Goal: Task Accomplishment & Management: Manage account settings

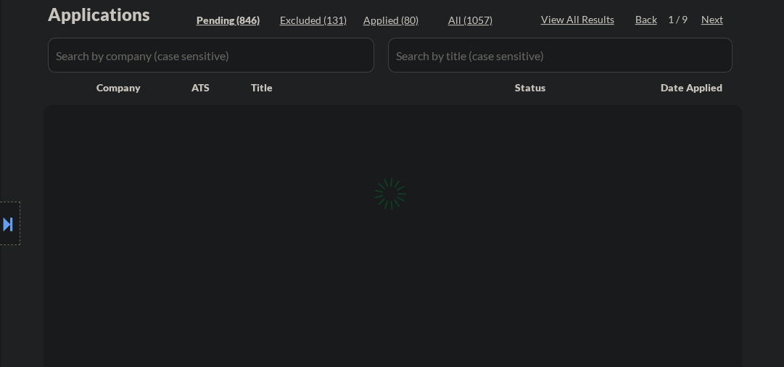
scroll to position [464, 0]
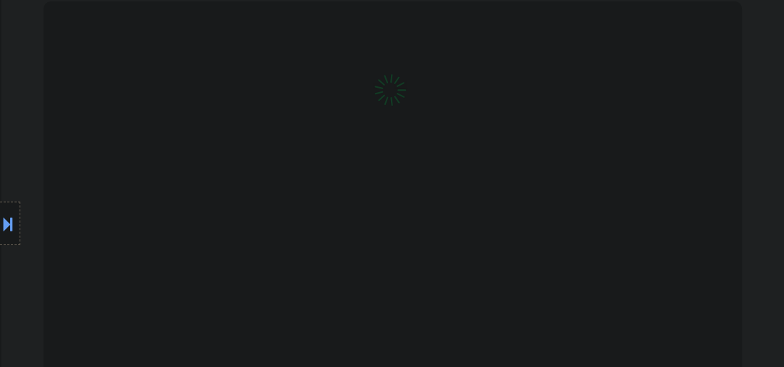
select select ""pending""
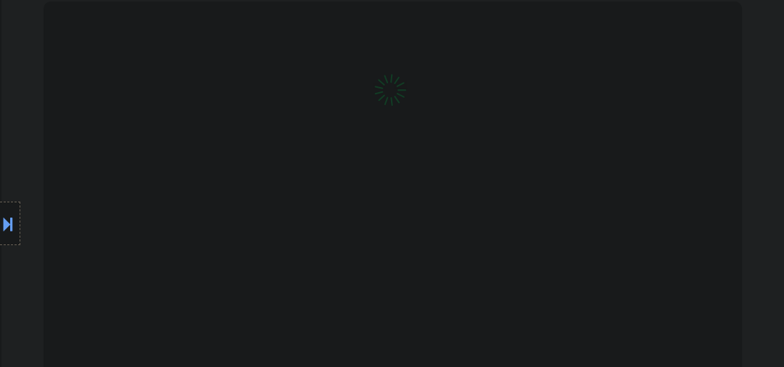
select select ""pending""
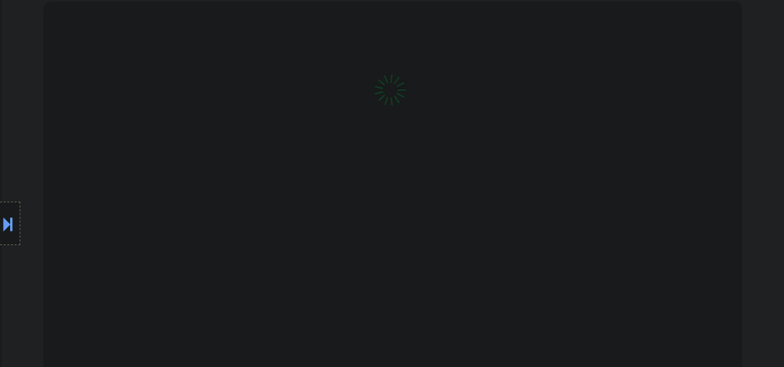
select select ""pending""
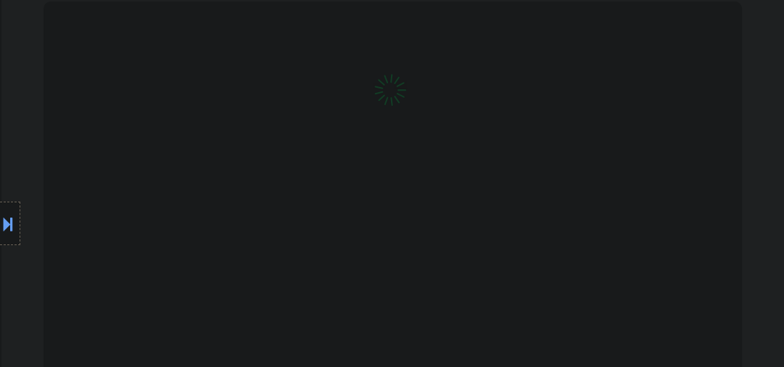
select select ""pending""
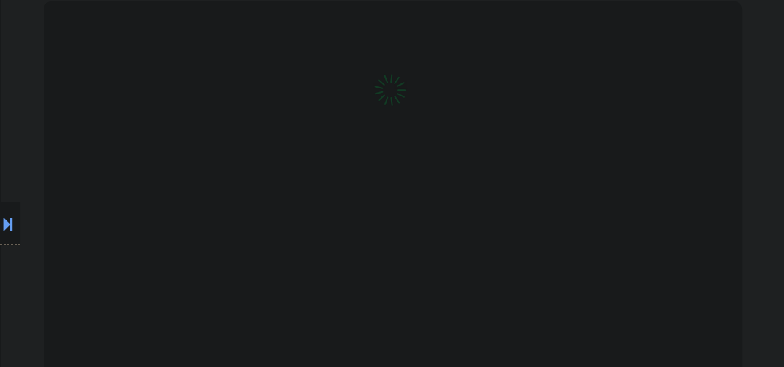
select select ""pending""
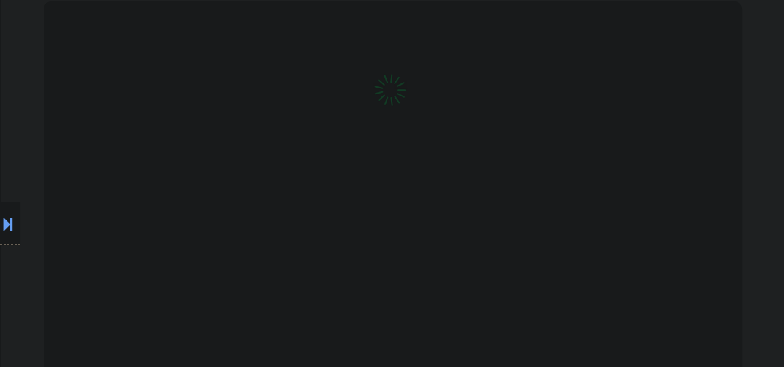
select select ""pending""
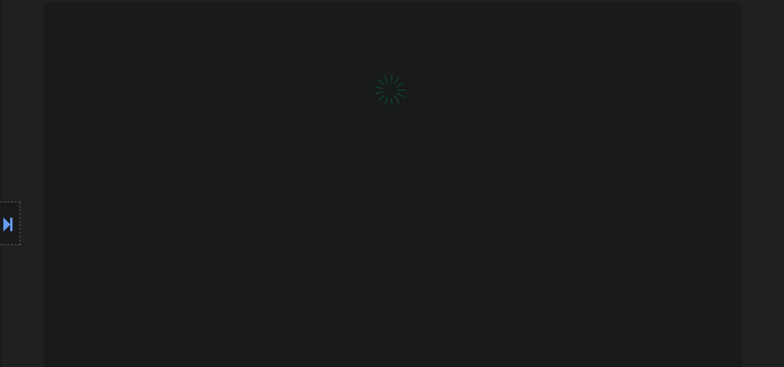
select select ""pending""
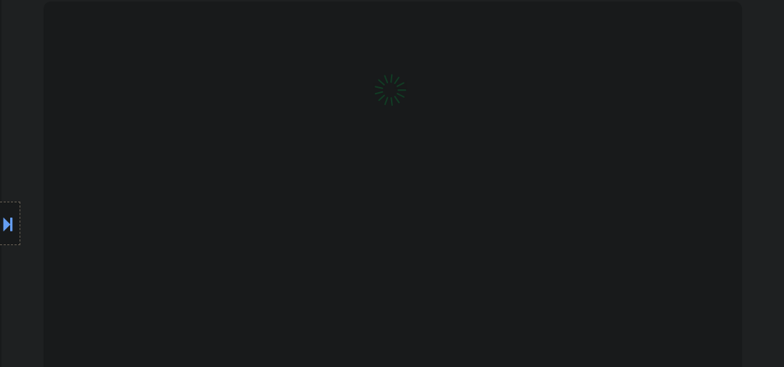
select select ""pending""
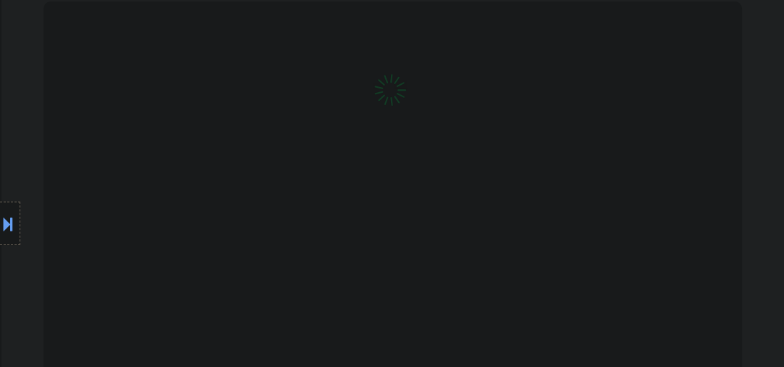
select select ""pending""
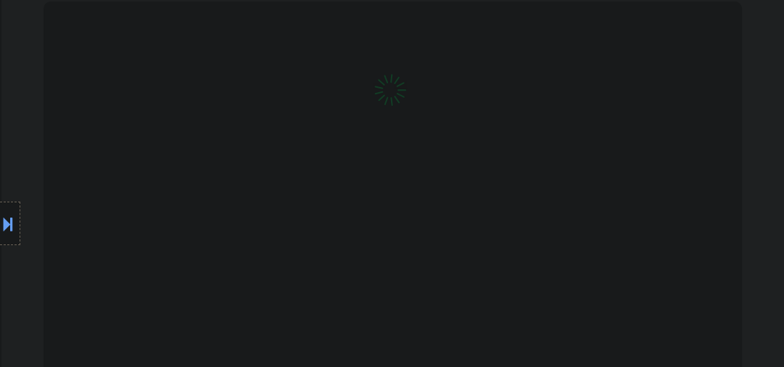
select select ""pending""
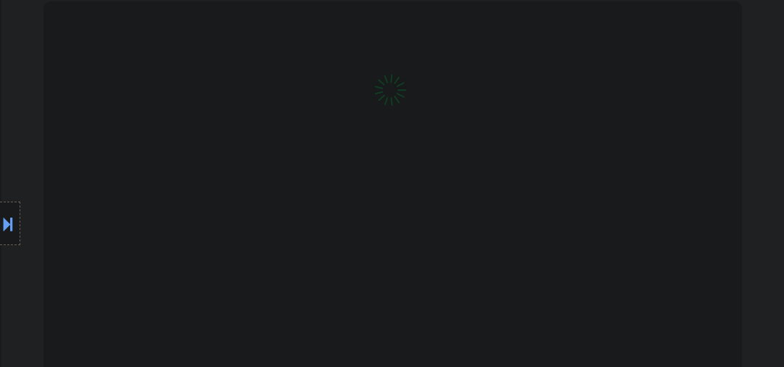
select select ""pending""
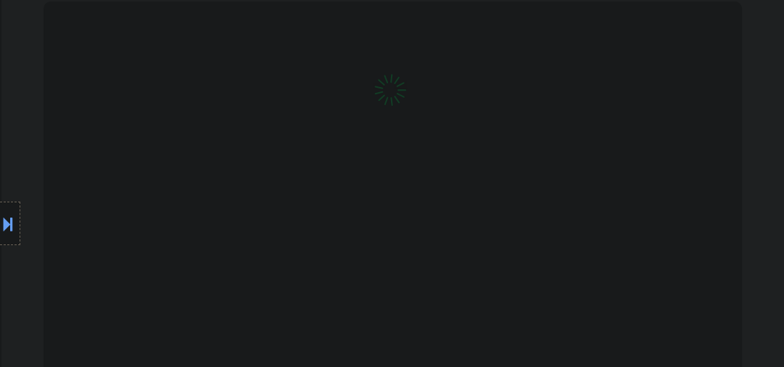
select select ""pending""
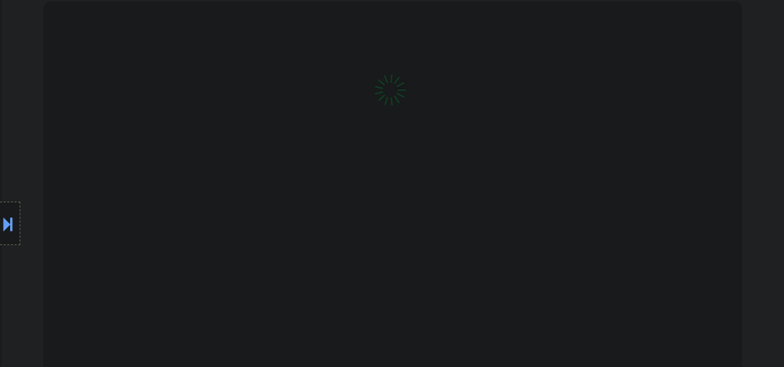
select select ""pending""
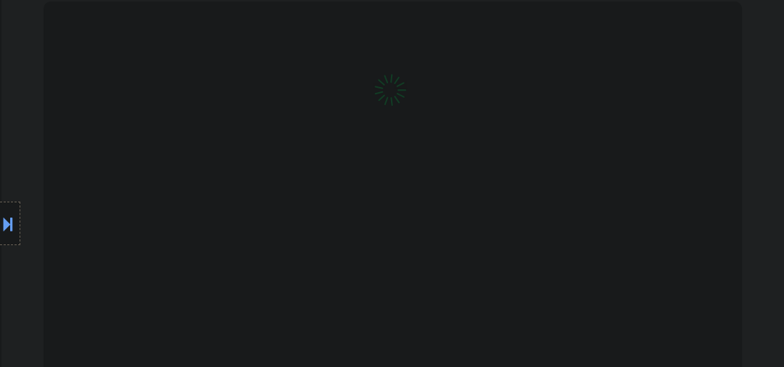
select select ""pending""
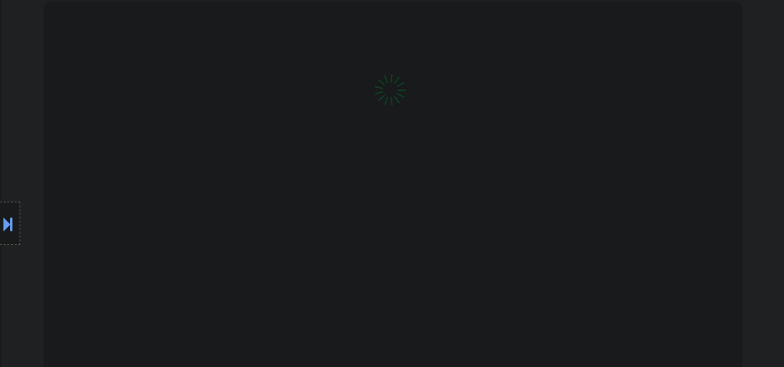
select select ""pending""
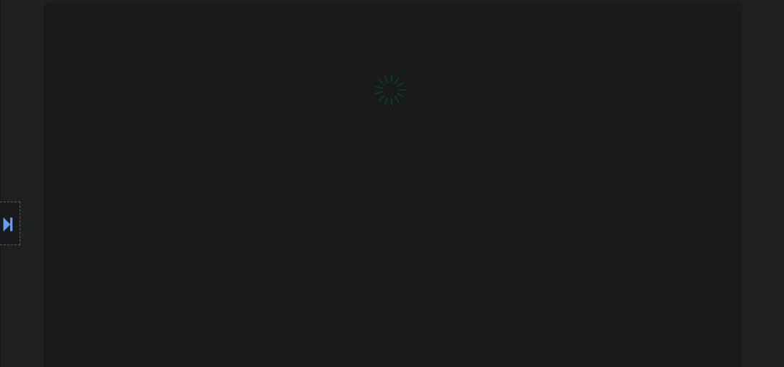
select select ""pending""
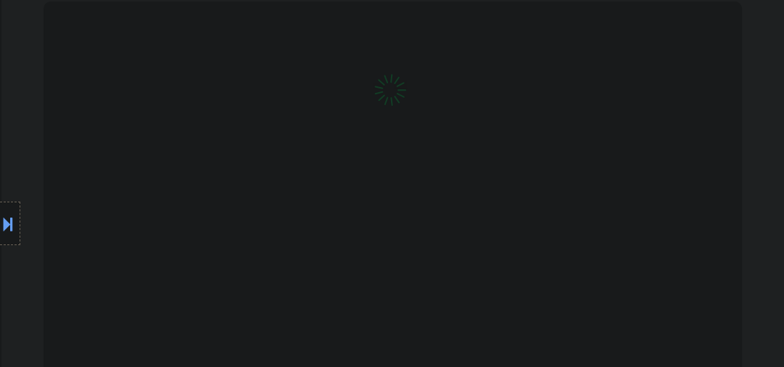
select select ""pending""
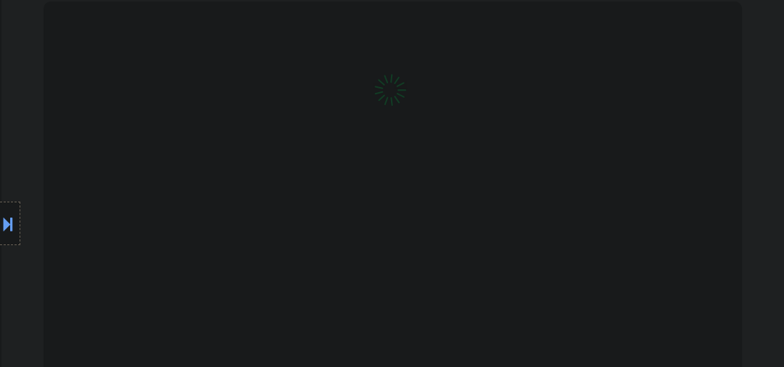
select select ""pending""
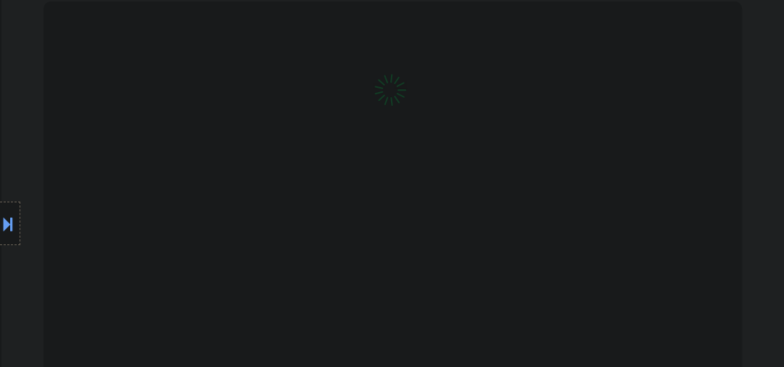
select select ""pending""
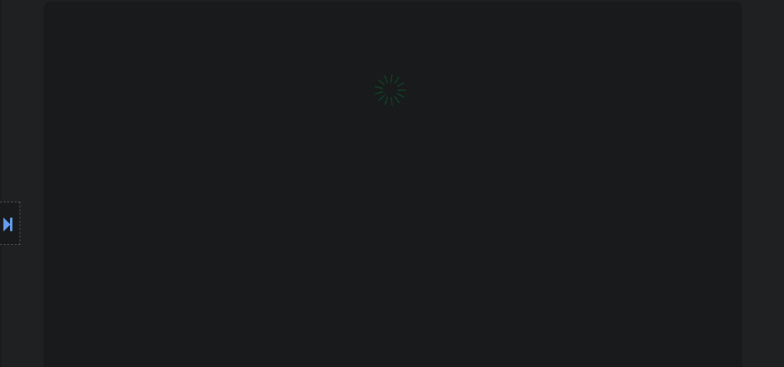
select select ""pending""
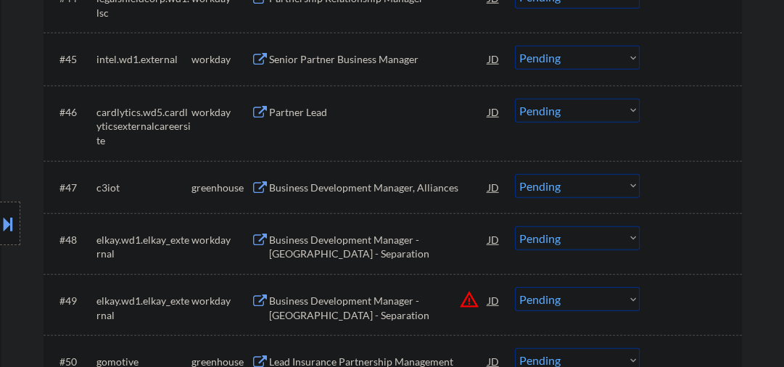
scroll to position [3018, 0]
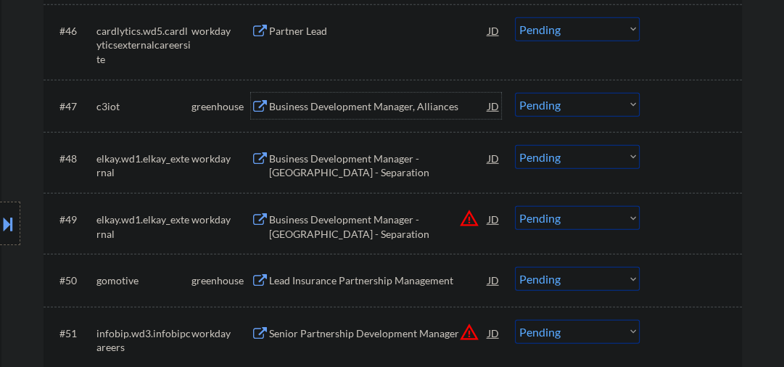
click at [340, 101] on div "Business Development Manager, Alliances" at bounding box center [378, 106] width 219 height 15
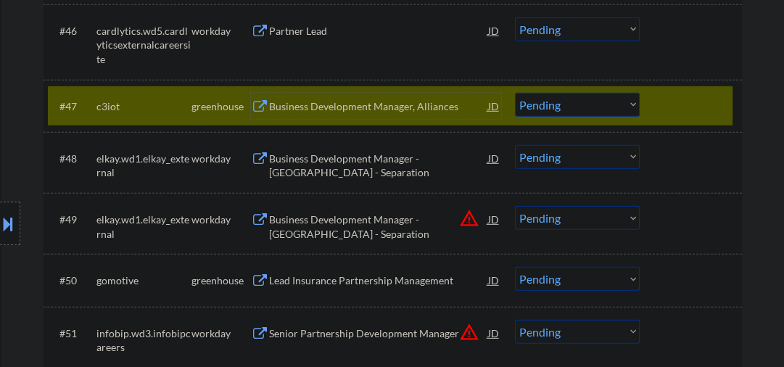
click at [343, 102] on div "Business Development Manager, Alliances" at bounding box center [378, 106] width 219 height 15
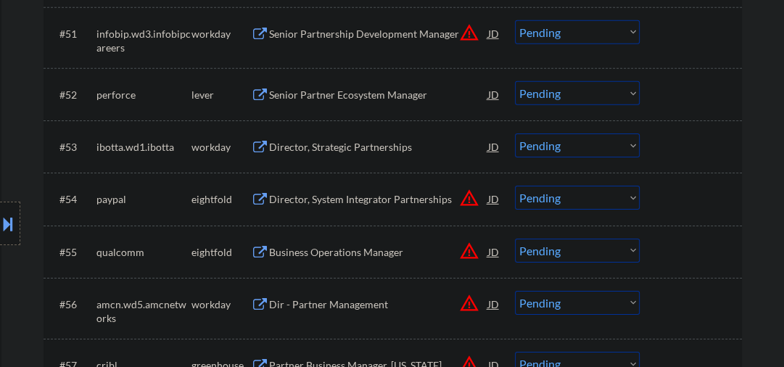
scroll to position [3405, 0]
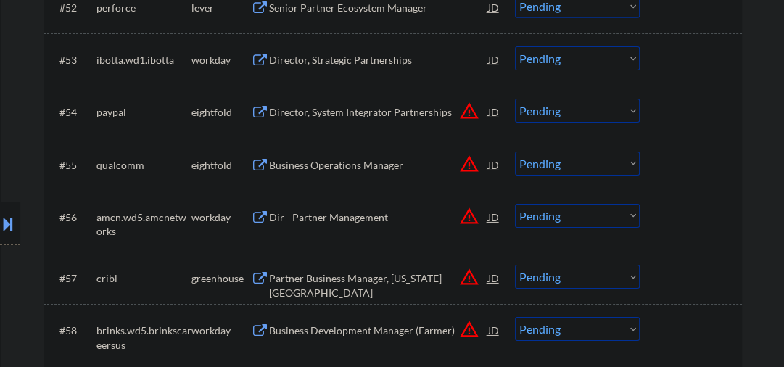
click at [340, 163] on div "Business Operations Manager" at bounding box center [378, 165] width 219 height 15
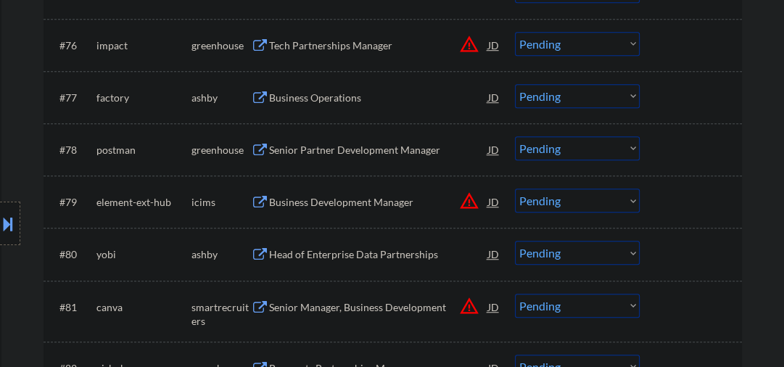
scroll to position [4643, 0]
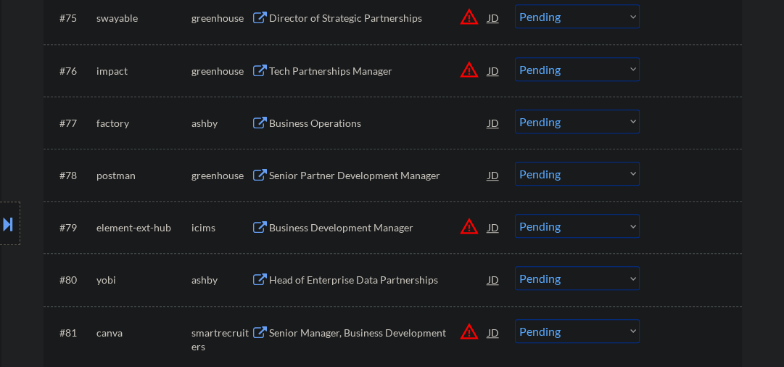
click at [335, 127] on div "Business Operations" at bounding box center [378, 123] width 219 height 15
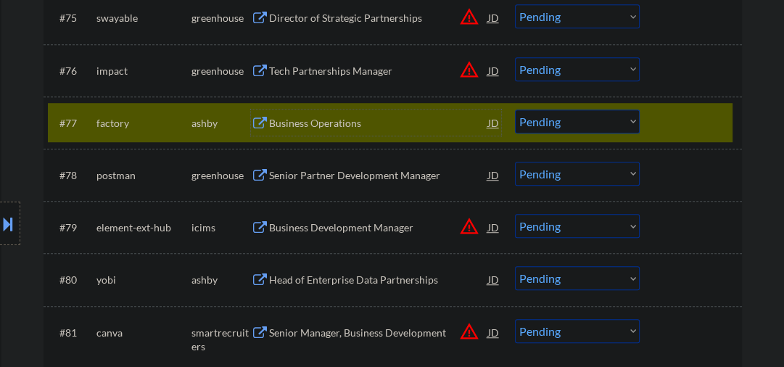
click at [276, 116] on div "Business Operations" at bounding box center [378, 123] width 219 height 15
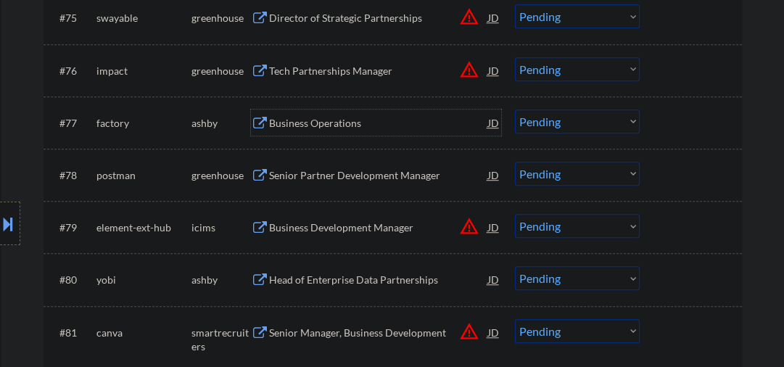
click at [540, 131] on select "Choose an option... Pending Applied Excluded (Questions) Excluded (Expired) Exc…" at bounding box center [577, 122] width 125 height 24
click at [515, 110] on select "Choose an option... Pending Applied Excluded (Questions) Excluded (Expired) Exc…" at bounding box center [577, 122] width 125 height 24
click at [334, 180] on div "Senior Partner Development Manager" at bounding box center [378, 175] width 219 height 15
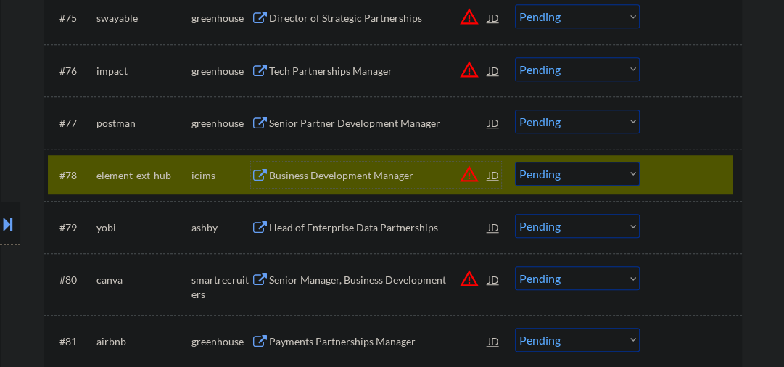
click at [699, 177] on div at bounding box center [693, 175] width 64 height 26
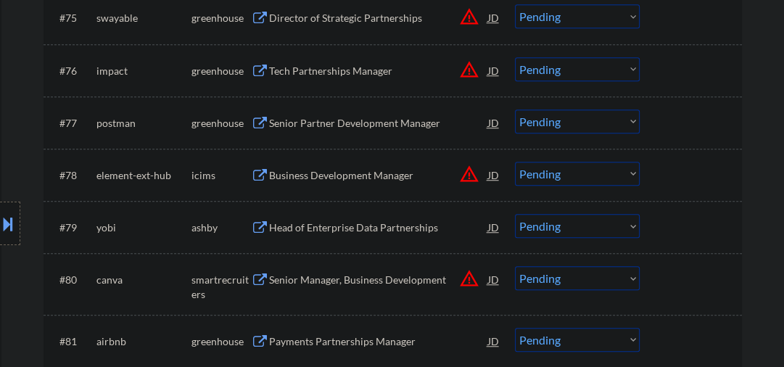
click at [534, 119] on select "Choose an option... Pending Applied Excluded (Questions) Excluded (Expired) Exc…" at bounding box center [577, 122] width 125 height 24
click at [515, 110] on select "Choose an option... Pending Applied Excluded (Questions) Excluded (Expired) Exc…" at bounding box center [577, 122] width 125 height 24
click at [334, 71] on div "Tech Partnerships Manager" at bounding box center [378, 71] width 219 height 15
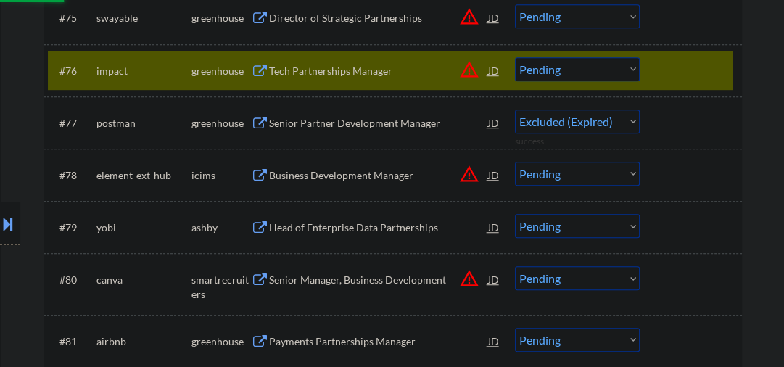
select select ""pending""
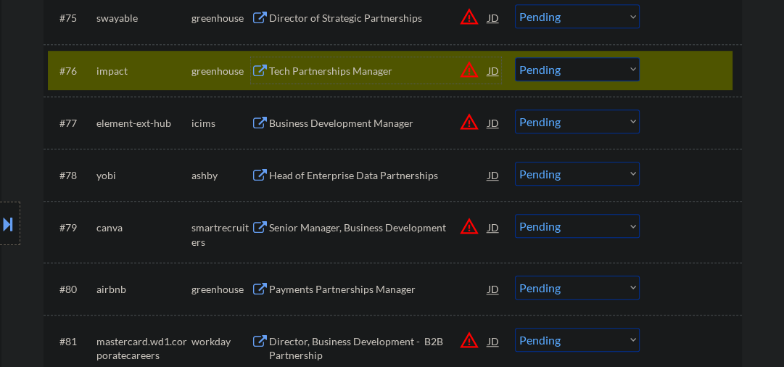
click at [569, 75] on select "Choose an option... Pending Applied Excluded (Questions) Excluded (Expired) Exc…" at bounding box center [577, 69] width 125 height 24
click at [515, 57] on select "Choose an option... Pending Applied Excluded (Questions) Excluded (Expired) Exc…" at bounding box center [577, 69] width 125 height 24
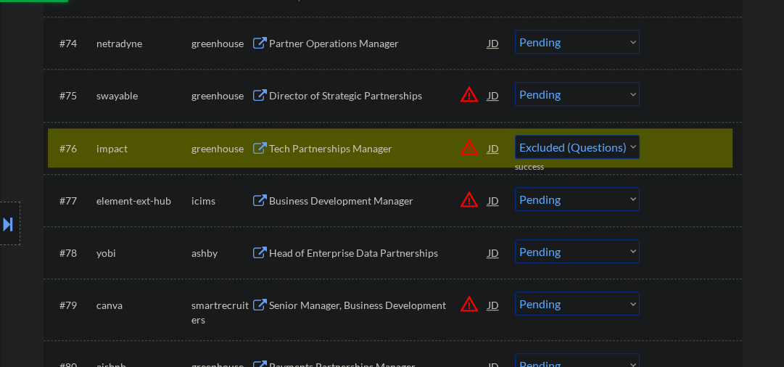
select select ""pending""
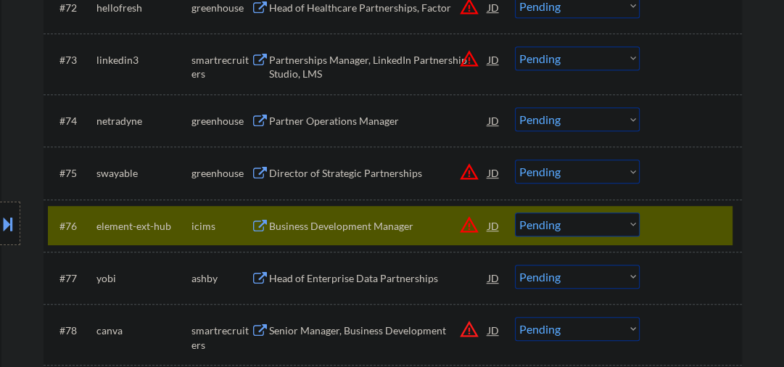
click at [302, 171] on div "Director of Strategic Partnerships" at bounding box center [378, 173] width 219 height 15
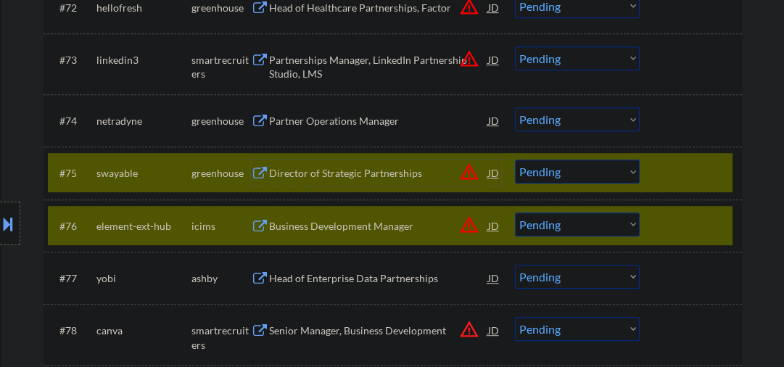
click at [345, 171] on div "Director of Strategic Partnerships" at bounding box center [378, 173] width 219 height 15
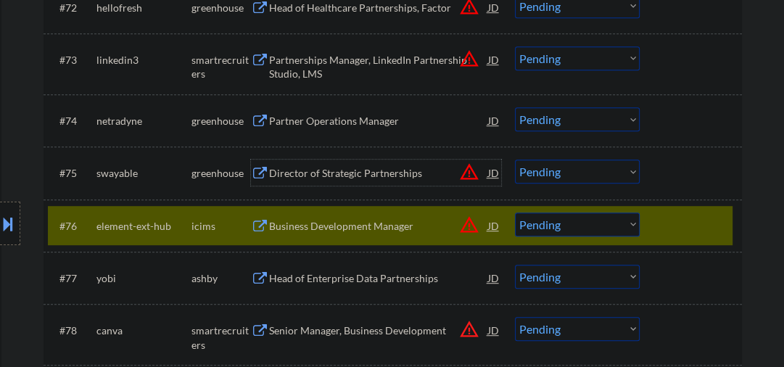
click at [592, 168] on select "Choose an option... Pending Applied Excluded (Questions) Excluded (Expired) Exc…" at bounding box center [577, 172] width 125 height 24
click at [515, 160] on select "Choose an option... Pending Applied Excluded (Questions) Excluded (Expired) Exc…" at bounding box center [577, 172] width 125 height 24
select select ""pending""
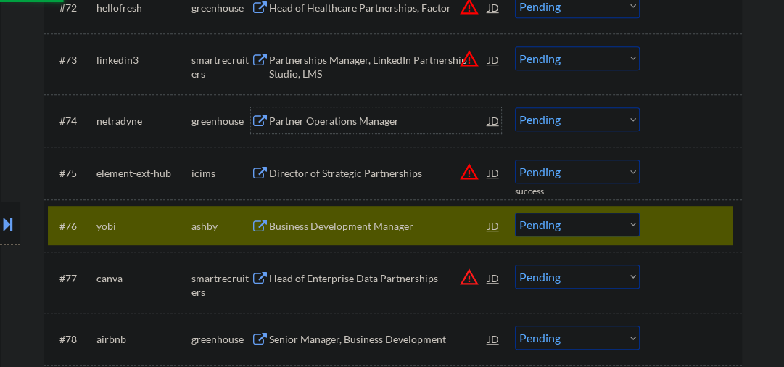
click at [311, 116] on div "Partner Operations Manager" at bounding box center [378, 121] width 219 height 15
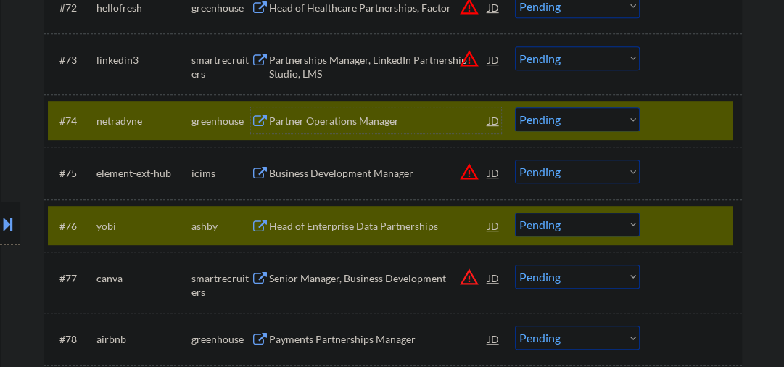
click at [558, 124] on select "Choose an option... Pending Applied Excluded (Questions) Excluded (Expired) Exc…" at bounding box center [577, 119] width 125 height 24
click at [515, 107] on select "Choose an option... Pending Applied Excluded (Questions) Excluded (Expired) Exc…" at bounding box center [577, 119] width 125 height 24
select select ""pending""
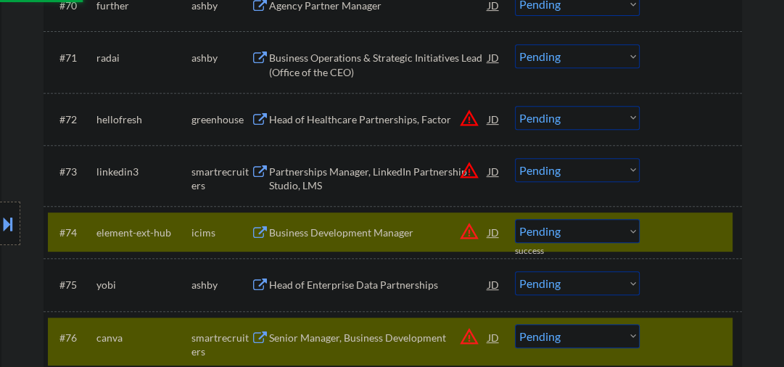
scroll to position [4333, 0]
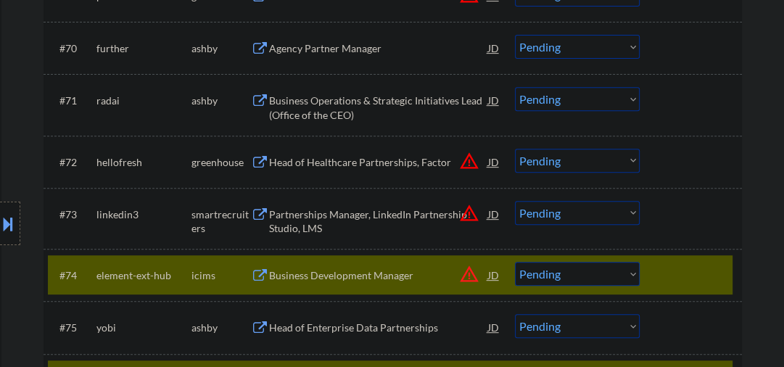
click at [369, 218] on div "Partnerships Manager, LinkedIn Partnership Studio, LMS" at bounding box center [378, 221] width 219 height 28
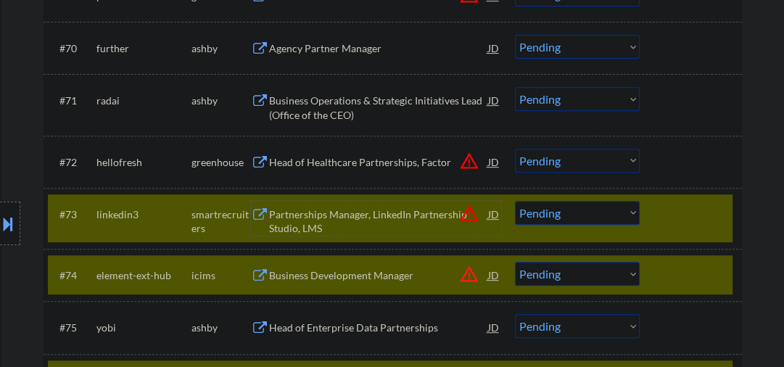
click at [586, 215] on select "Choose an option... Pending Applied Excluded (Questions) Excluded (Expired) Exc…" at bounding box center [577, 213] width 125 height 24
click at [515, 201] on select "Choose an option... Pending Applied Excluded (Questions) Excluded (Expired) Exc…" at bounding box center [577, 213] width 125 height 24
drag, startPoint x: 367, startPoint y: 159, endPoint x: 360, endPoint y: 160, distance: 7.3
click at [366, 160] on div "Head of Healthcare Partnerships, Factor" at bounding box center [378, 162] width 219 height 15
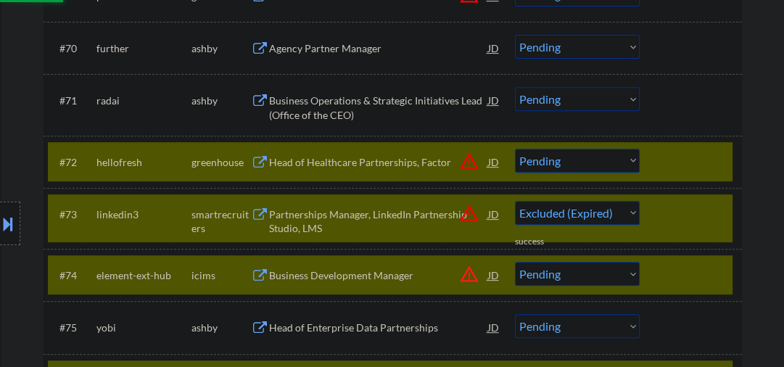
select select ""pending""
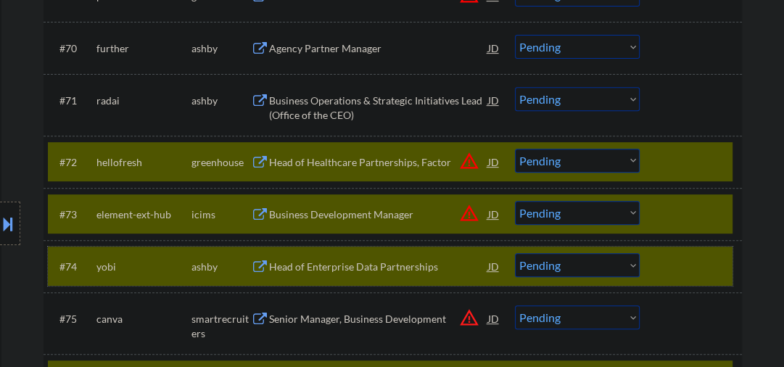
drag, startPoint x: 697, startPoint y: 264, endPoint x: 675, endPoint y: 255, distance: 23.4
click at [697, 264] on div at bounding box center [693, 266] width 64 height 26
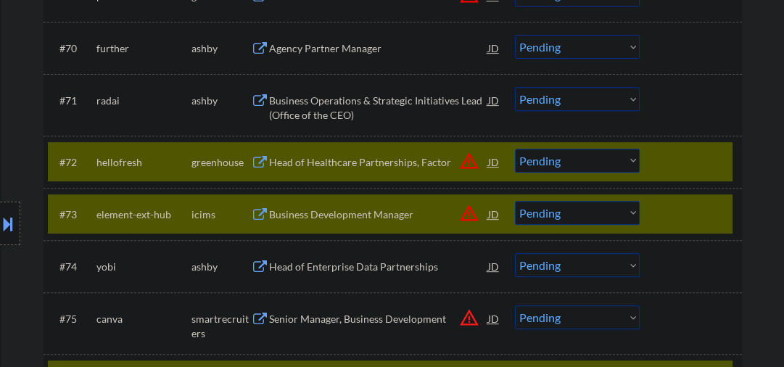
click at [667, 218] on div at bounding box center [693, 214] width 64 height 26
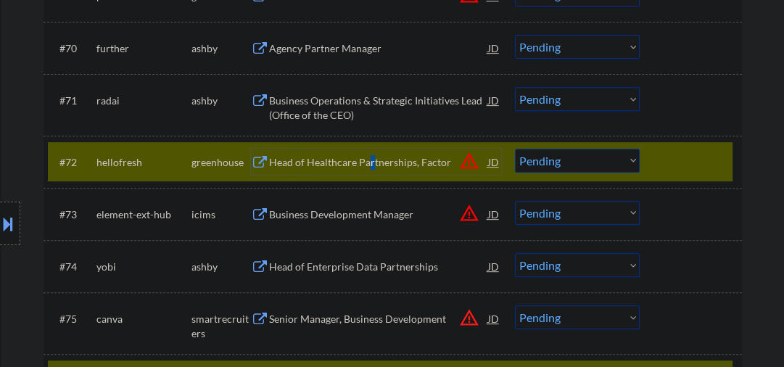
click at [370, 163] on div "Head of Healthcare Partnerships, Factor" at bounding box center [378, 162] width 219 height 15
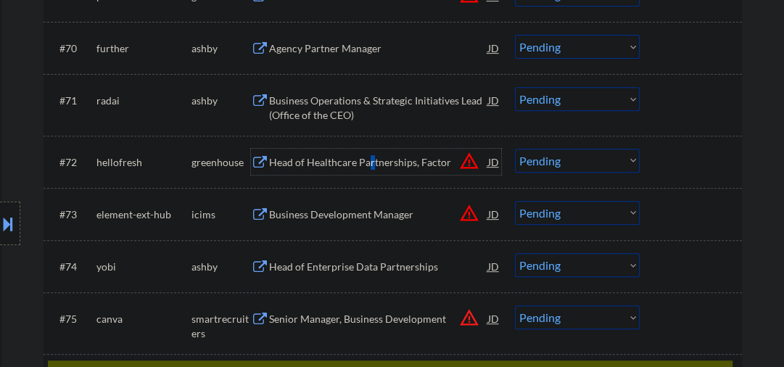
click at [360, 104] on div "Business Operations & Strategic Initiatives Lead (Office of the CEO)" at bounding box center [378, 108] width 219 height 28
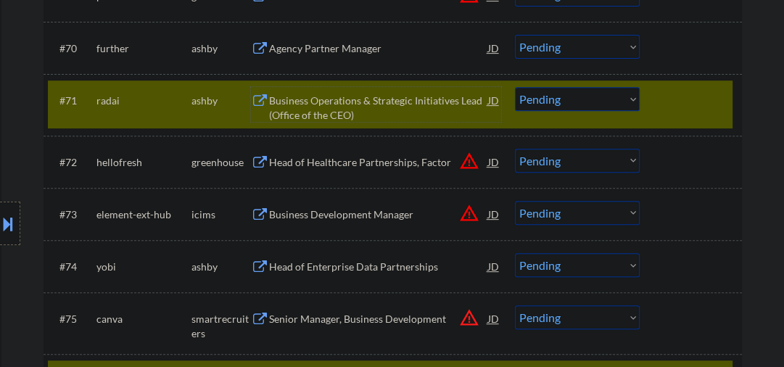
click at [606, 99] on select "Choose an option... Pending Applied Excluded (Questions) Excluded (Expired) Exc…" at bounding box center [577, 99] width 125 height 24
click at [515, 87] on select "Choose an option... Pending Applied Excluded (Questions) Excluded (Expired) Exc…" at bounding box center [577, 99] width 125 height 24
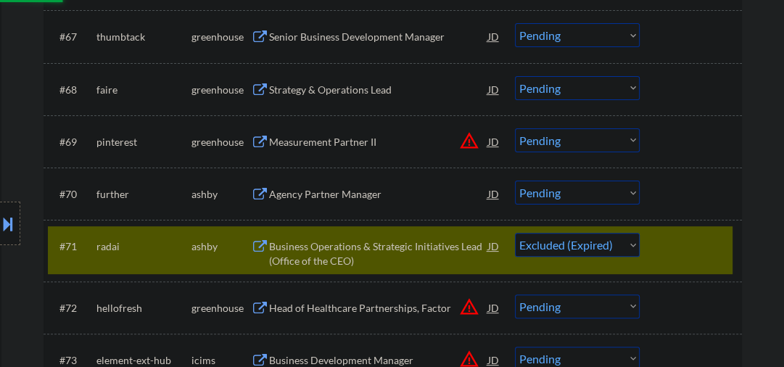
scroll to position [4179, 0]
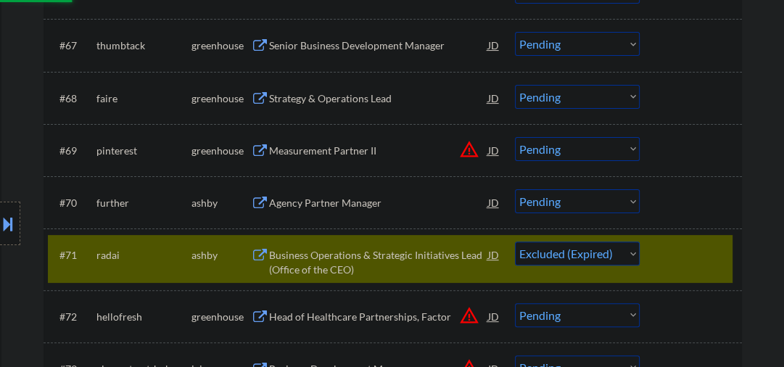
click at [286, 207] on div "Agency Partner Manager" at bounding box center [378, 203] width 219 height 15
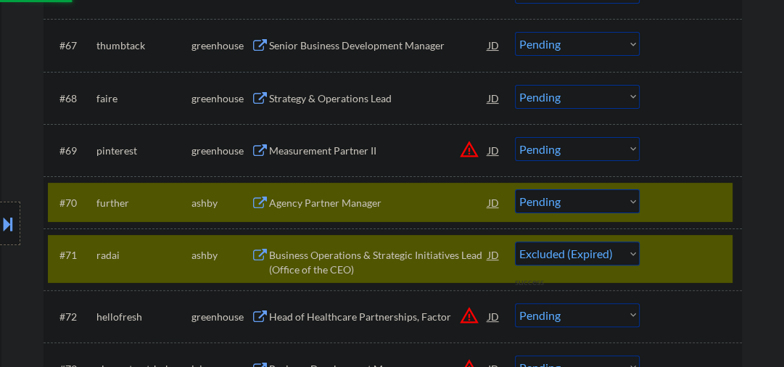
select select ""pending""
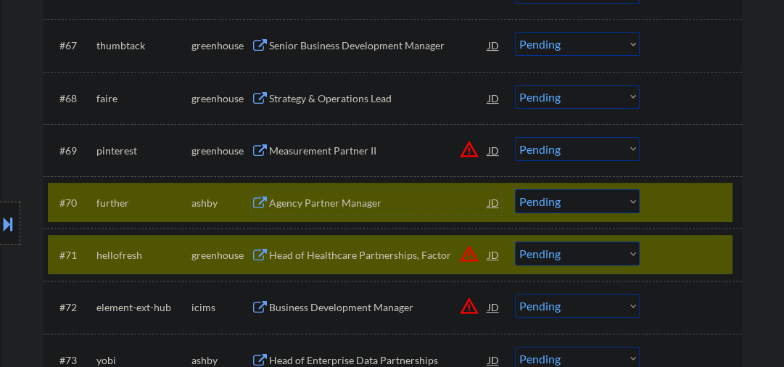
click at [664, 250] on div at bounding box center [693, 255] width 64 height 26
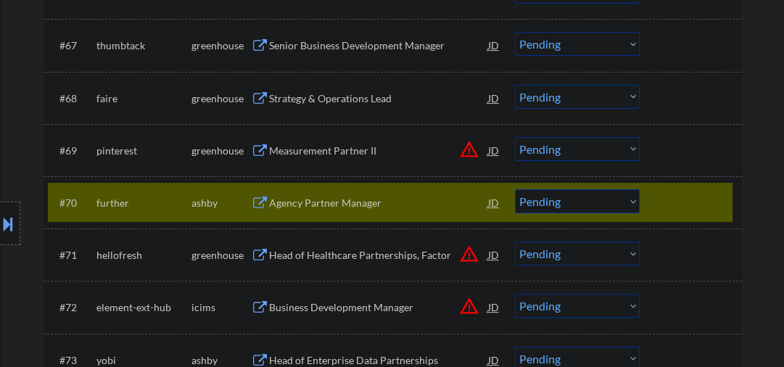
click at [580, 205] on select "Choose an option... Pending Applied Excluded (Questions) Excluded (Expired) Exc…" at bounding box center [577, 201] width 125 height 24
click at [515, 189] on select "Choose an option... Pending Applied Excluded (Questions) Excluded (Expired) Exc…" at bounding box center [577, 201] width 125 height 24
select select ""pending""
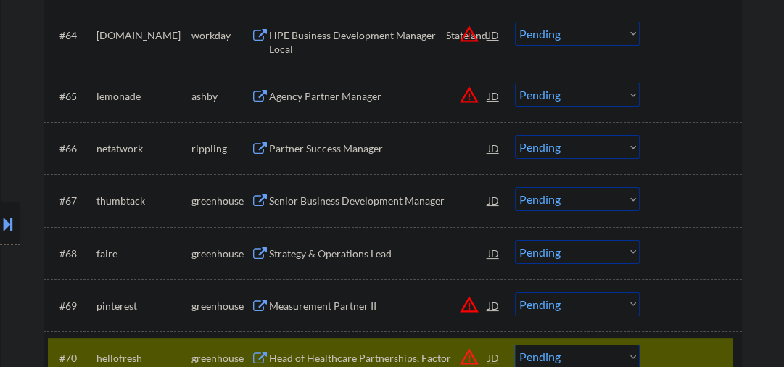
scroll to position [4101, 0]
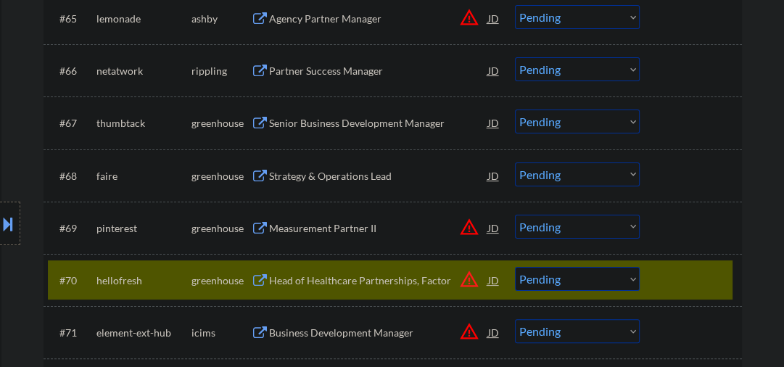
click at [313, 237] on div "Measurement Partner II" at bounding box center [378, 228] width 219 height 26
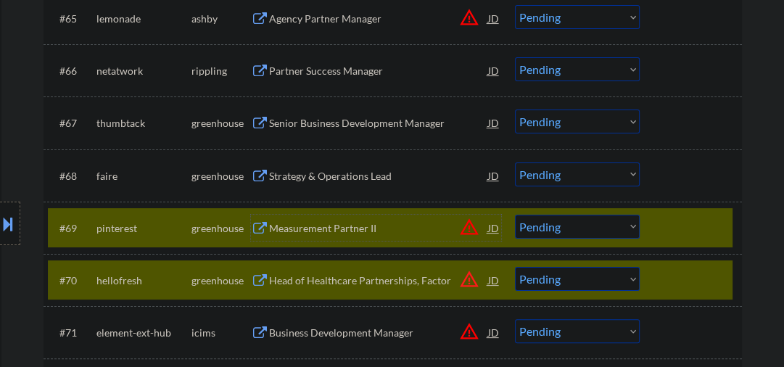
click at [669, 287] on div at bounding box center [693, 280] width 64 height 26
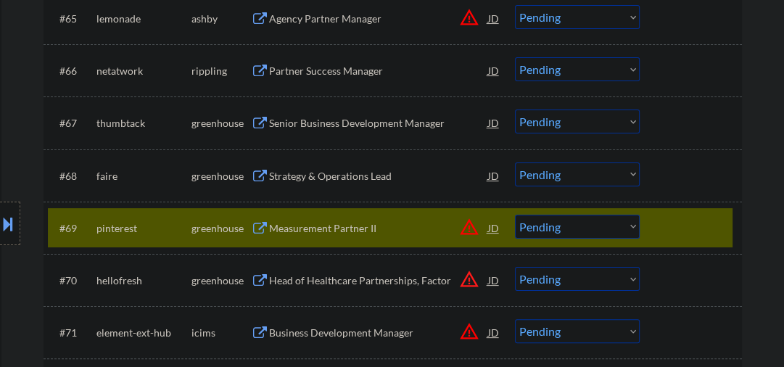
click at [548, 224] on select "Choose an option... Pending Applied Excluded (Questions) Excluded (Expired) Exc…" at bounding box center [577, 227] width 125 height 24
click at [515, 215] on select "Choose an option... Pending Applied Excluded (Questions) Excluded (Expired) Exc…" at bounding box center [577, 227] width 125 height 24
click at [313, 180] on div "Strategy & Operations Lead" at bounding box center [378, 176] width 219 height 15
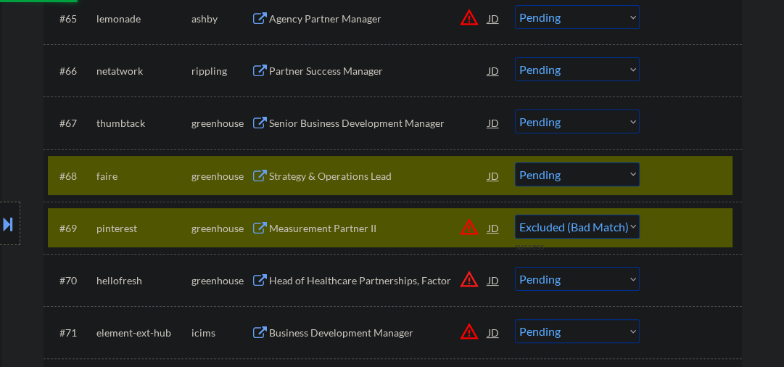
select select ""pending""
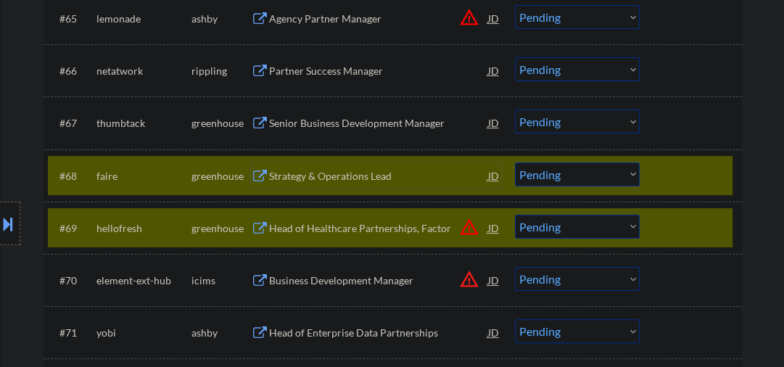
click at [686, 232] on div at bounding box center [693, 228] width 64 height 26
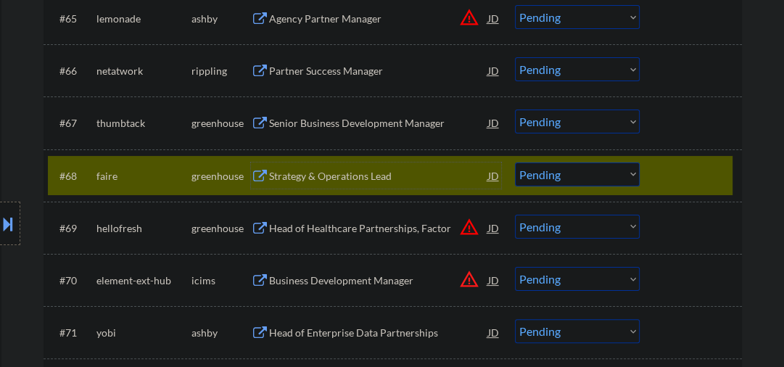
click at [317, 163] on div "Strategy & Operations Lead" at bounding box center [378, 176] width 219 height 26
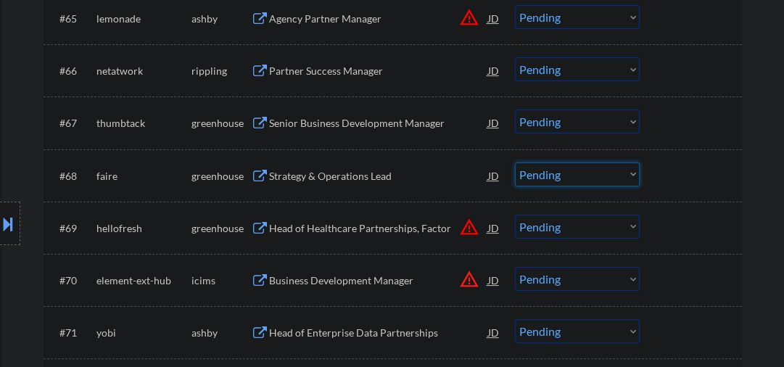
click at [537, 175] on select "Choose an option... Pending Applied Excluded (Questions) Excluded (Expired) Exc…" at bounding box center [577, 175] width 125 height 24
click at [515, 163] on select "Choose an option... Pending Applied Excluded (Questions) Excluded (Expired) Exc…" at bounding box center [577, 175] width 125 height 24
select select ""pending""
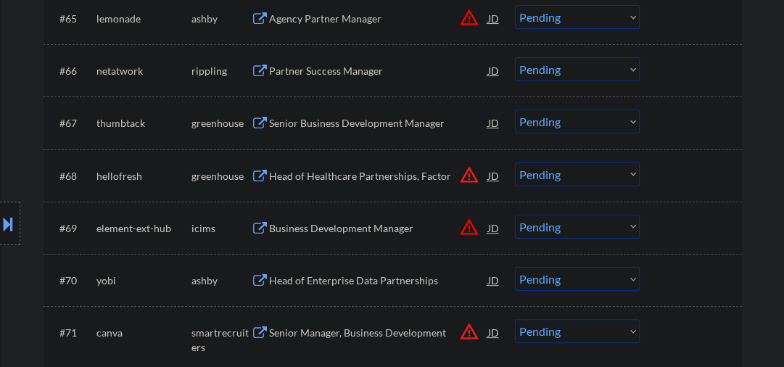
scroll to position [4023, 0]
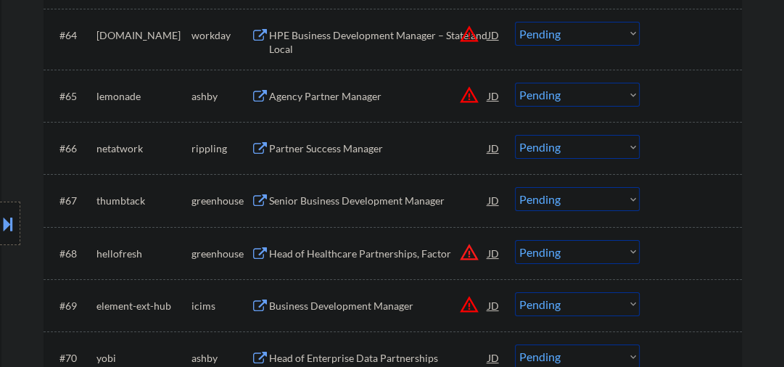
click at [337, 194] on div "Senior Business Development Manager" at bounding box center [378, 201] width 219 height 15
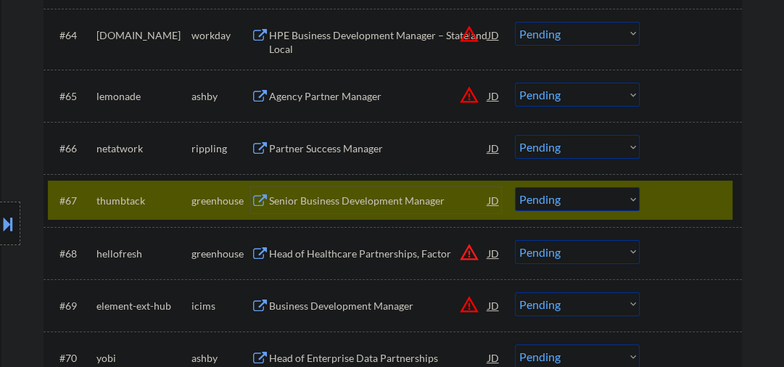
click at [304, 202] on div "Senior Business Development Manager" at bounding box center [378, 201] width 219 height 15
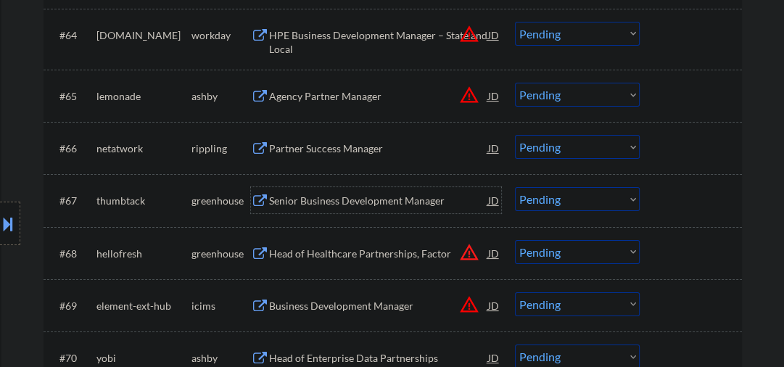
click at [594, 205] on select "Choose an option... Pending Applied Excluded (Questions) Excluded (Expired) Exc…" at bounding box center [577, 199] width 125 height 24
click at [515, 187] on select "Choose an option... Pending Applied Excluded (Questions) Excluded (Expired) Exc…" at bounding box center [577, 199] width 125 height 24
select select ""pending""
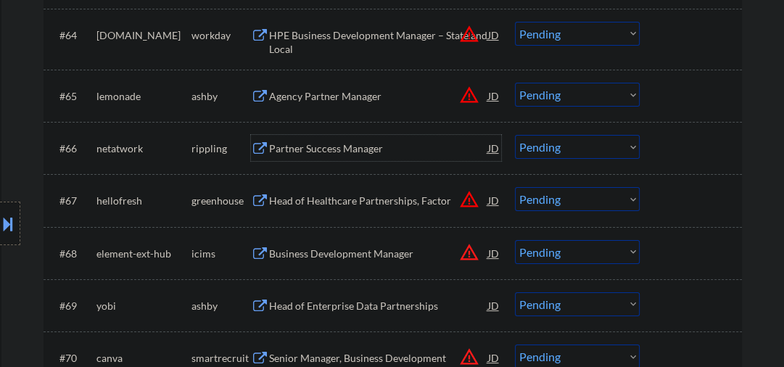
click at [343, 154] on div "Partner Success Manager" at bounding box center [378, 148] width 219 height 15
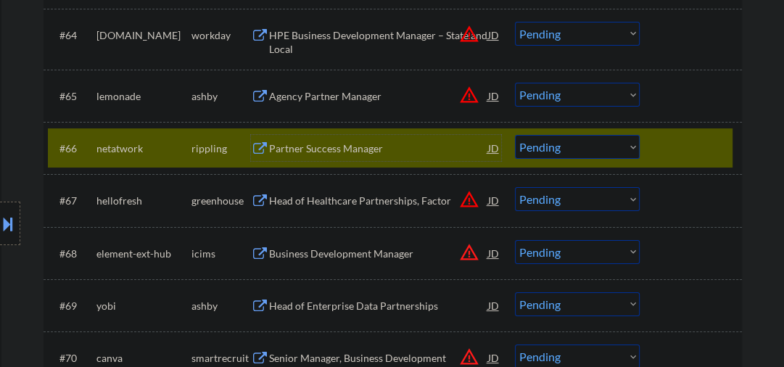
click at [557, 147] on select "Choose an option... Pending Applied Excluded (Questions) Excluded (Expired) Exc…" at bounding box center [577, 147] width 125 height 24
click at [515, 135] on select "Choose an option... Pending Applied Excluded (Questions) Excluded (Expired) Exc…" at bounding box center [577, 147] width 125 height 24
click at [340, 94] on div "Agency Partner Manager" at bounding box center [378, 96] width 219 height 15
select select ""pending""
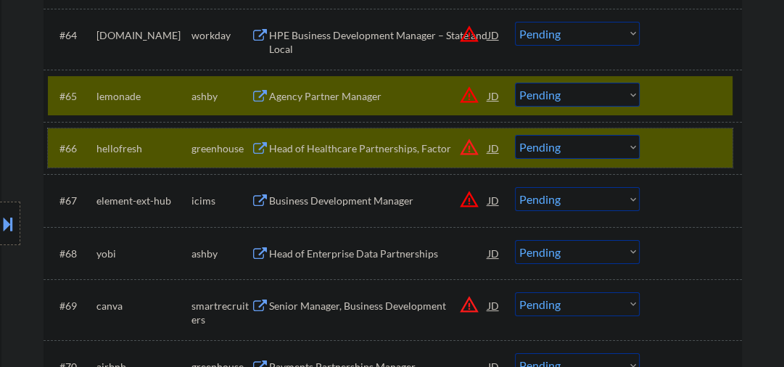
click at [686, 149] on div at bounding box center [693, 148] width 64 height 26
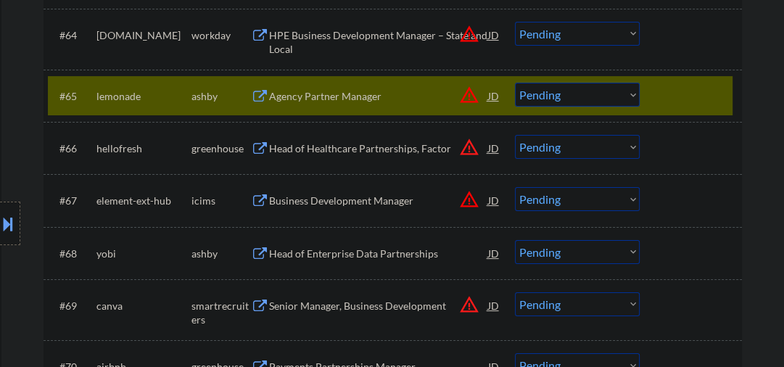
click at [596, 104] on select "Choose an option... Pending Applied Excluded (Questions) Excluded (Expired) Exc…" at bounding box center [577, 95] width 125 height 24
click at [515, 83] on select "Choose an option... Pending Applied Excluded (Questions) Excluded (Expired) Exc…" at bounding box center [577, 95] width 125 height 24
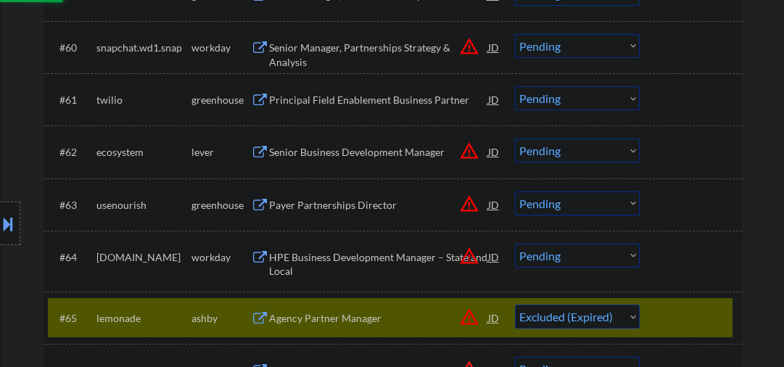
scroll to position [3791, 0]
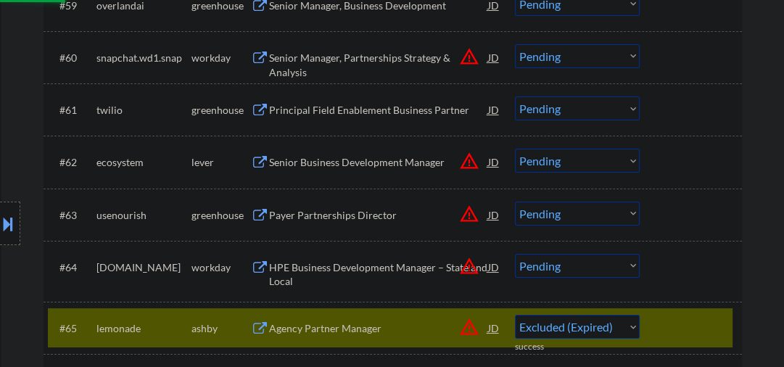
select select ""pending""
click at [658, 324] on div "#65 hellofresh greenhouse Head of Healthcare Partnerships, Factor JD warning_am…" at bounding box center [390, 327] width 685 height 39
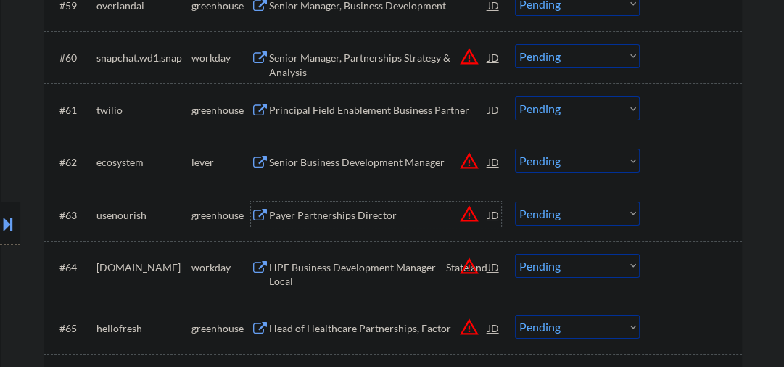
click at [354, 218] on div "Payer Partnerships Director" at bounding box center [378, 215] width 219 height 15
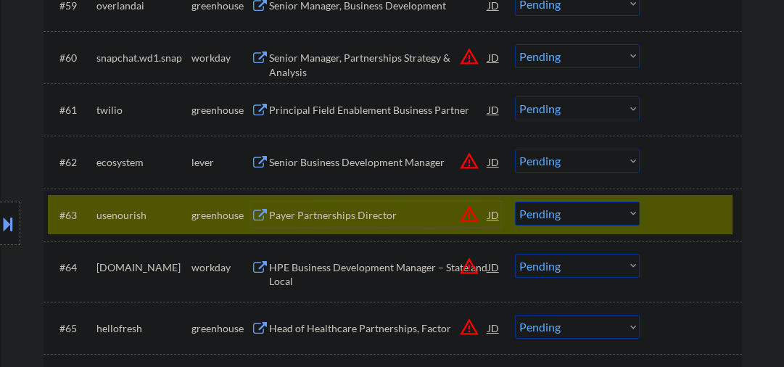
click at [582, 212] on select "Choose an option... Pending Applied Excluded (Questions) Excluded (Expired) Exc…" at bounding box center [577, 214] width 125 height 24
click at [515, 202] on select "Choose an option... Pending Applied Excluded (Questions) Excluded (Expired) Exc…" at bounding box center [577, 214] width 125 height 24
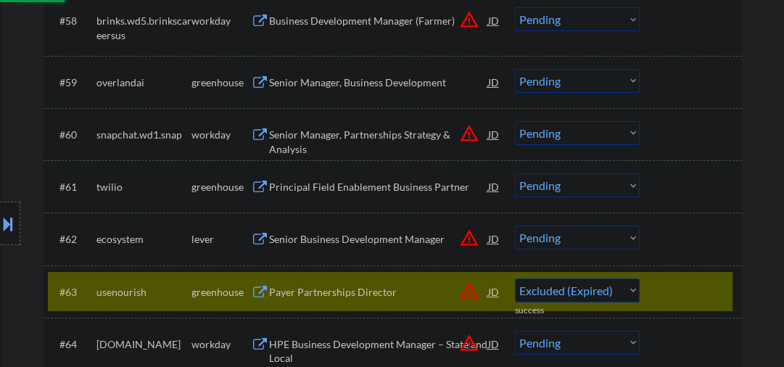
select select ""pending""
click at [374, 240] on div "Senior Business Development Manager" at bounding box center [378, 239] width 219 height 15
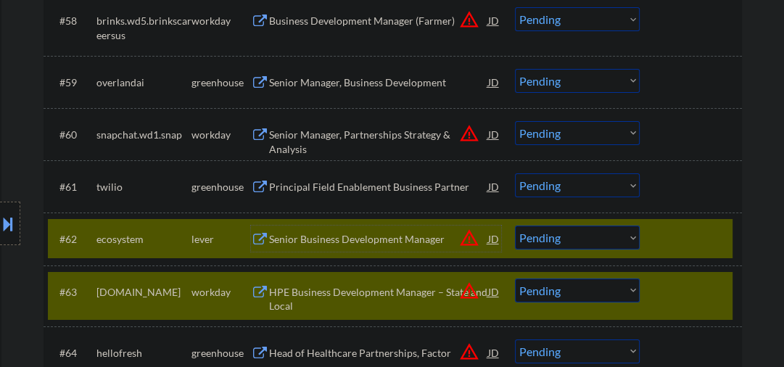
click at [681, 284] on div at bounding box center [693, 292] width 64 height 26
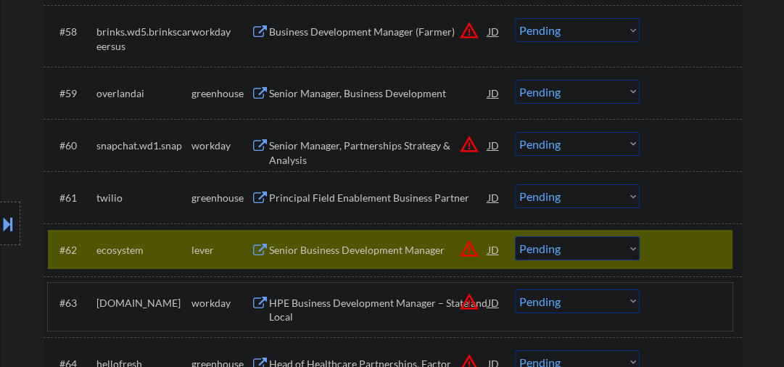
scroll to position [3791, 0]
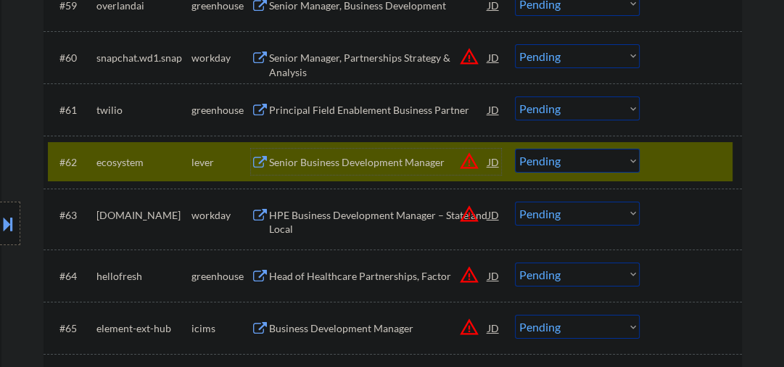
click at [336, 168] on div "Senior Business Development Manager" at bounding box center [378, 162] width 219 height 15
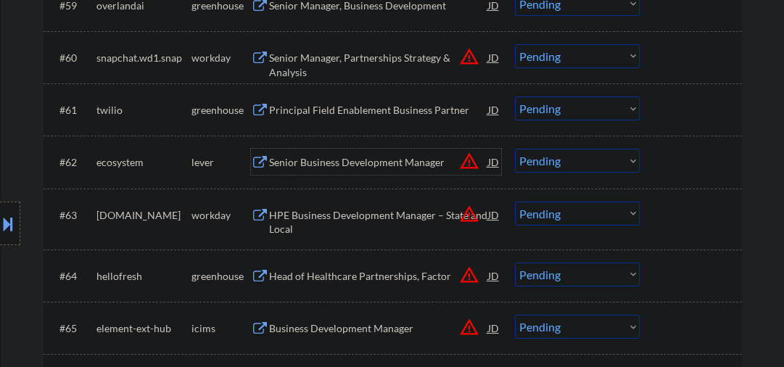
click at [559, 159] on select "Choose an option... Pending Applied Excluded (Questions) Excluded (Expired) Exc…" at bounding box center [577, 161] width 125 height 24
click at [515, 149] on select "Choose an option... Pending Applied Excluded (Questions) Excluded (Expired) Exc…" at bounding box center [577, 161] width 125 height 24
select select ""pending""
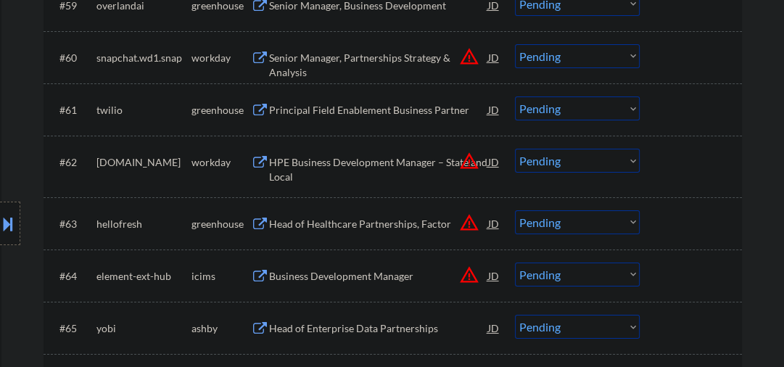
scroll to position [3637, 0]
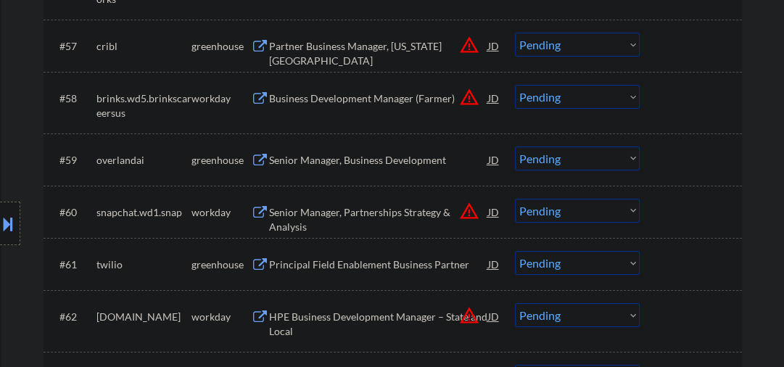
click at [385, 157] on div "Senior Manager, Business Development" at bounding box center [378, 160] width 219 height 15
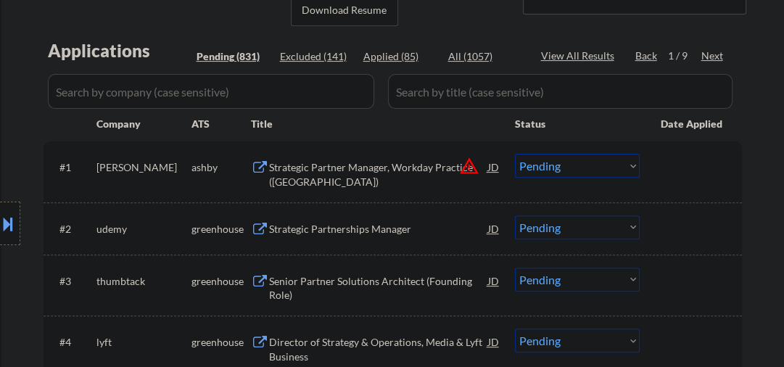
scroll to position [155, 0]
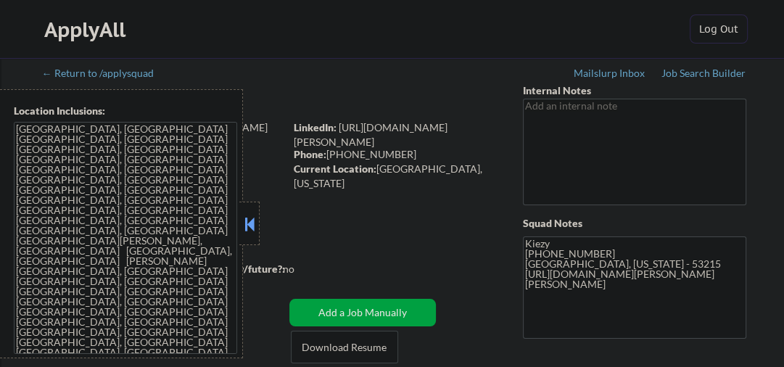
click at [250, 226] on button at bounding box center [250, 224] width 16 height 22
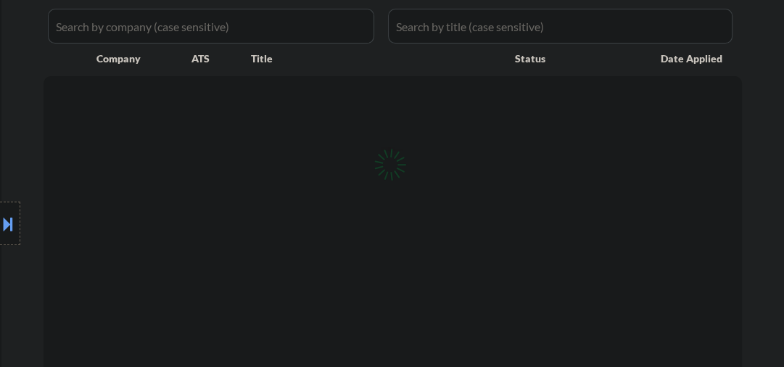
scroll to position [464, 0]
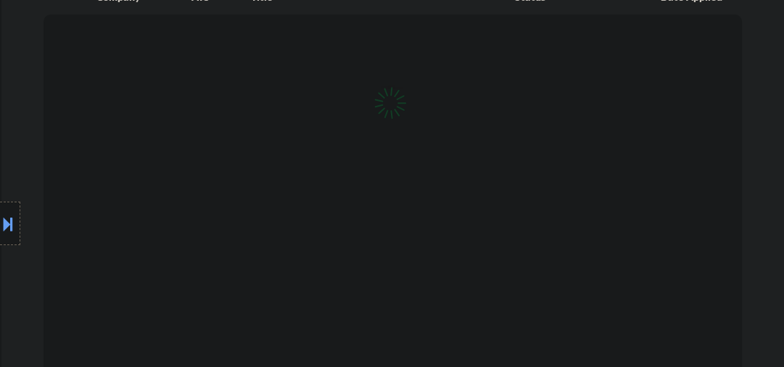
select select ""pending""
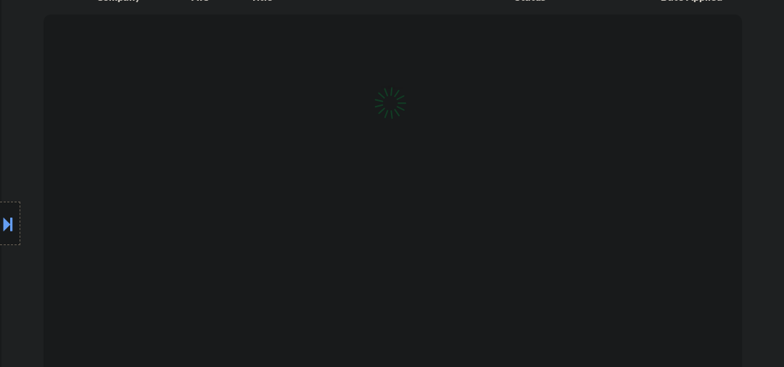
select select ""pending""
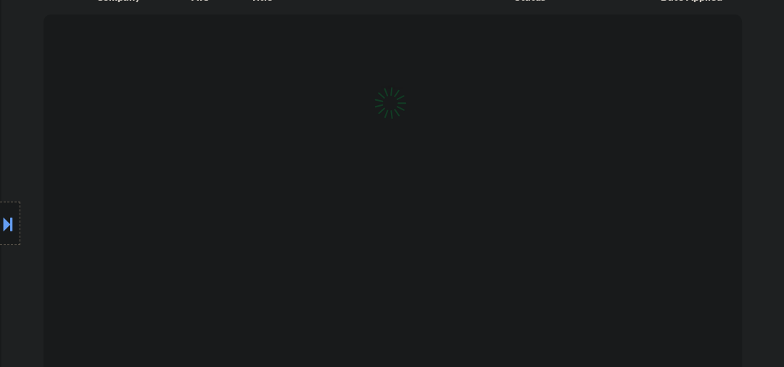
select select ""pending""
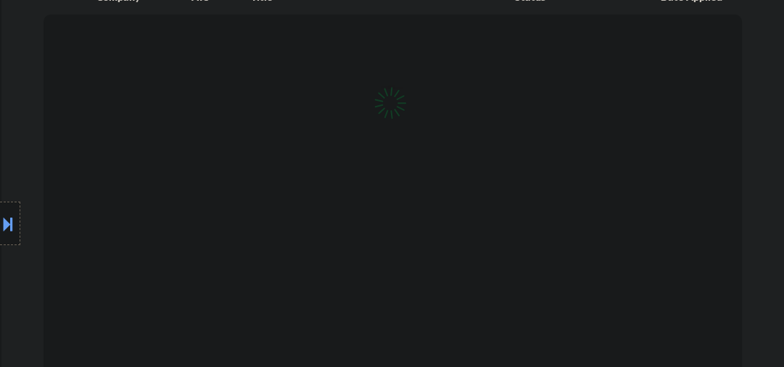
select select ""pending""
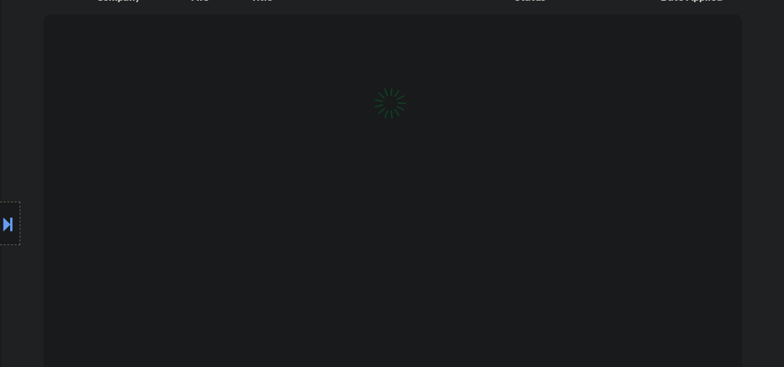
select select ""pending""
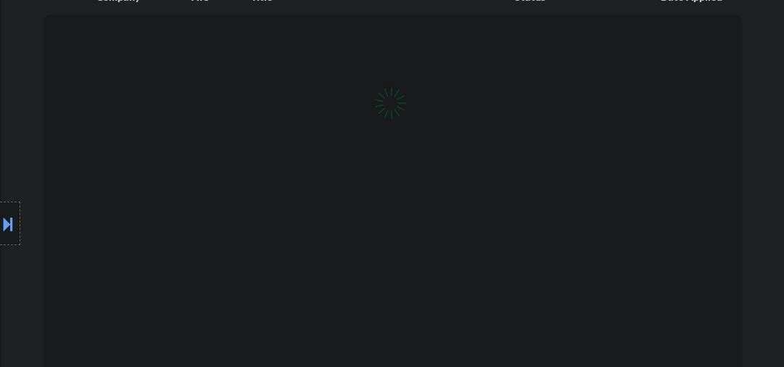
select select ""pending""
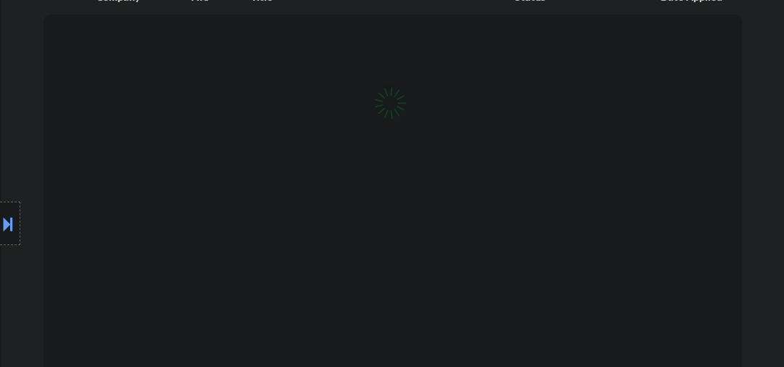
select select ""pending""
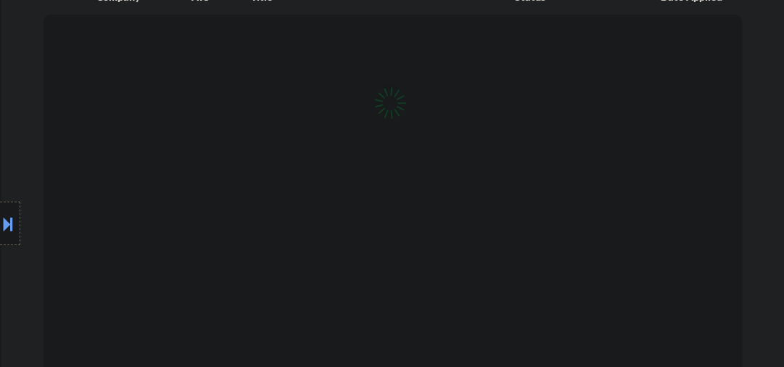
select select ""pending""
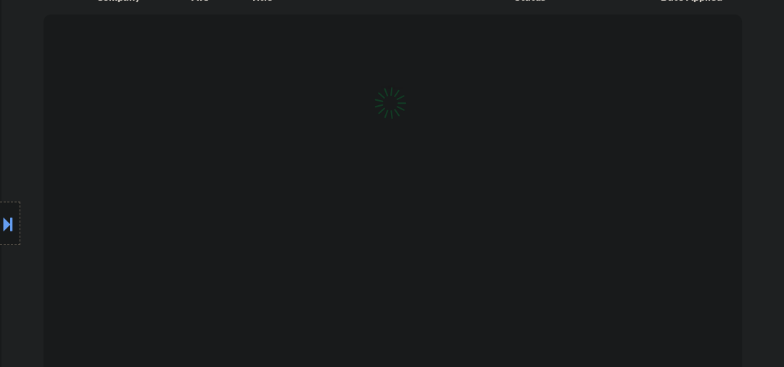
select select ""pending""
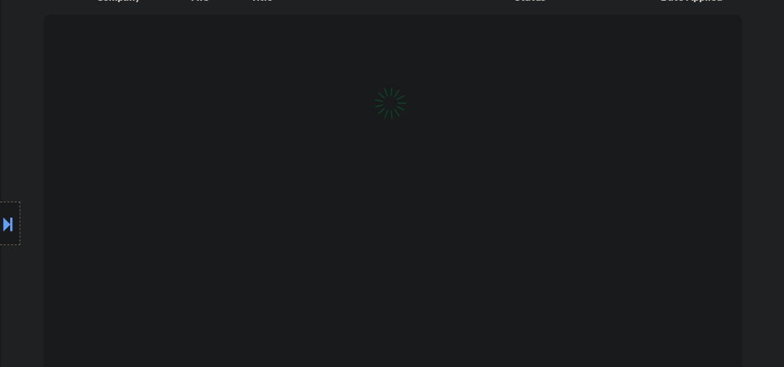
select select ""pending""
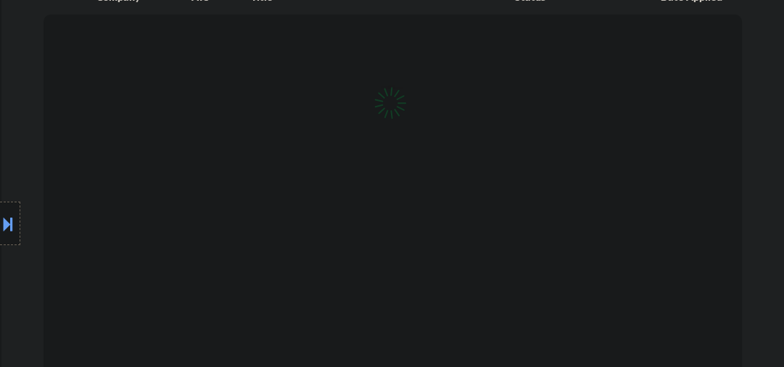
select select ""pending""
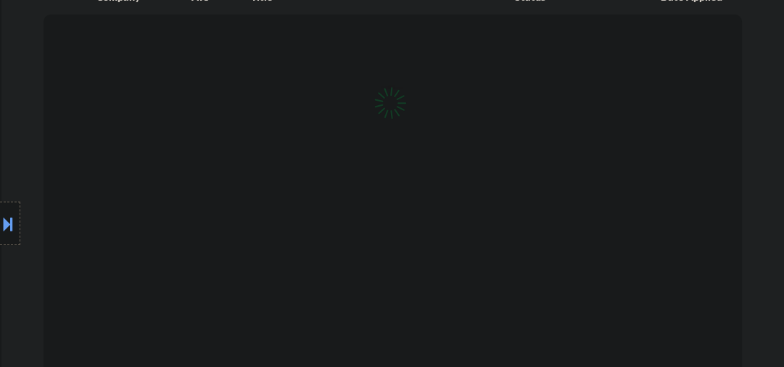
select select ""pending""
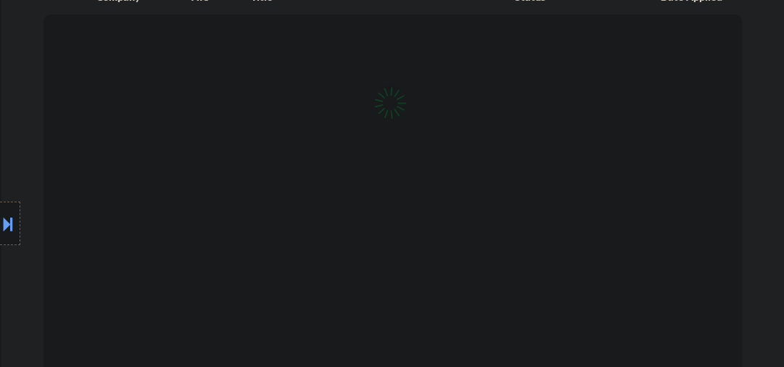
select select ""pending""
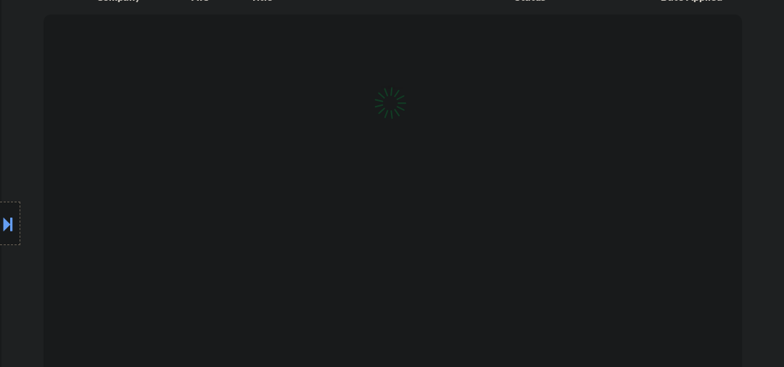
select select ""pending""
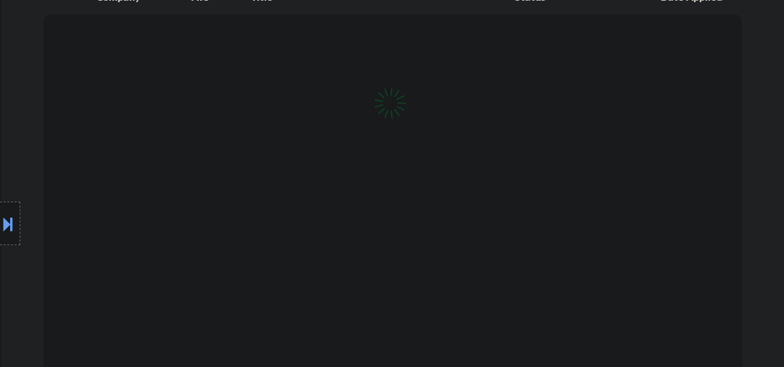
select select ""pending""
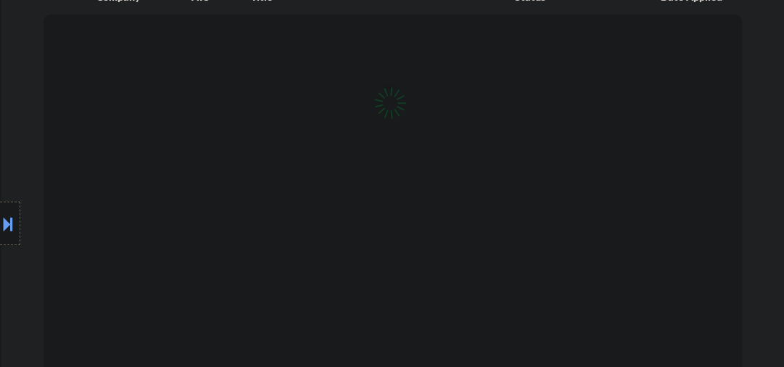
select select ""pending""
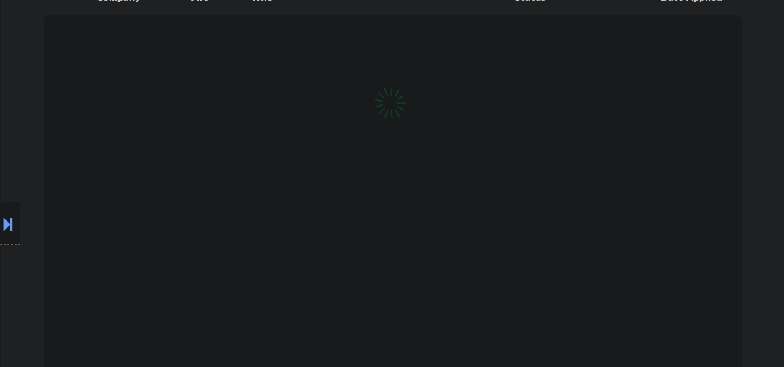
select select ""pending""
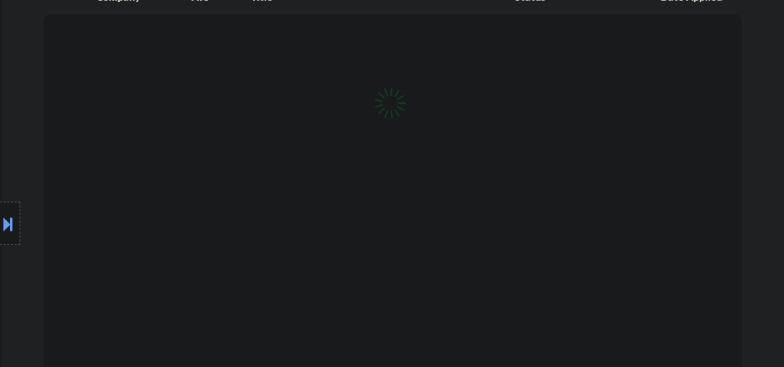
select select ""pending""
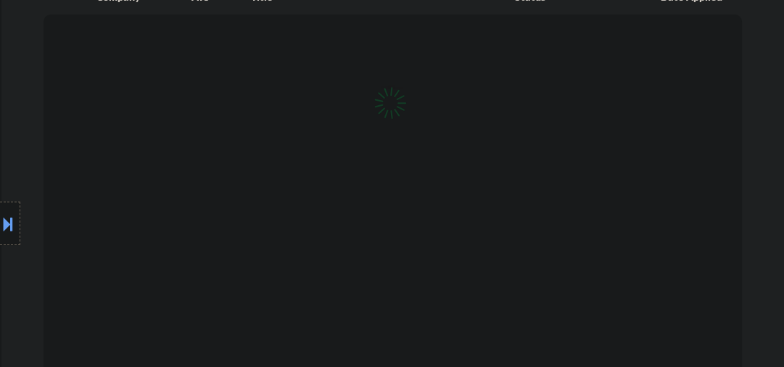
select select ""pending""
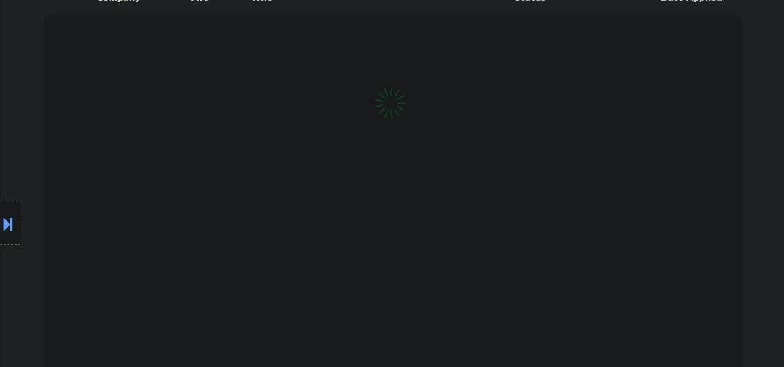
select select ""pending""
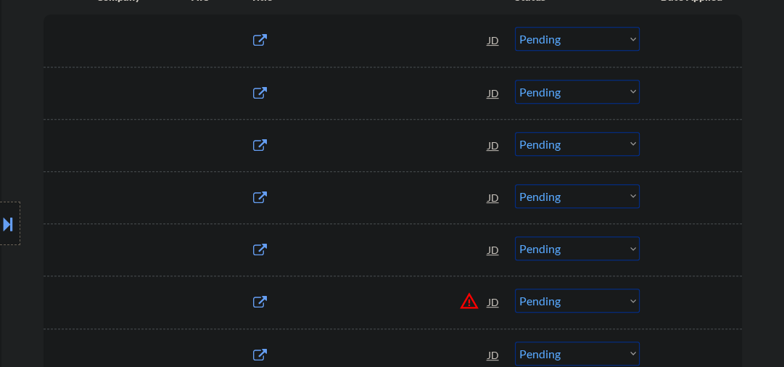
scroll to position [309, 0]
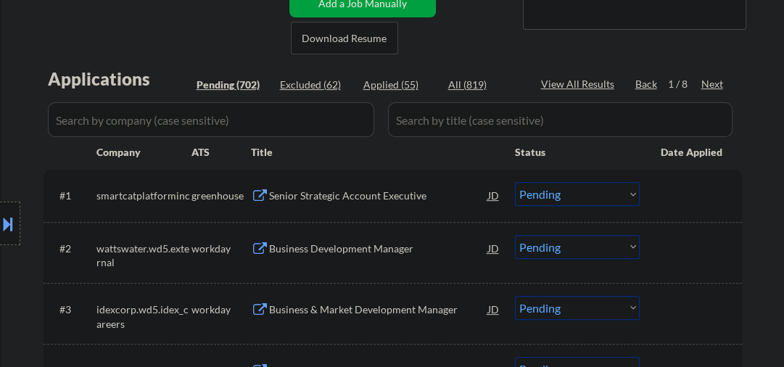
click at [357, 197] on div "Senior Strategic Account Executive" at bounding box center [378, 196] width 219 height 15
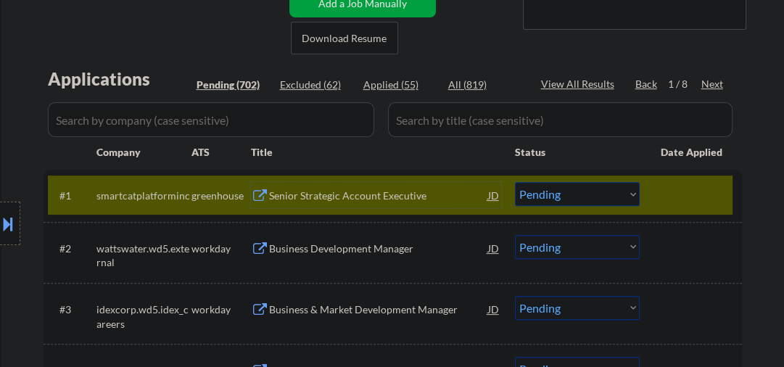
click at [617, 197] on select "Choose an option... Pending Applied Excluded (Questions) Excluded (Expired) Exc…" at bounding box center [577, 194] width 125 height 24
click at [515, 182] on select "Choose an option... Pending Applied Excluded (Questions) Excluded (Expired) Exc…" at bounding box center [577, 194] width 125 height 24
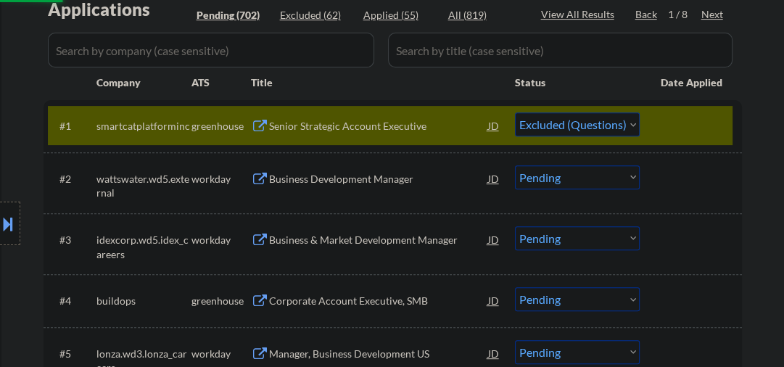
scroll to position [464, 0]
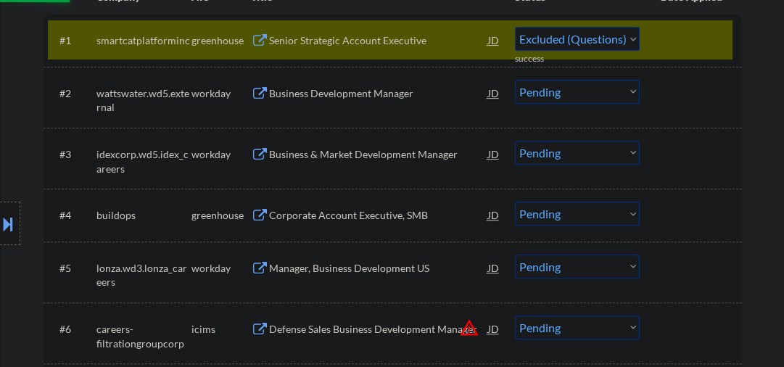
select select ""pending""
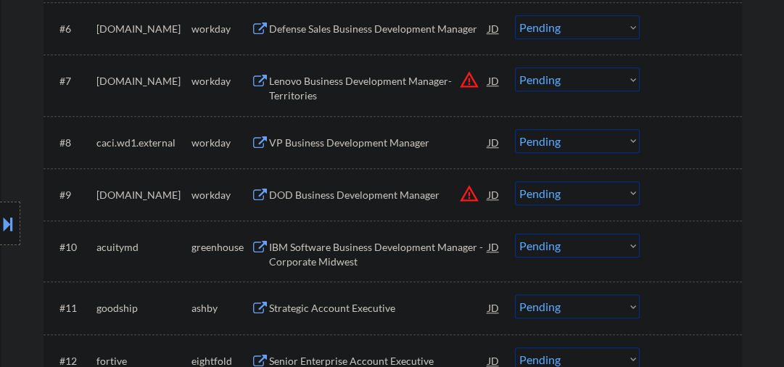
scroll to position [929, 0]
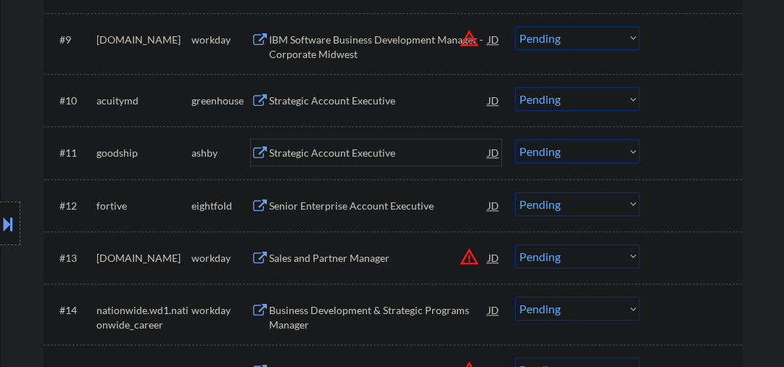
click at [307, 160] on div "Strategic Account Executive" at bounding box center [378, 153] width 219 height 15
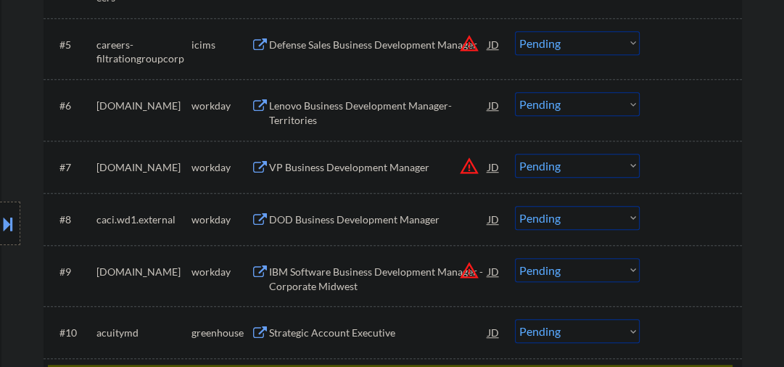
scroll to position [464, 0]
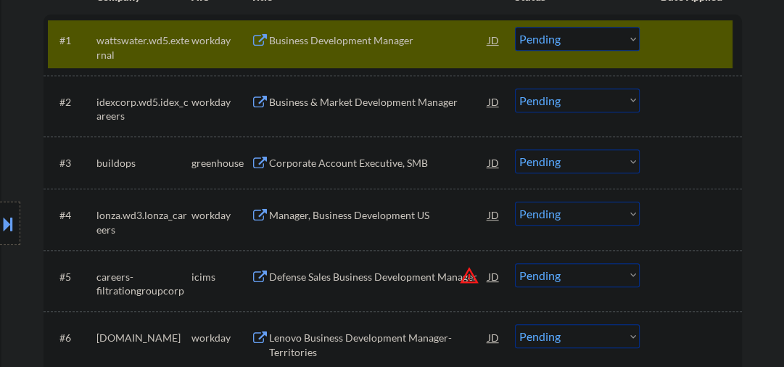
click at [684, 41] on div at bounding box center [693, 40] width 64 height 26
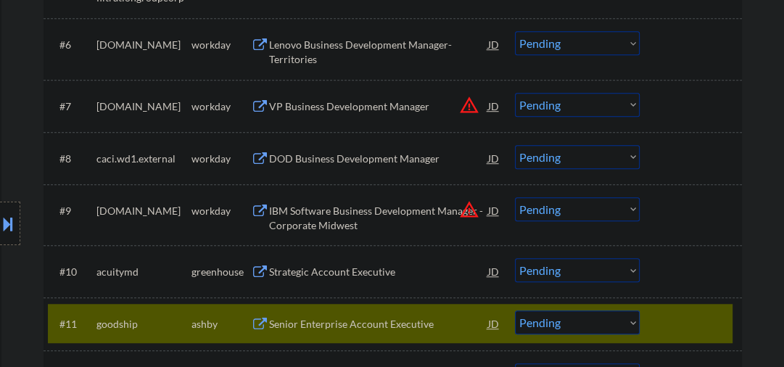
scroll to position [851, 0]
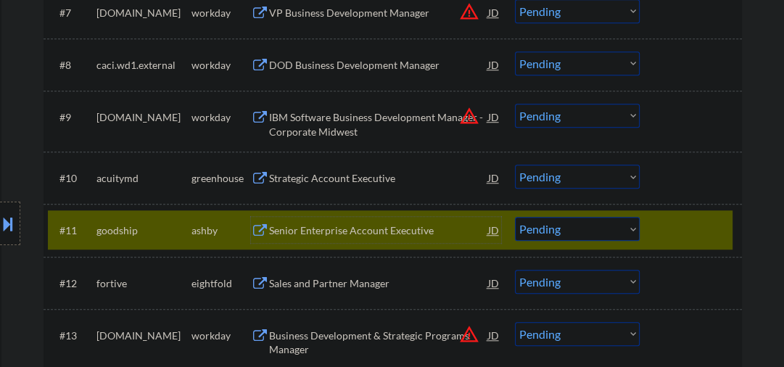
click at [350, 226] on div "Senior Enterprise Account Executive" at bounding box center [378, 230] width 219 height 15
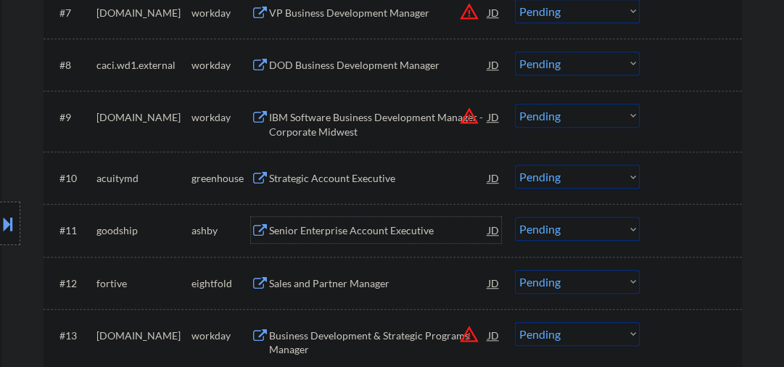
click at [543, 234] on select "Choose an option... Pending Applied Excluded (Questions) Excluded (Expired) Exc…" at bounding box center [577, 229] width 125 height 24
click at [515, 217] on select "Choose an option... Pending Applied Excluded (Questions) Excluded (Expired) Exc…" at bounding box center [577, 229] width 125 height 24
select select ""pending""
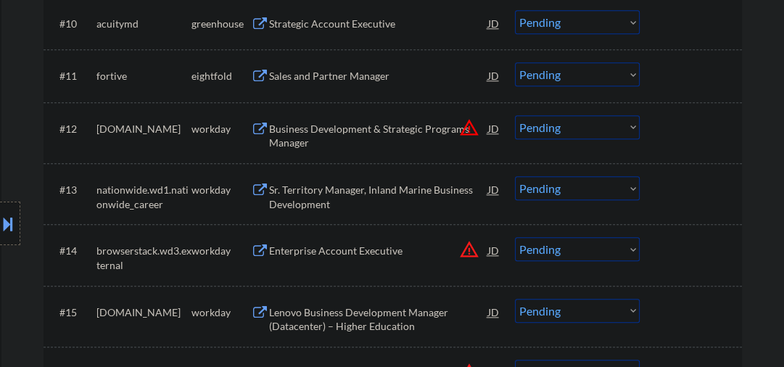
scroll to position [1161, 0]
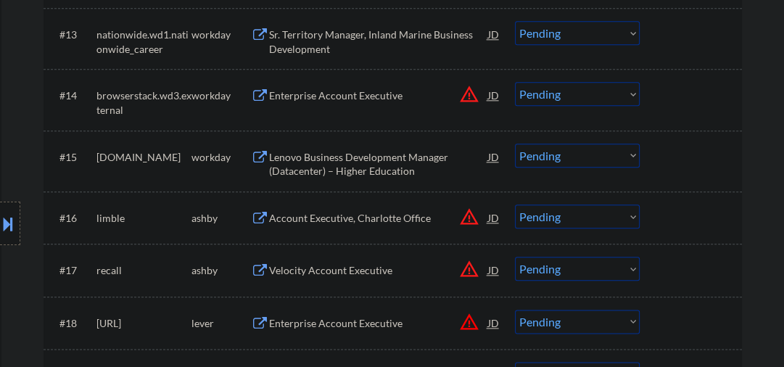
click at [384, 211] on div "Account Executive, Charlotte Office" at bounding box center [378, 218] width 219 height 15
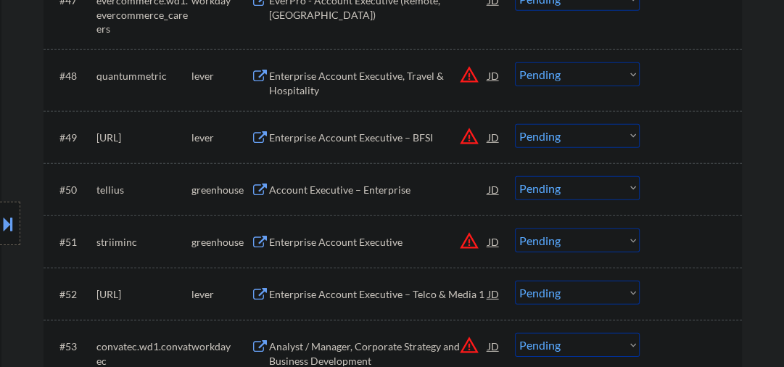
scroll to position [3095, 0]
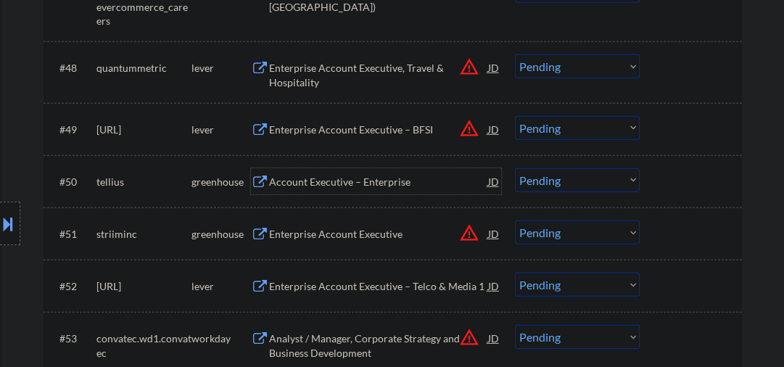
click at [331, 183] on div "Account Executive – Enterprise" at bounding box center [378, 182] width 219 height 15
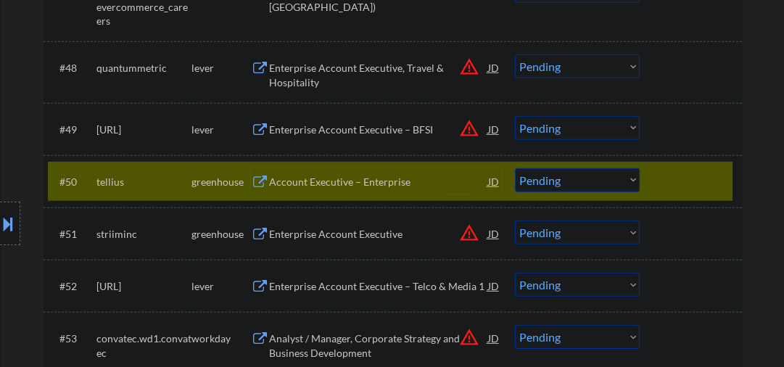
click at [664, 184] on div at bounding box center [693, 181] width 64 height 26
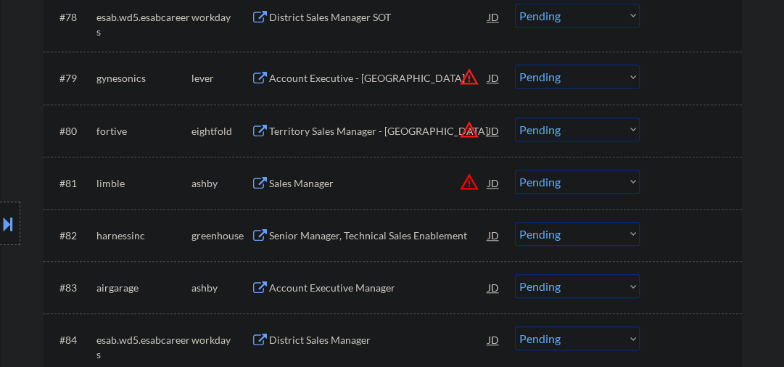
scroll to position [1195, 0]
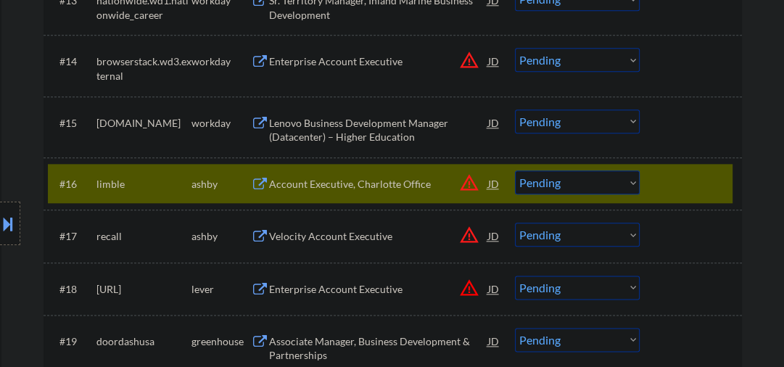
click at [550, 183] on select "Choose an option... Pending Applied Excluded (Questions) Excluded (Expired) Exc…" at bounding box center [577, 182] width 125 height 24
click at [515, 170] on select "Choose an option... Pending Applied Excluded (Questions) Excluded (Expired) Exc…" at bounding box center [577, 182] width 125 height 24
select select ""pending""
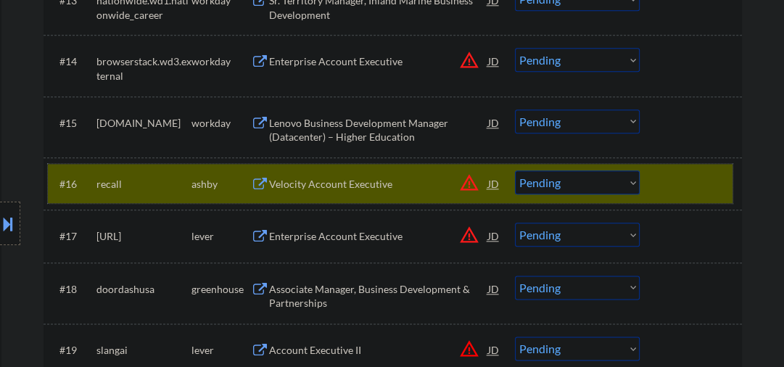
click at [668, 181] on div at bounding box center [693, 183] width 64 height 26
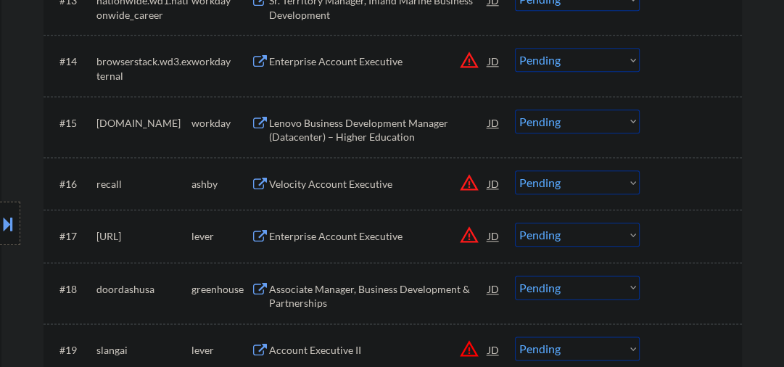
scroll to position [3040, 0]
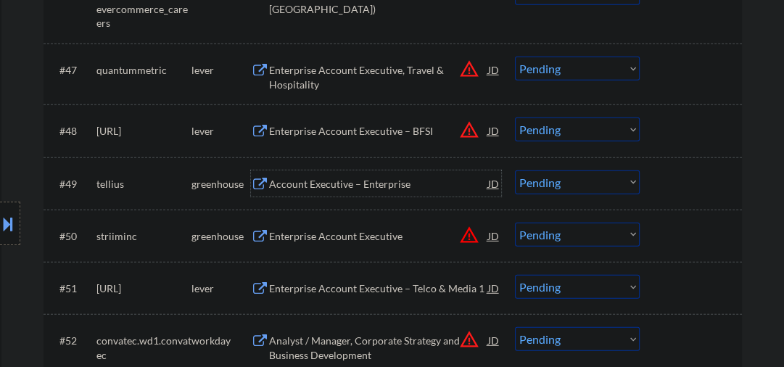
click at [353, 185] on div "Account Executive – Enterprise" at bounding box center [378, 184] width 219 height 15
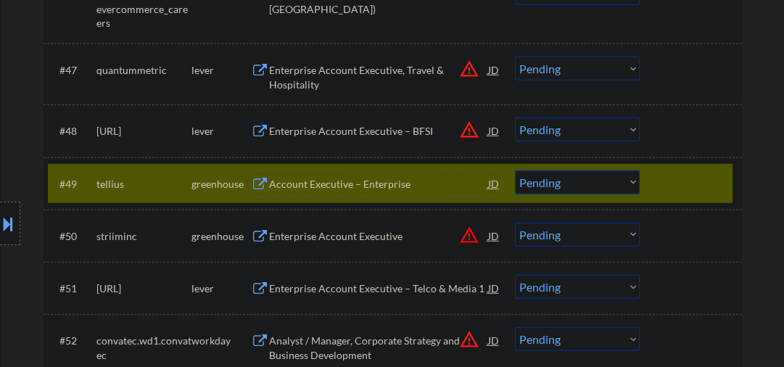
click at [537, 183] on select "Choose an option... Pending Applied Excluded (Questions) Excluded (Expired) Exc…" at bounding box center [577, 182] width 125 height 24
click at [515, 170] on select "Choose an option... Pending Applied Excluded (Questions) Excluded (Expired) Exc…" at bounding box center [577, 182] width 125 height 24
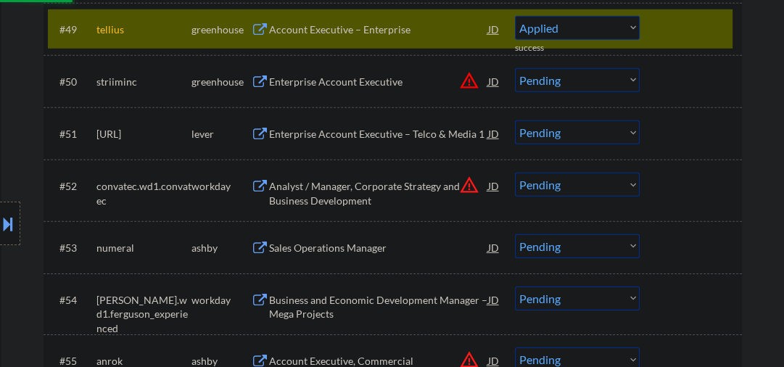
click at [334, 134] on div "Enterprise Account Executive – Telco & Media 1" at bounding box center [378, 134] width 219 height 15
select select ""pending""
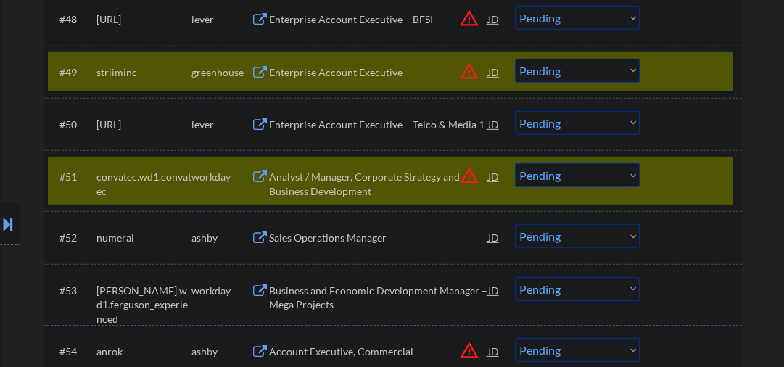
scroll to position [3118, 0]
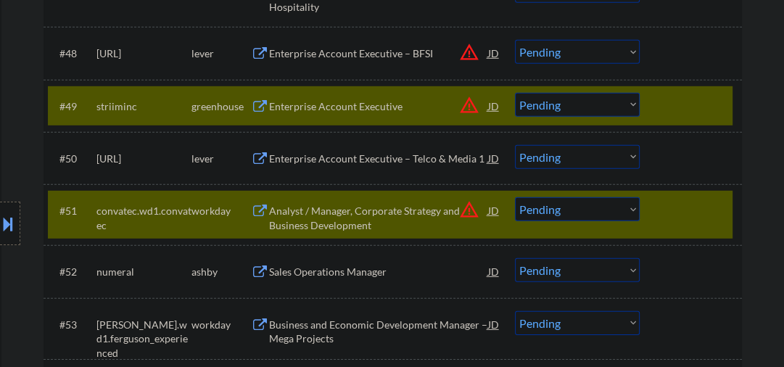
click at [675, 104] on div at bounding box center [693, 106] width 64 height 26
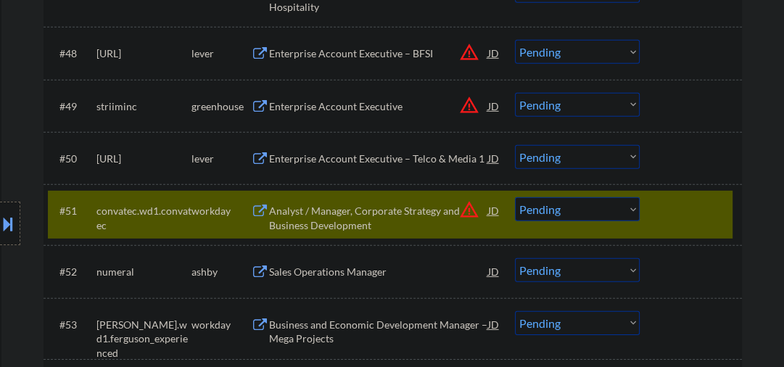
click at [674, 215] on div at bounding box center [693, 210] width 64 height 26
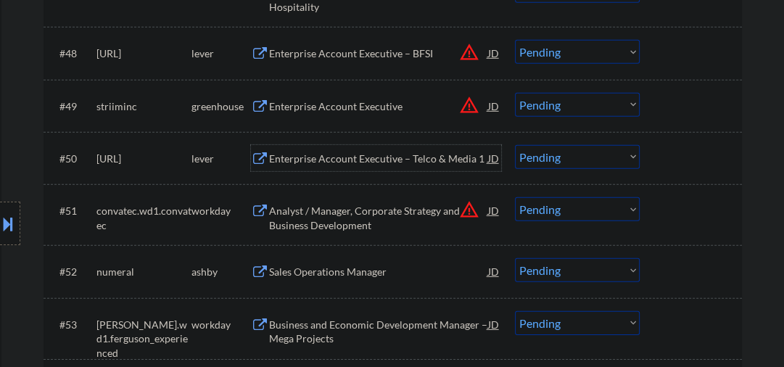
click at [340, 160] on div "Enterprise Account Executive – Telco & Media 1" at bounding box center [378, 159] width 219 height 15
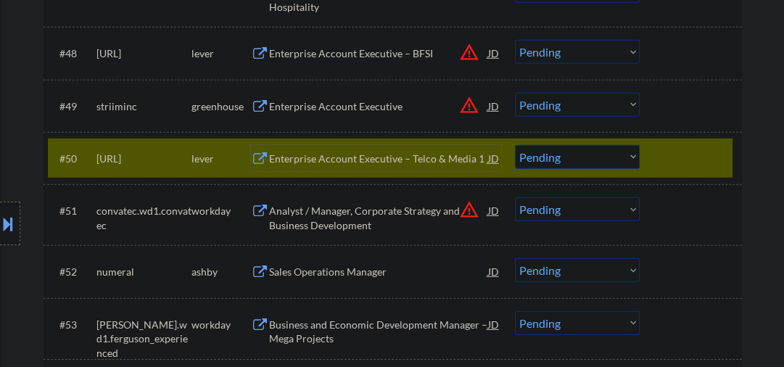
click at [332, 163] on div "Enterprise Account Executive – Telco & Media 1" at bounding box center [378, 159] width 219 height 15
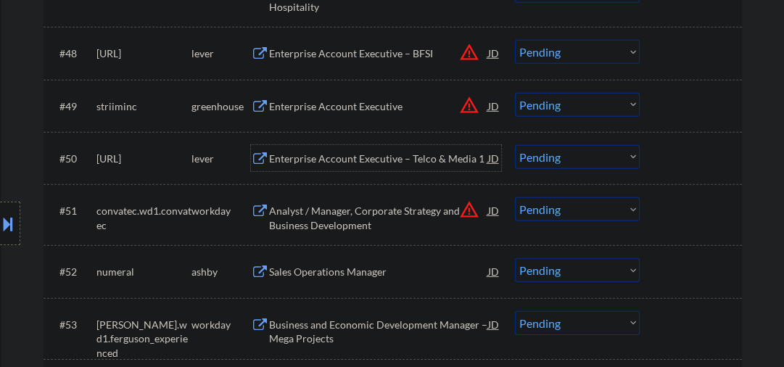
click at [575, 154] on select "Choose an option... Pending Applied Excluded (Questions) Excluded (Expired) Exc…" at bounding box center [577, 157] width 125 height 24
click at [515, 145] on select "Choose an option... Pending Applied Excluded (Questions) Excluded (Expired) Exc…" at bounding box center [577, 157] width 125 height 24
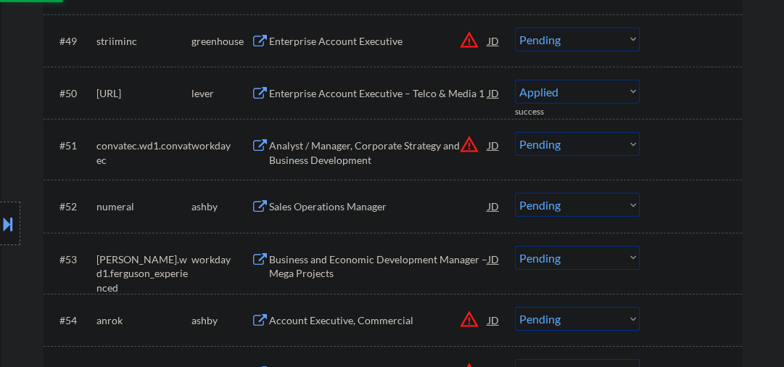
scroll to position [3195, 0]
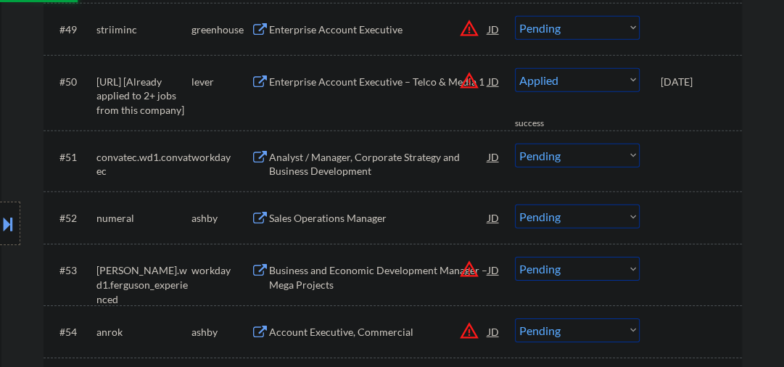
select select ""pending""
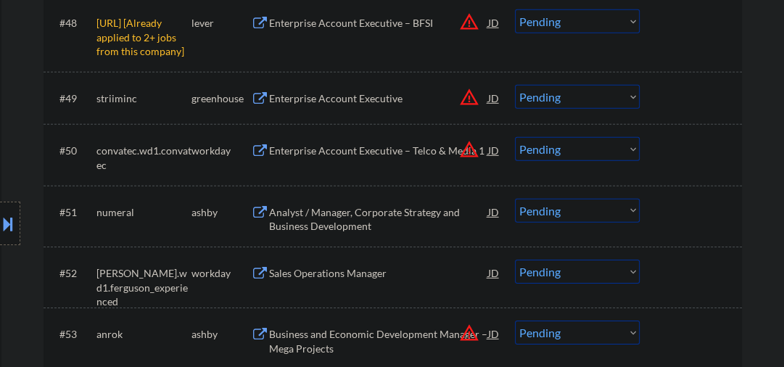
scroll to position [3118, 0]
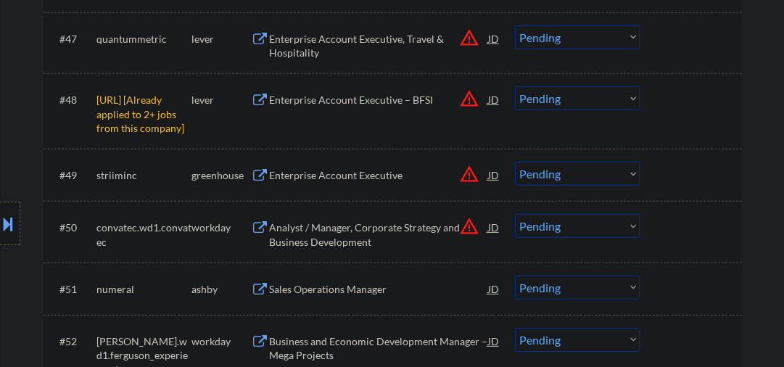
click at [559, 102] on select "Choose an option... Pending Applied Excluded (Questions) Excluded (Expired) Exc…" at bounding box center [577, 98] width 125 height 24
click at [515, 86] on select "Choose an option... Pending Applied Excluded (Questions) Excluded (Expired) Exc…" at bounding box center [577, 98] width 125 height 24
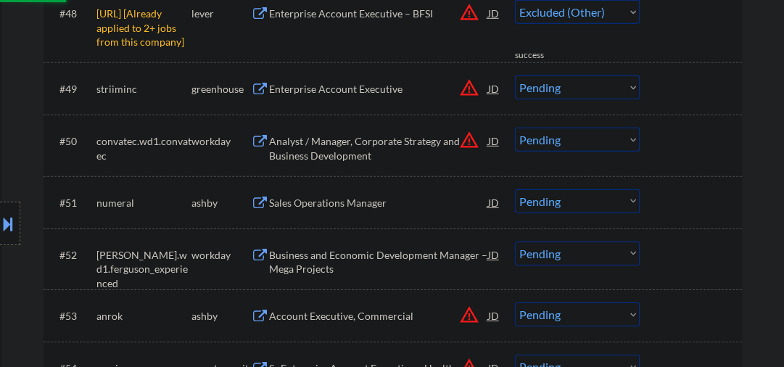
scroll to position [3273, 0]
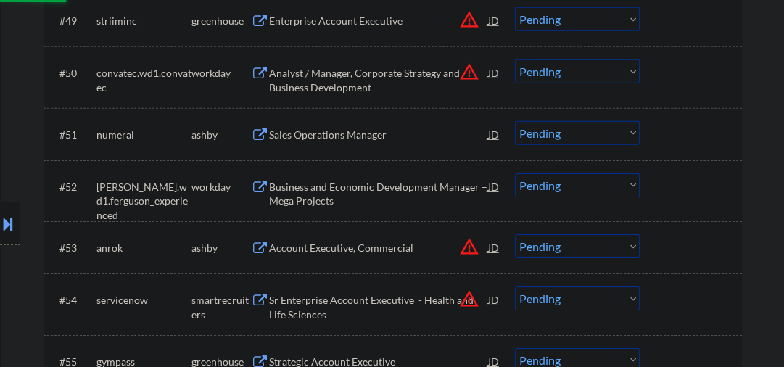
select select ""pending""
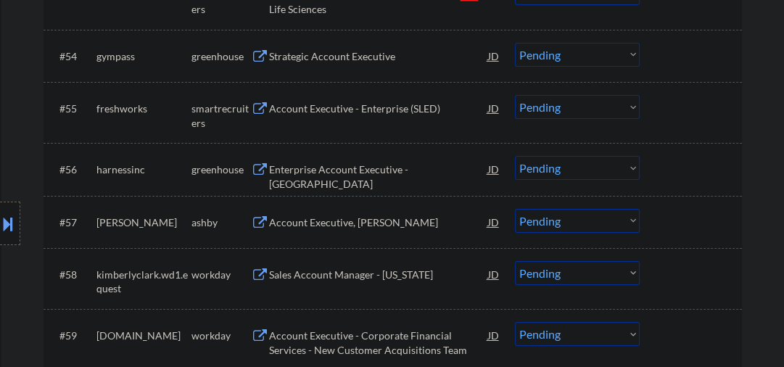
scroll to position [3505, 0]
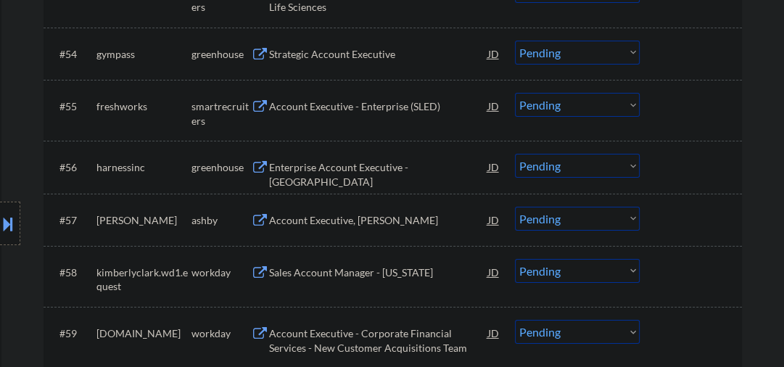
click at [330, 58] on div "Strategic Account Executive" at bounding box center [378, 54] width 219 height 15
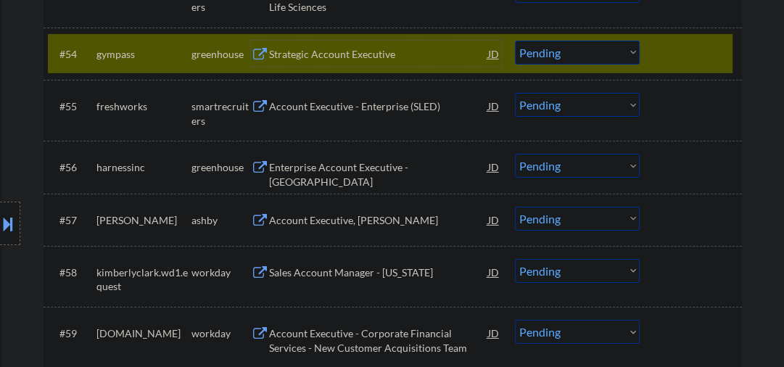
click at [318, 54] on div "Strategic Account Executive" at bounding box center [378, 54] width 219 height 15
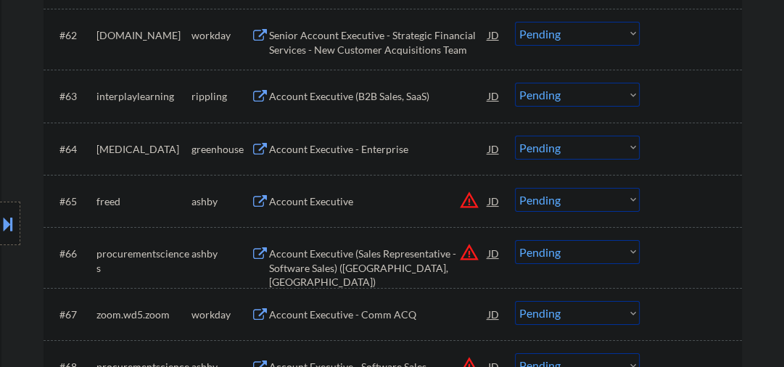
scroll to position [4201, 0]
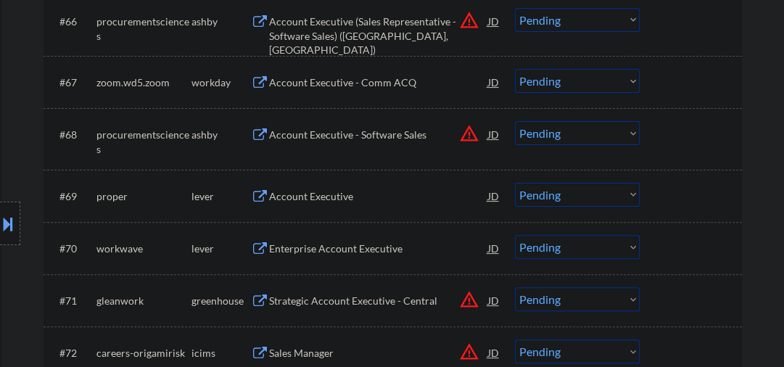
click at [289, 195] on div "Account Executive" at bounding box center [378, 196] width 219 height 15
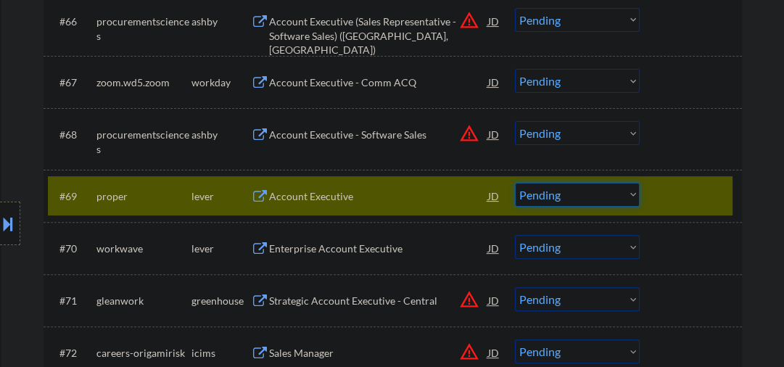
click at [551, 201] on select "Choose an option... Pending Applied Excluded (Questions) Excluded (Expired) Exc…" at bounding box center [577, 195] width 125 height 24
click at [515, 183] on select "Choose an option... Pending Applied Excluded (Questions) Excluded (Expired) Exc…" at bounding box center [577, 195] width 125 height 24
click at [326, 255] on div "Enterprise Account Executive" at bounding box center [378, 249] width 219 height 15
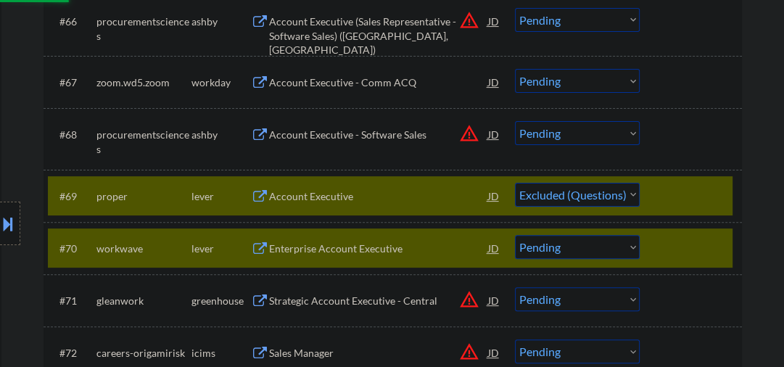
select select ""pending""
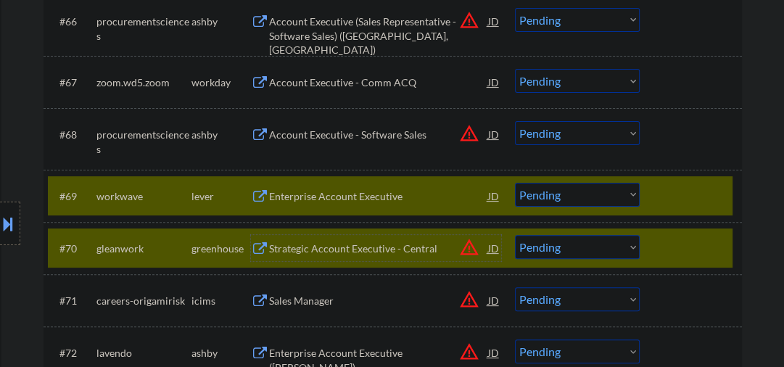
click at [661, 200] on div at bounding box center [693, 196] width 64 height 26
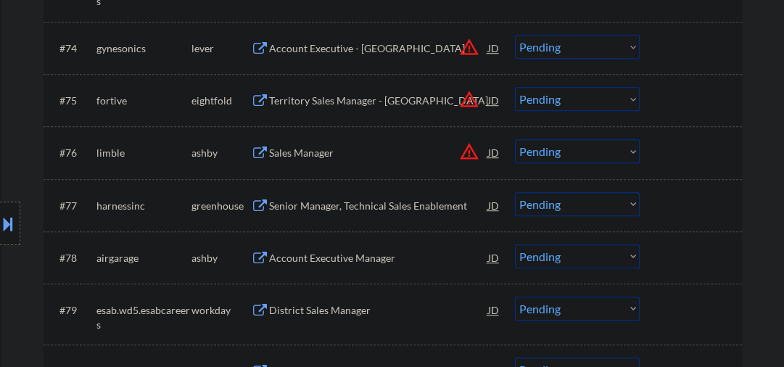
scroll to position [4743, 0]
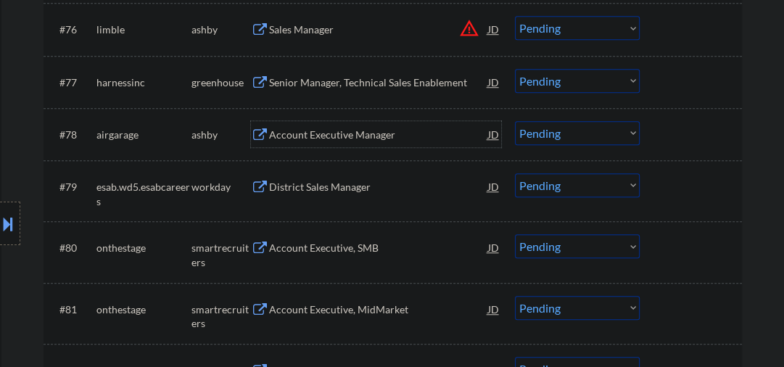
click at [313, 135] on div "Account Executive Manager" at bounding box center [378, 135] width 219 height 15
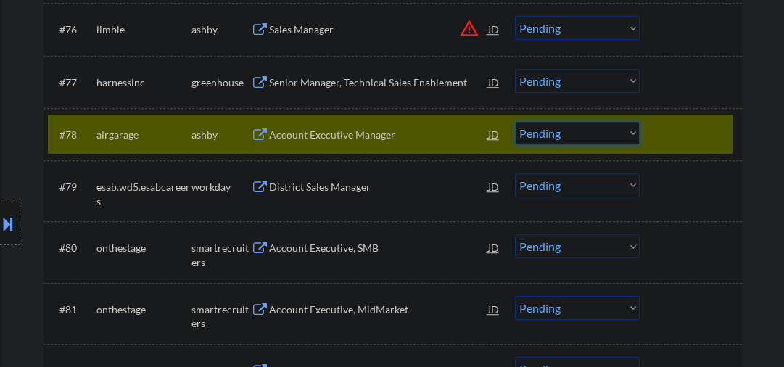
click at [559, 136] on select "Choose an option... Pending Applied Excluded (Questions) Excluded (Expired) Exc…" at bounding box center [577, 133] width 125 height 24
click at [515, 121] on select "Choose an option... Pending Applied Excluded (Questions) Excluded (Expired) Exc…" at bounding box center [577, 133] width 125 height 24
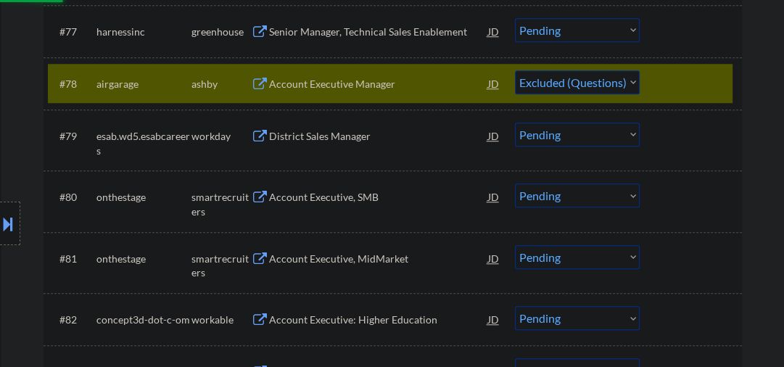
scroll to position [4820, 0]
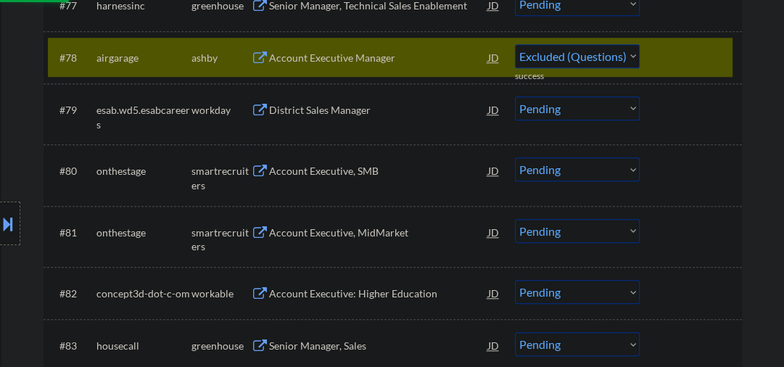
select select ""pending""
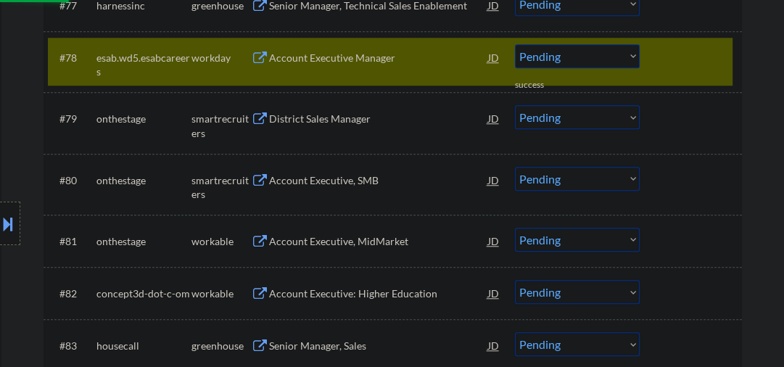
click at [291, 179] on div "Account Executive, SMB" at bounding box center [378, 180] width 219 height 15
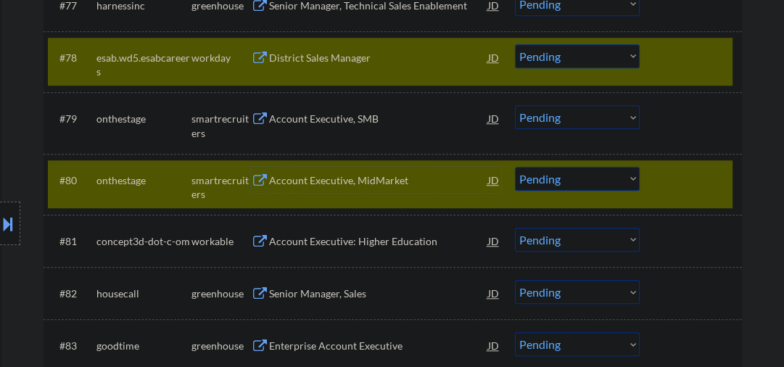
click at [679, 64] on div at bounding box center [693, 57] width 64 height 26
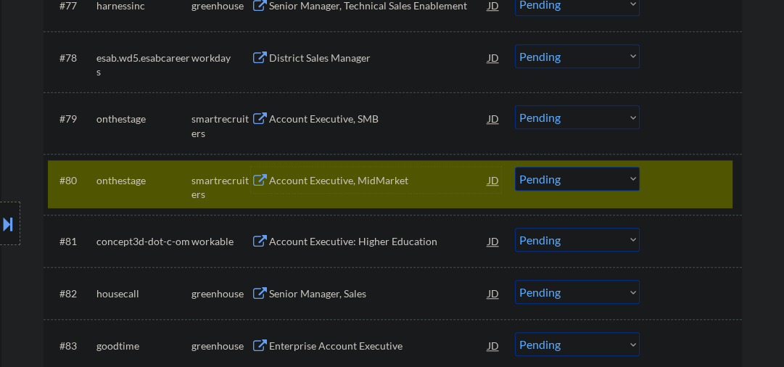
click at [400, 174] on div "Account Executive, MidMarket" at bounding box center [378, 180] width 219 height 15
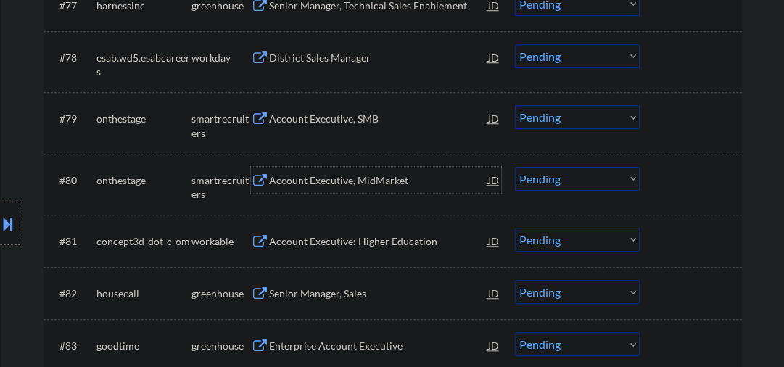
click at [332, 175] on div "Account Executive, MidMarket" at bounding box center [378, 180] width 219 height 15
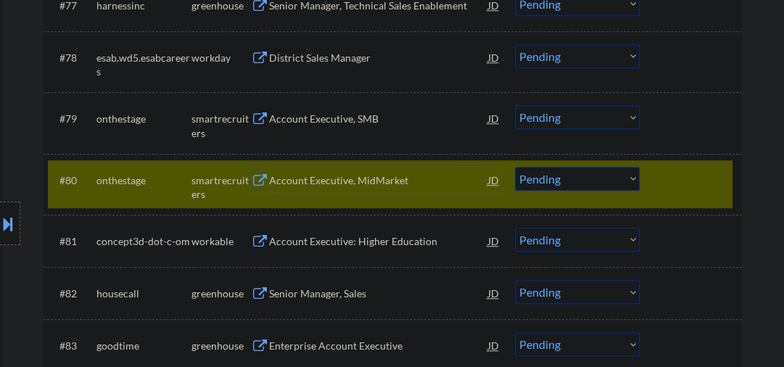
click at [551, 184] on select "Choose an option... Pending Applied Excluded (Questions) Excluded (Expired) Exc…" at bounding box center [577, 179] width 125 height 24
click at [515, 167] on select "Choose an option... Pending Applied Excluded (Questions) Excluded (Expired) Exc…" at bounding box center [577, 179] width 125 height 24
click at [321, 239] on div "Account Executive: Higher Education" at bounding box center [378, 241] width 219 height 15
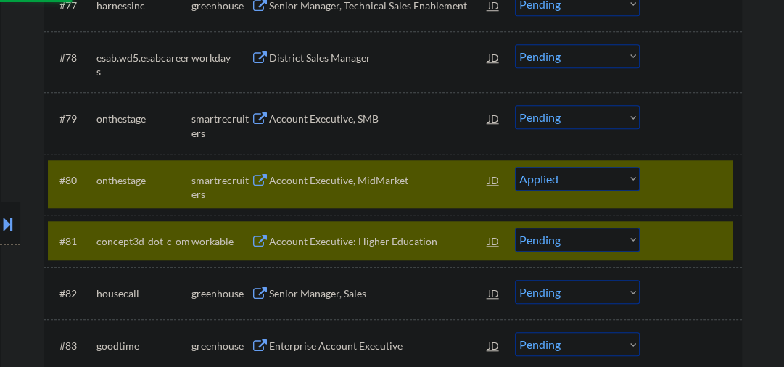
select select ""pending""
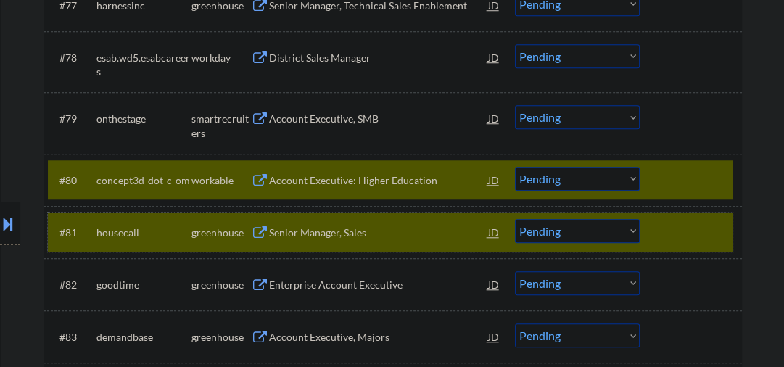
drag, startPoint x: 665, startPoint y: 221, endPoint x: 596, endPoint y: 200, distance: 72.1
click at [665, 222] on div at bounding box center [693, 232] width 64 height 26
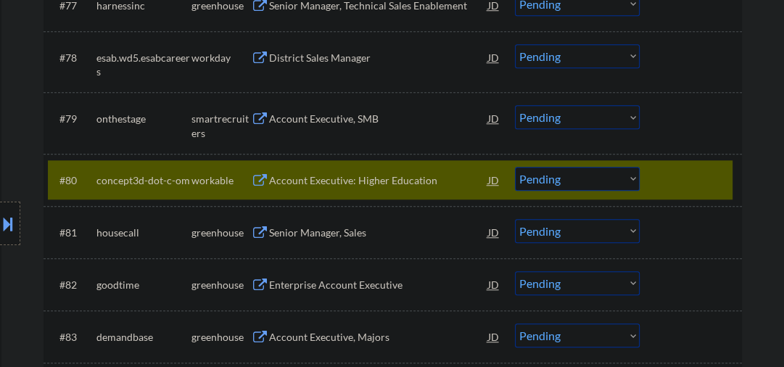
click at [338, 191] on div "Account Executive: Higher Education" at bounding box center [378, 180] width 219 height 26
click at [328, 177] on div "Account Executive: Higher Education" at bounding box center [378, 180] width 219 height 15
click at [318, 177] on div "Account Executive: Higher Education" at bounding box center [378, 180] width 219 height 15
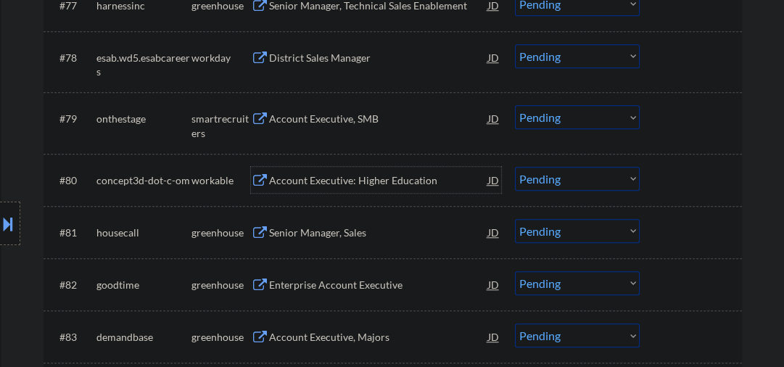
click at [350, 226] on div "Senior Manager, Sales" at bounding box center [378, 233] width 219 height 15
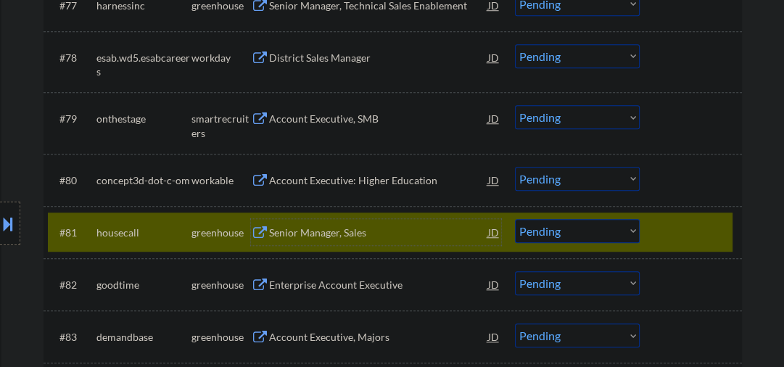
click at [569, 237] on select "Choose an option... Pending Applied Excluded (Questions) Excluded (Expired) Exc…" at bounding box center [577, 231] width 125 height 24
click at [515, 219] on select "Choose an option... Pending Applied Excluded (Questions) Excluded (Expired) Exc…" at bounding box center [577, 231] width 125 height 24
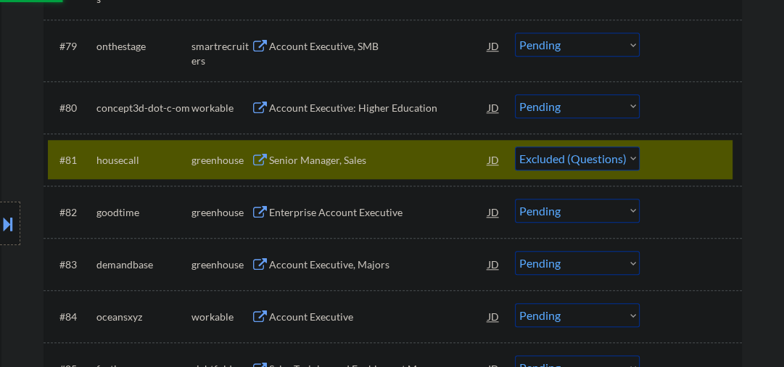
scroll to position [4975, 0]
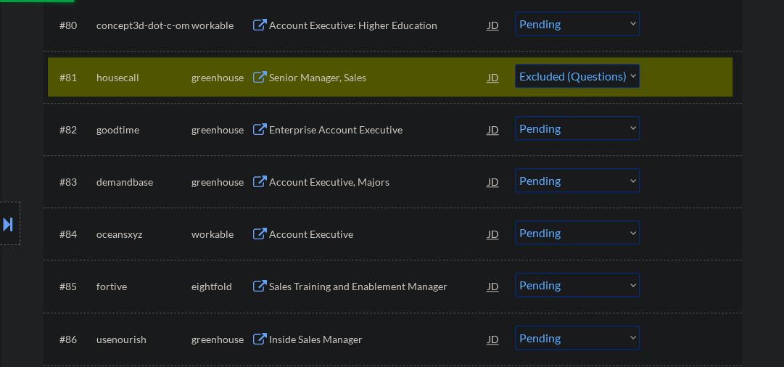
click at [297, 131] on div "Enterprise Account Executive" at bounding box center [378, 130] width 219 height 15
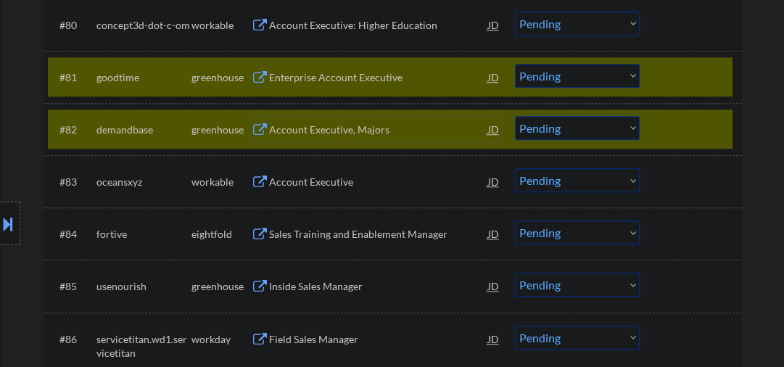
drag, startPoint x: 671, startPoint y: 138, endPoint x: 653, endPoint y: 70, distance: 69.9
click at [672, 136] on div at bounding box center [693, 129] width 64 height 26
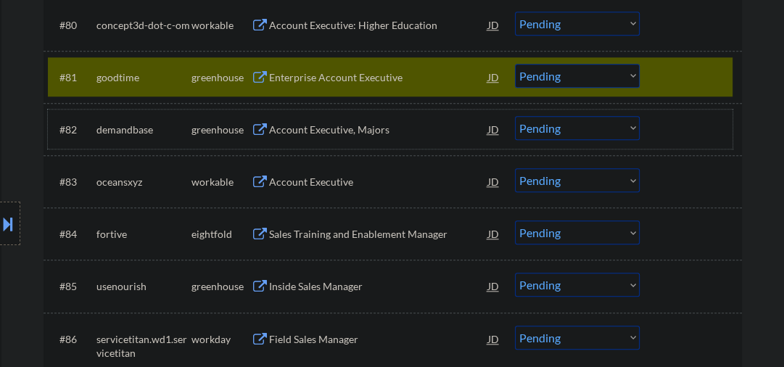
click at [313, 68] on div "Enterprise Account Executive" at bounding box center [378, 77] width 219 height 26
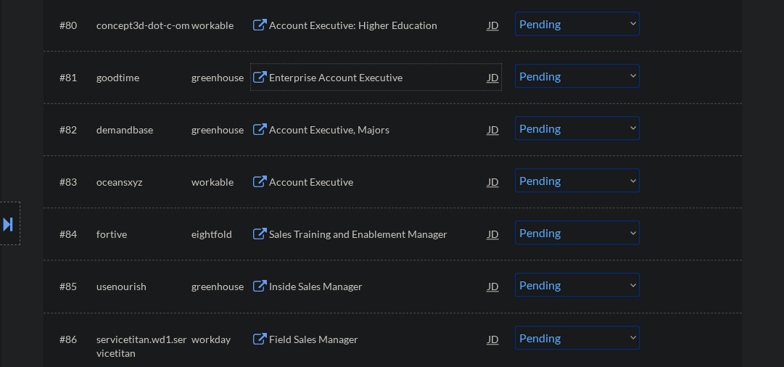
click at [311, 73] on div "Enterprise Account Executive" at bounding box center [378, 77] width 219 height 15
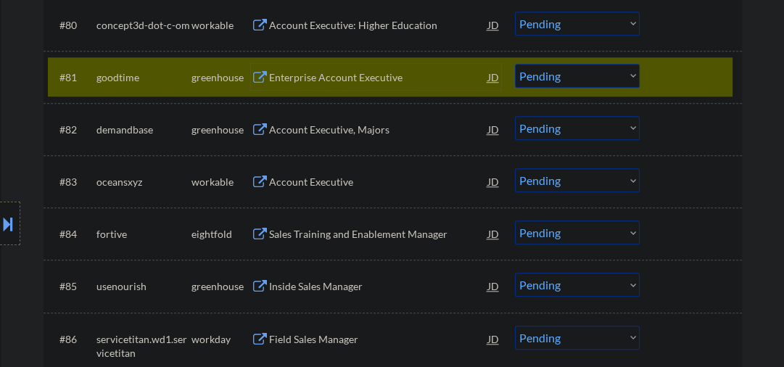
click at [566, 75] on select "Choose an option... Pending Applied Excluded (Questions) Excluded (Expired) Exc…" at bounding box center [577, 76] width 125 height 24
click at [515, 64] on select "Choose an option... Pending Applied Excluded (Questions) Excluded (Expired) Exc…" at bounding box center [577, 76] width 125 height 24
select select ""pending""
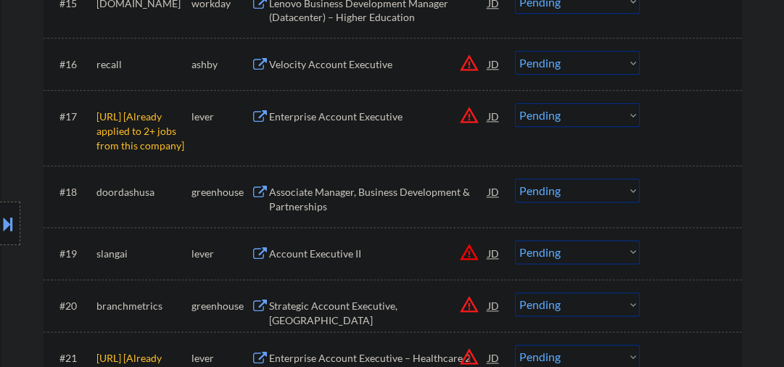
scroll to position [1338, 0]
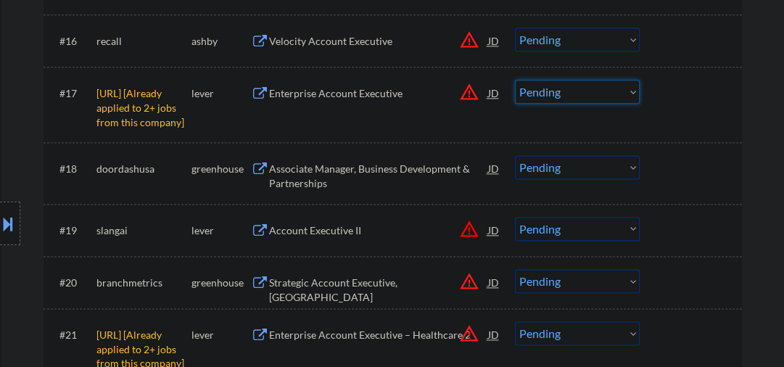
click at [545, 96] on select "Choose an option... Pending Applied Excluded (Questions) Excluded (Expired) Exc…" at bounding box center [577, 92] width 125 height 24
click at [515, 80] on select "Choose an option... Pending Applied Excluded (Questions) Excluded (Expired) Exc…" at bounding box center [577, 92] width 125 height 24
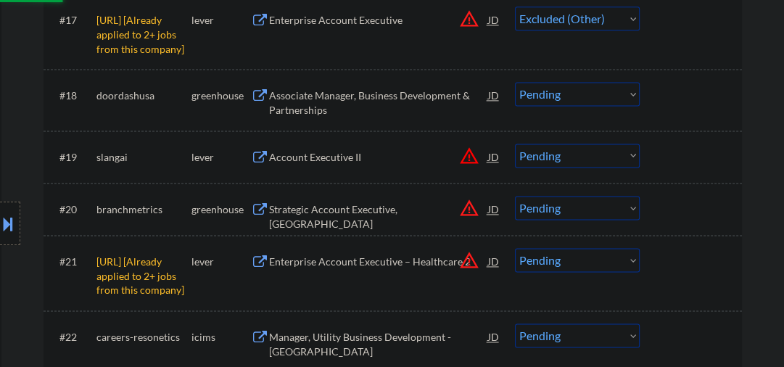
scroll to position [1493, 0]
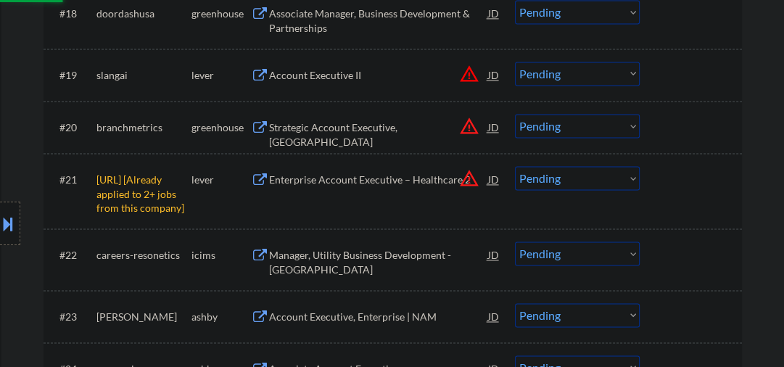
click at [544, 181] on select "Choose an option... Pending Applied Excluded (Questions) Excluded (Expired) Exc…" at bounding box center [577, 178] width 125 height 24
select select ""pending""
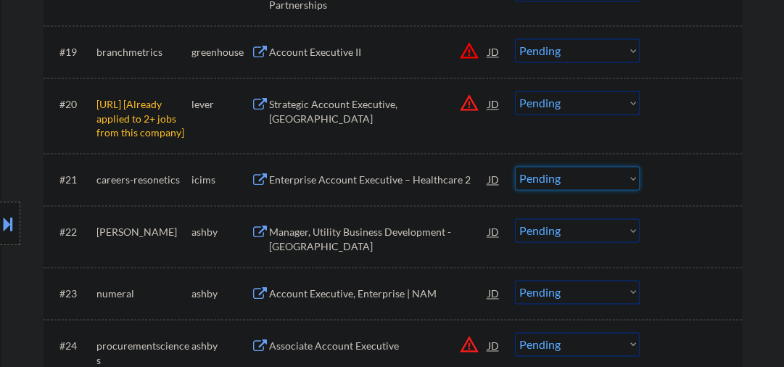
click at [704, 119] on div "#20 sanas.ai [Already applied to 2+ jobs from this company] lever Strategic Acc…" at bounding box center [390, 115] width 685 height 62
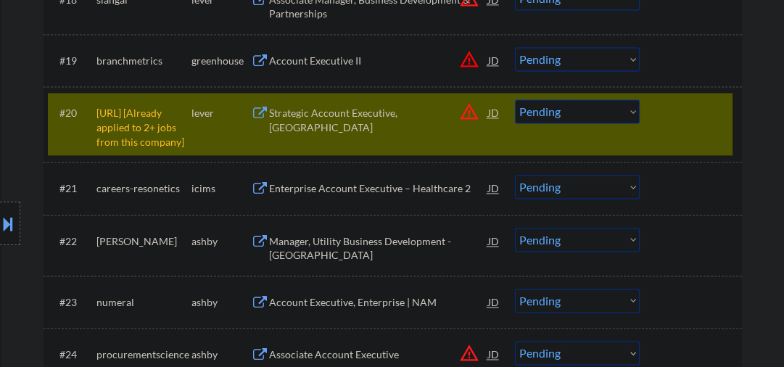
click at [586, 101] on select "Choose an option... Pending Applied Excluded (Questions) Excluded (Expired) Exc…" at bounding box center [577, 111] width 125 height 24
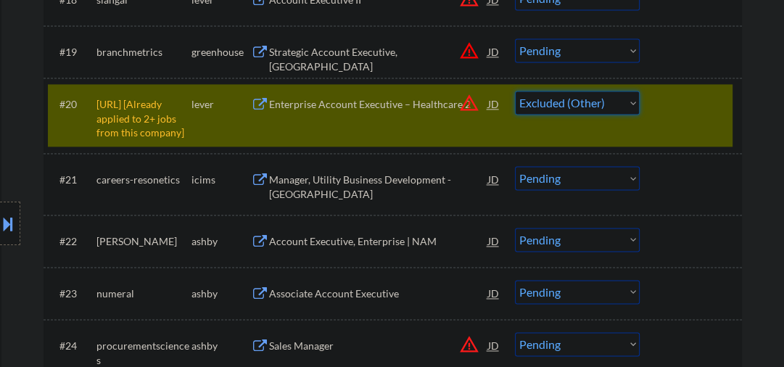
click at [515, 91] on select "Choose an option... Pending Applied Excluded (Questions) Excluded (Expired) Exc…" at bounding box center [577, 103] width 125 height 24
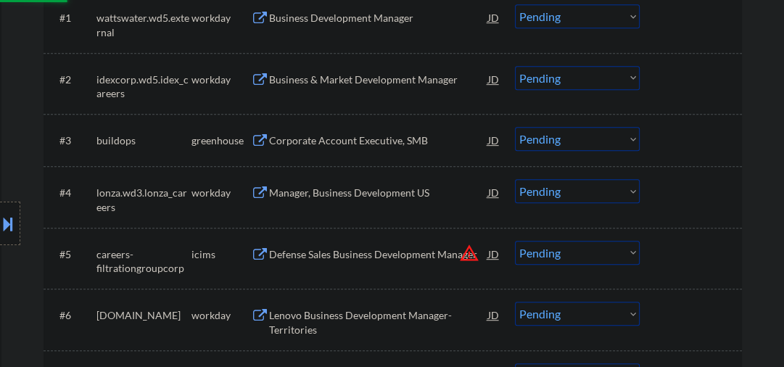
select select ""pending""
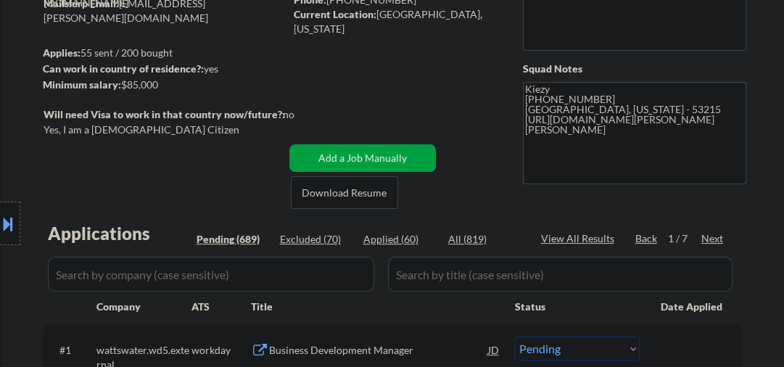
scroll to position [0, 0]
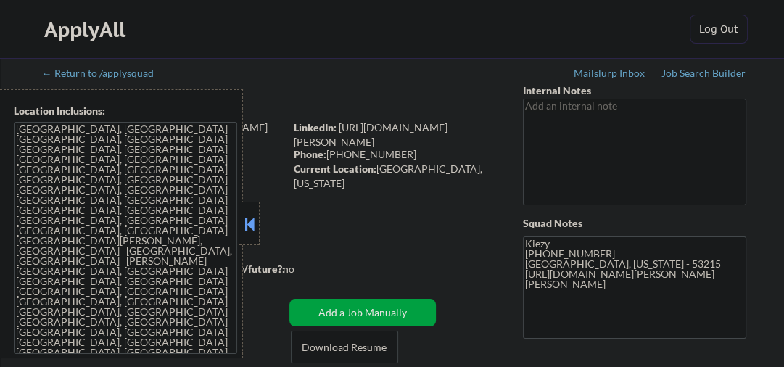
click at [250, 221] on button at bounding box center [250, 224] width 16 height 22
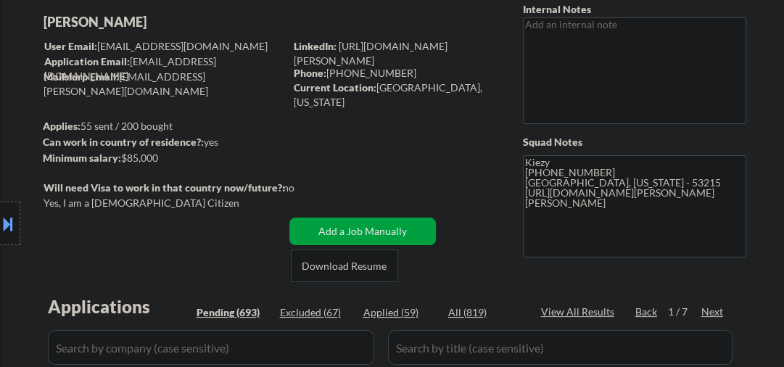
scroll to position [155, 0]
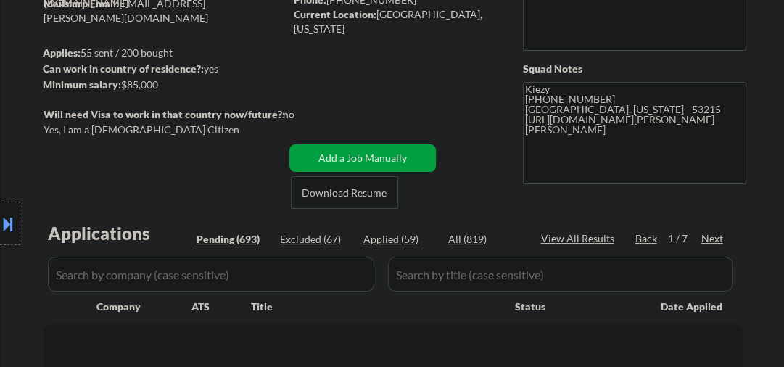
select select ""pending""
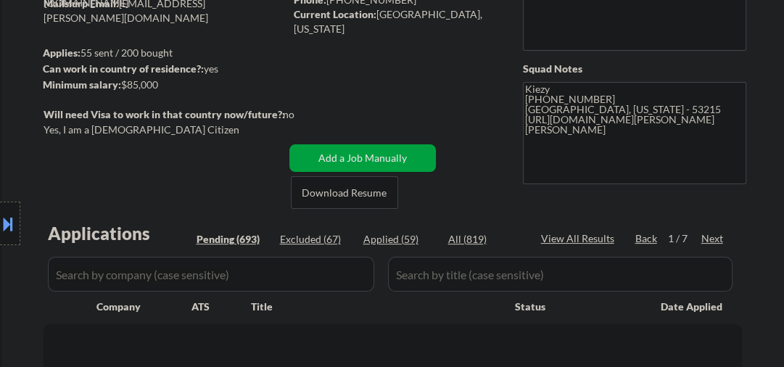
select select ""pending""
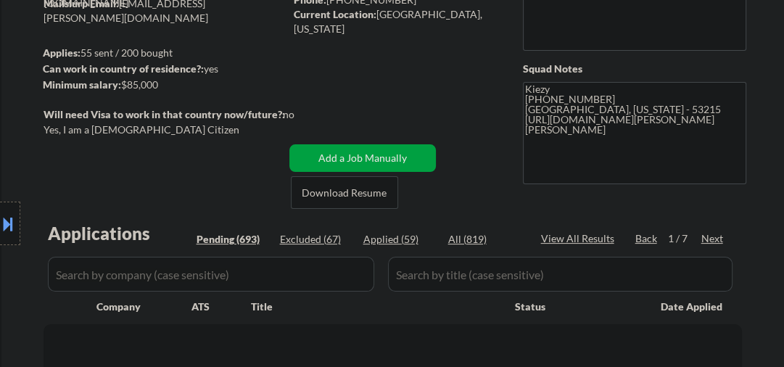
select select ""pending""
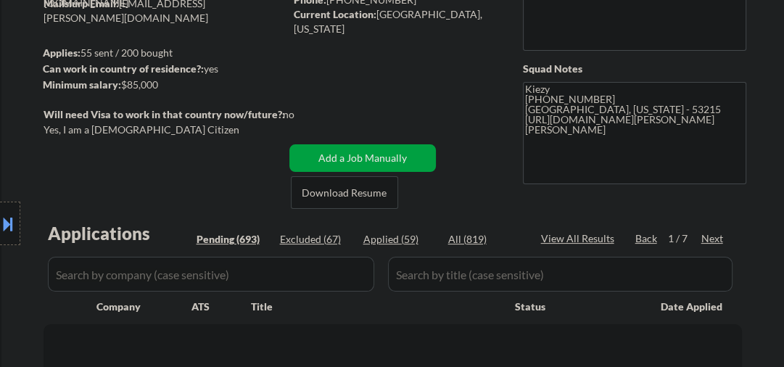
select select ""pending""
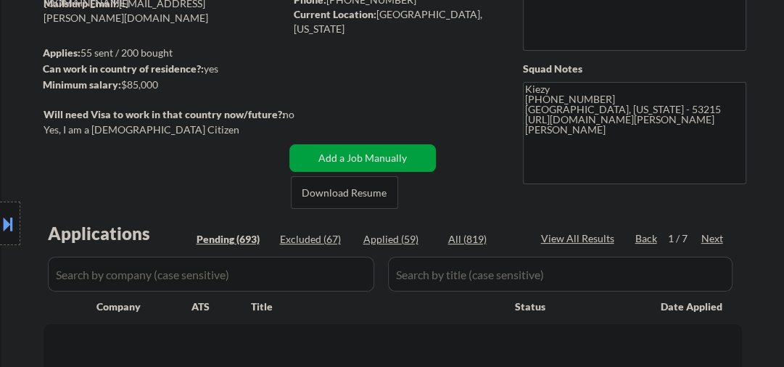
select select ""pending""
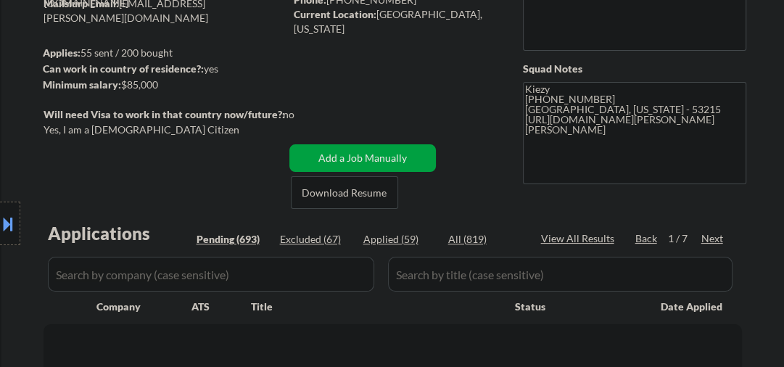
select select ""pending""
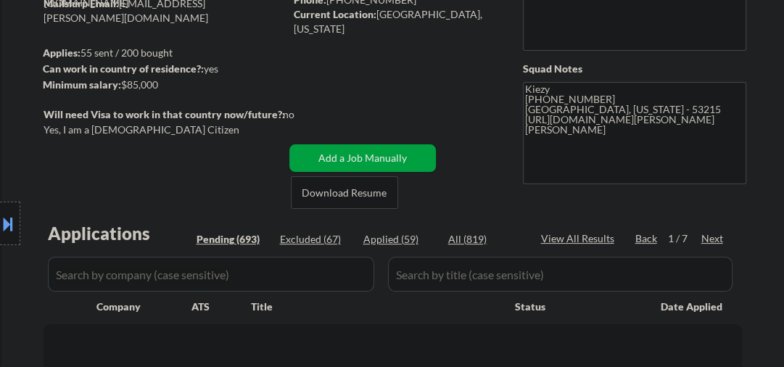
select select ""pending""
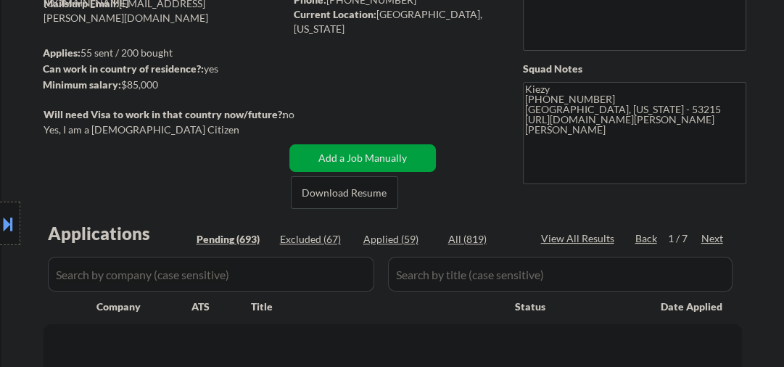
select select ""pending""
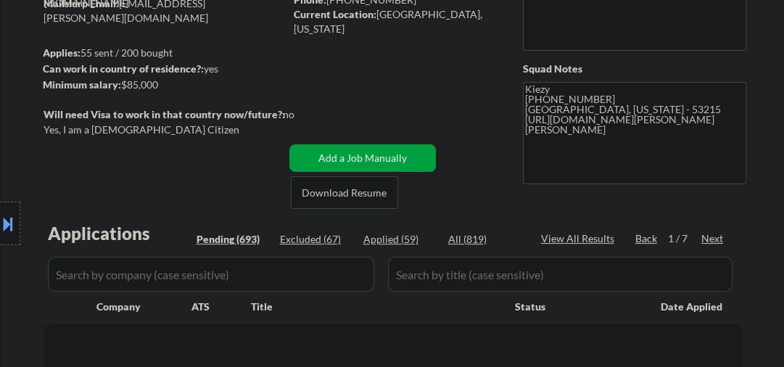
select select ""pending""
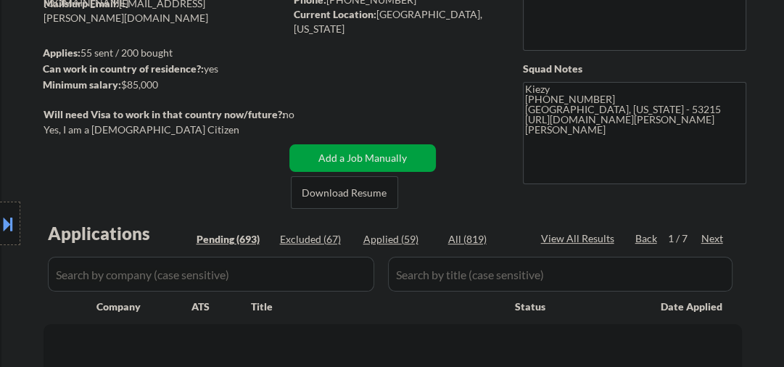
select select ""pending""
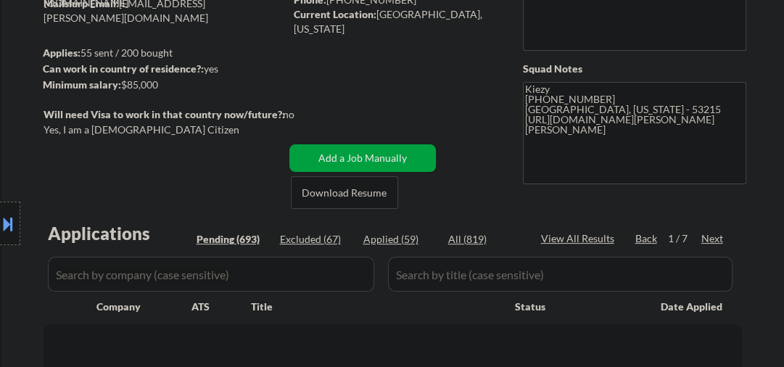
select select ""pending""
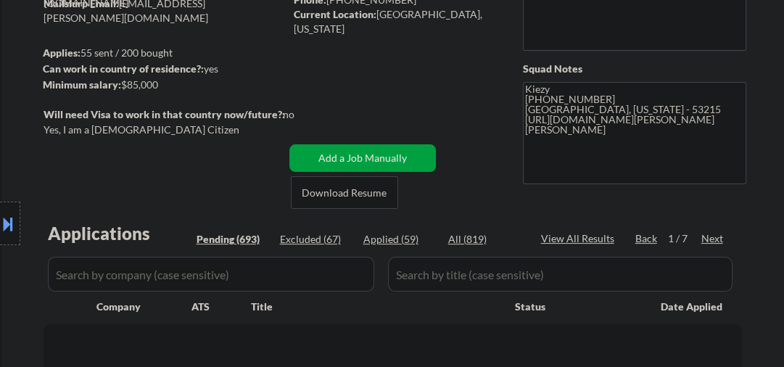
select select ""pending""
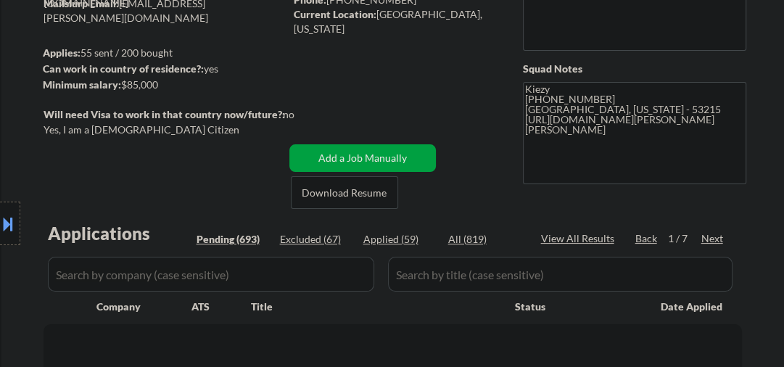
select select ""pending""
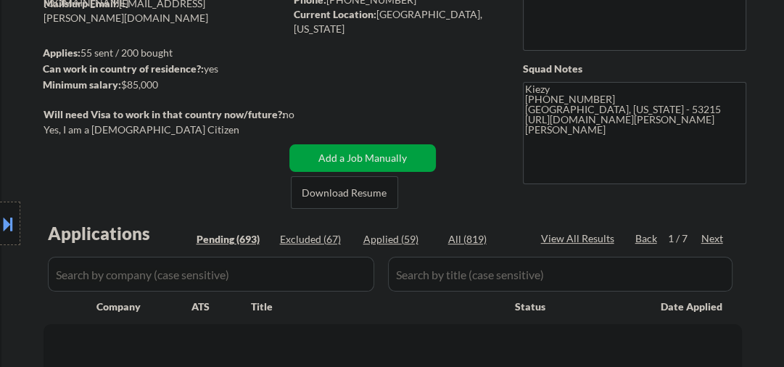
select select ""pending""
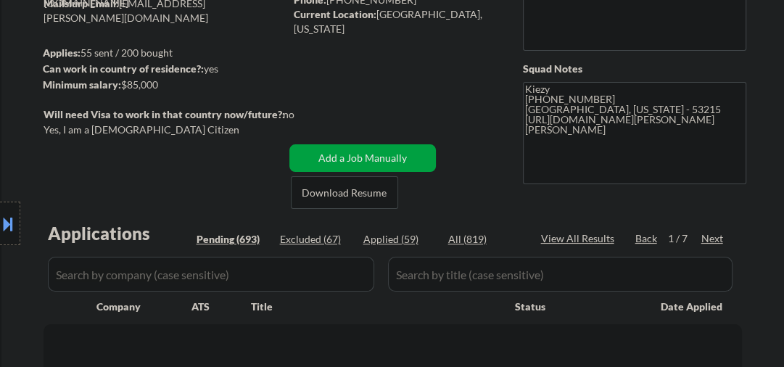
select select ""pending""
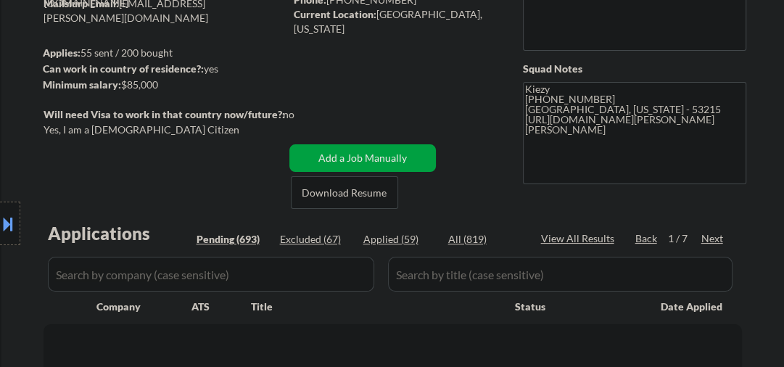
select select ""pending""
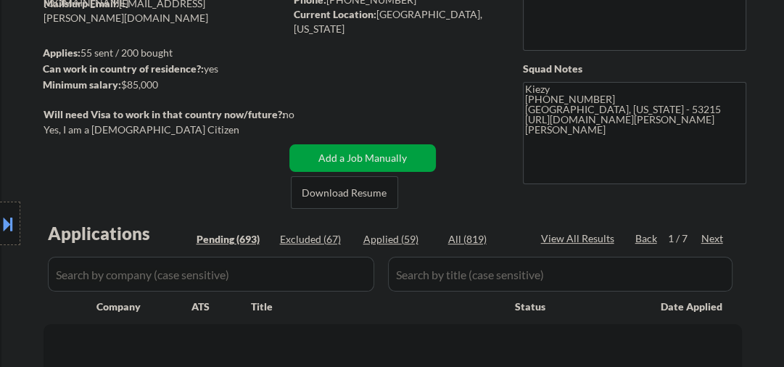
select select ""pending""
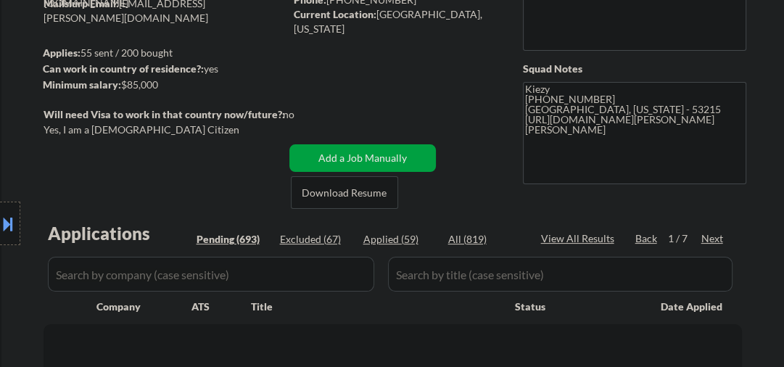
select select ""pending""
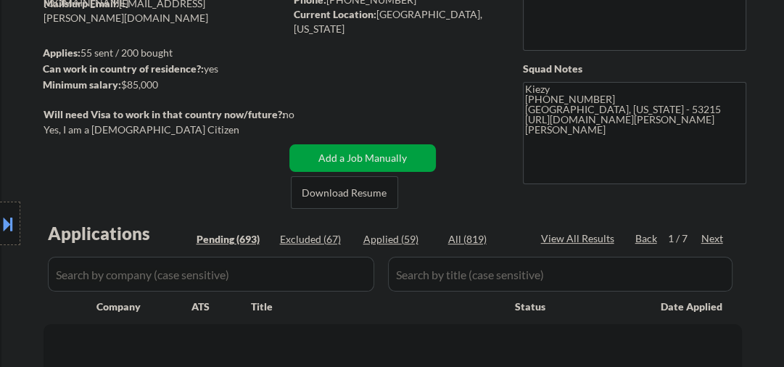
select select ""pending""
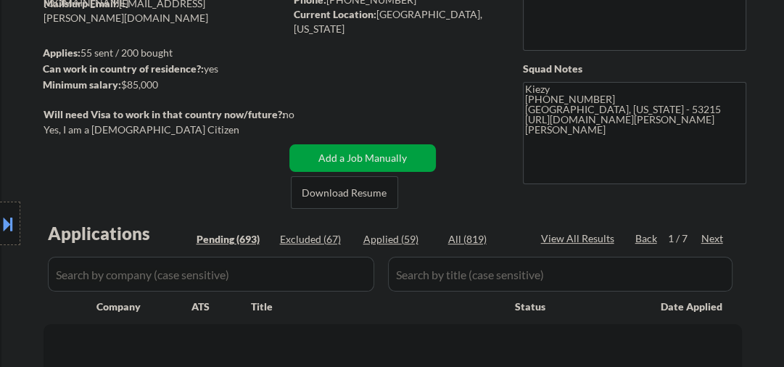
select select ""pending""
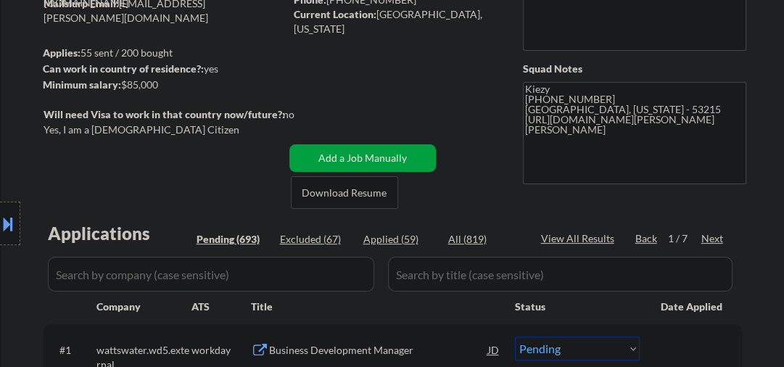
select select ""pending""
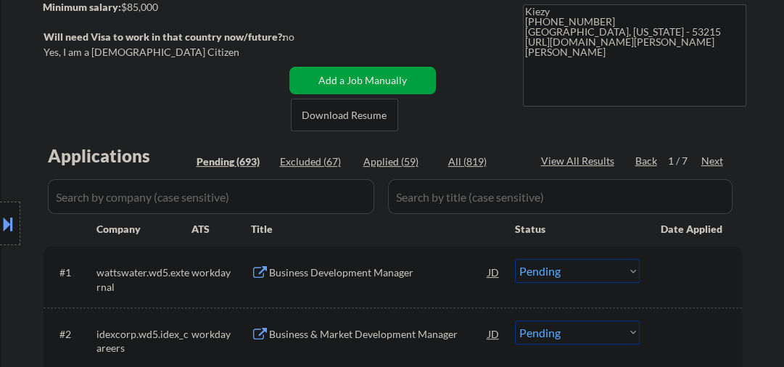
scroll to position [77, 0]
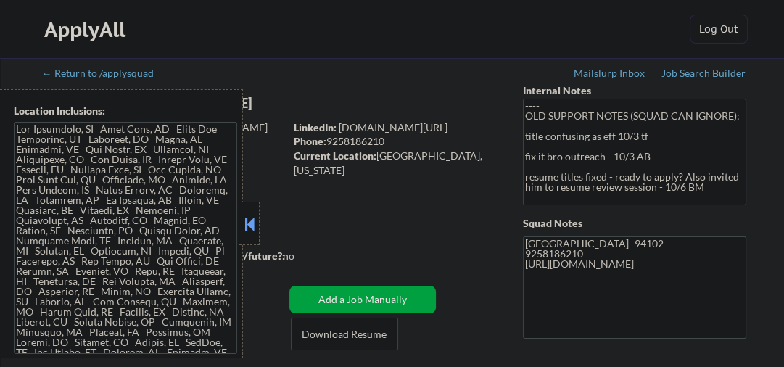
click at [252, 221] on button at bounding box center [250, 224] width 16 height 22
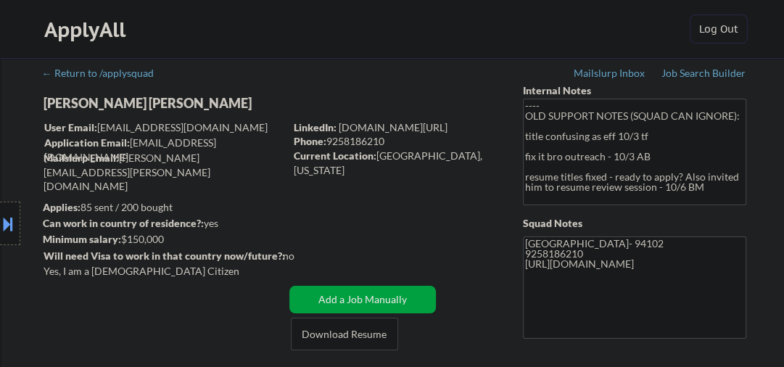
select select ""pending""
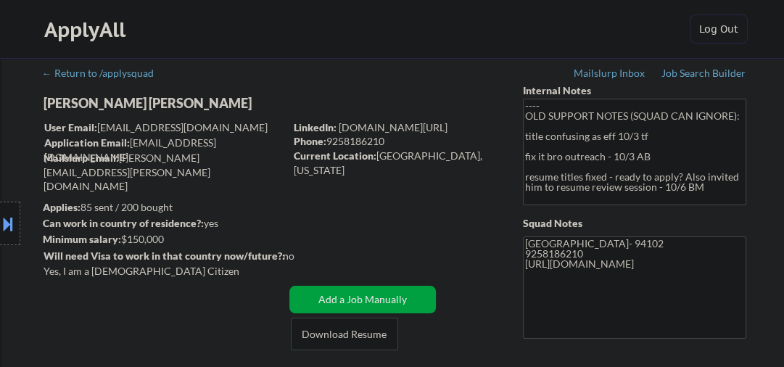
select select ""pending""
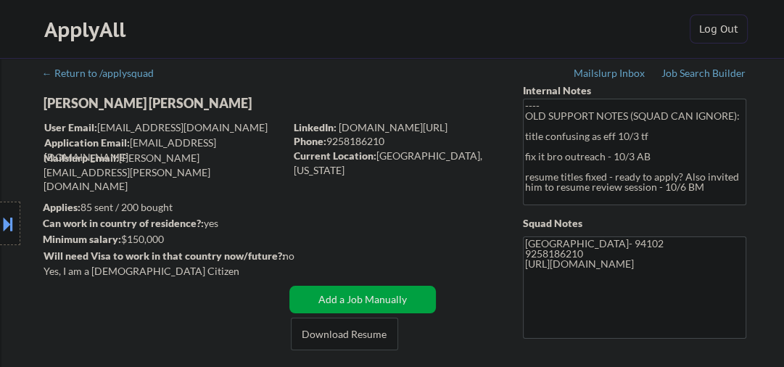
select select ""pending""
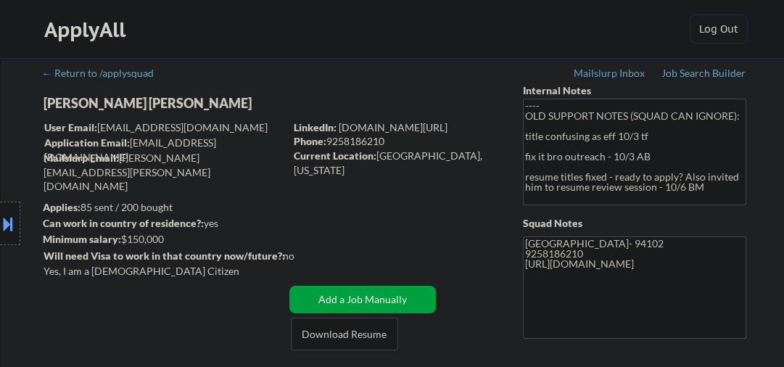
select select ""pending""
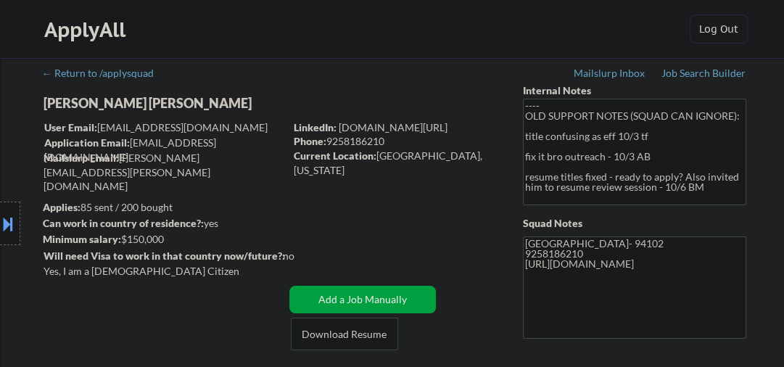
select select ""pending""
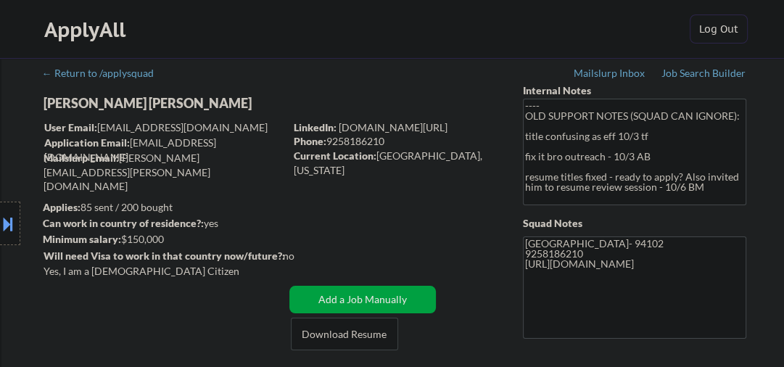
select select ""pending""
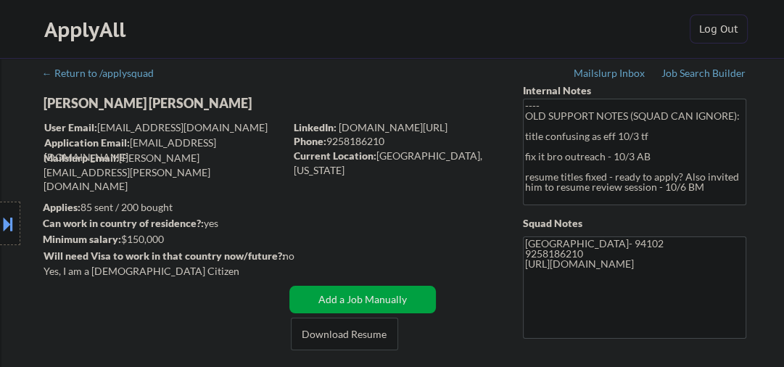
select select ""pending""
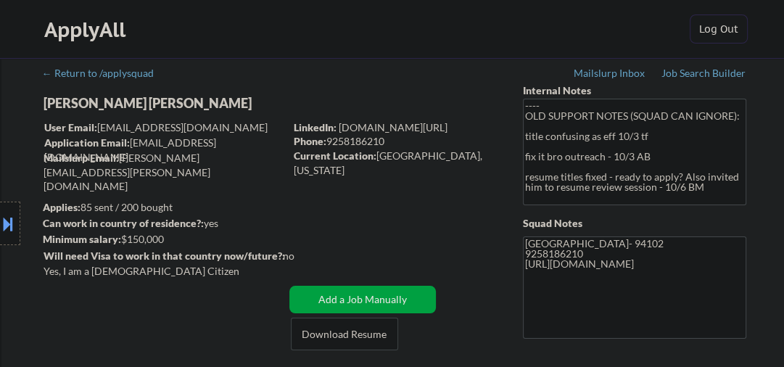
select select ""pending""
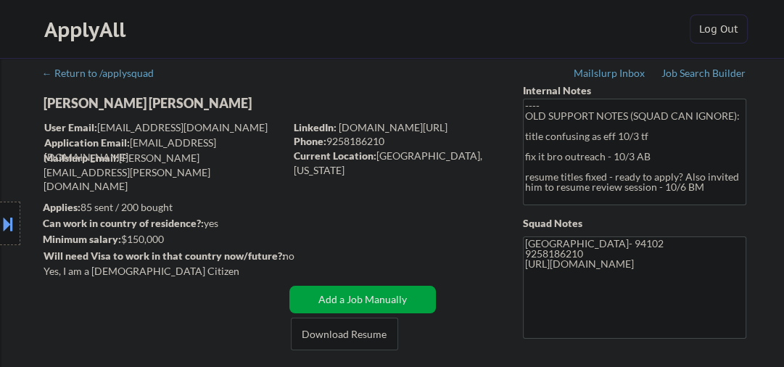
select select ""pending""
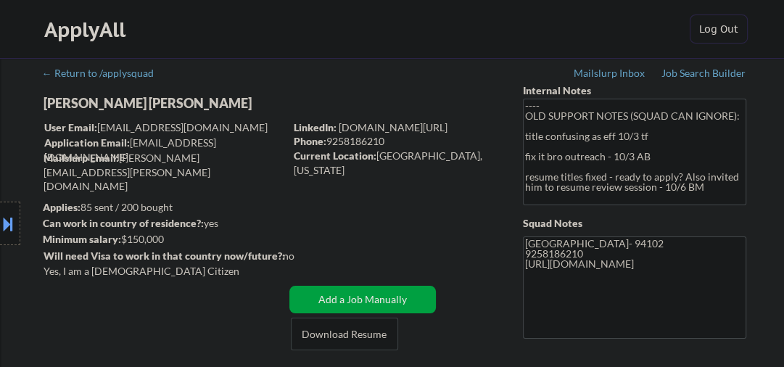
select select ""pending""
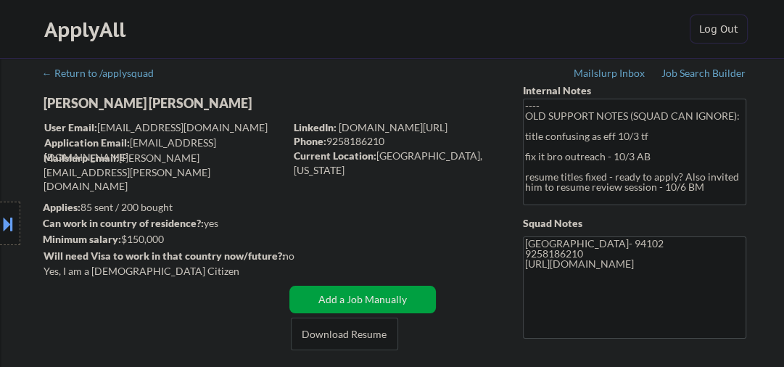
select select ""pending""
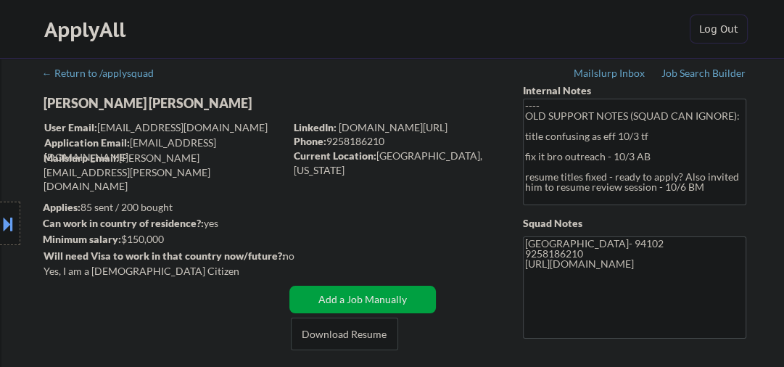
select select ""pending""
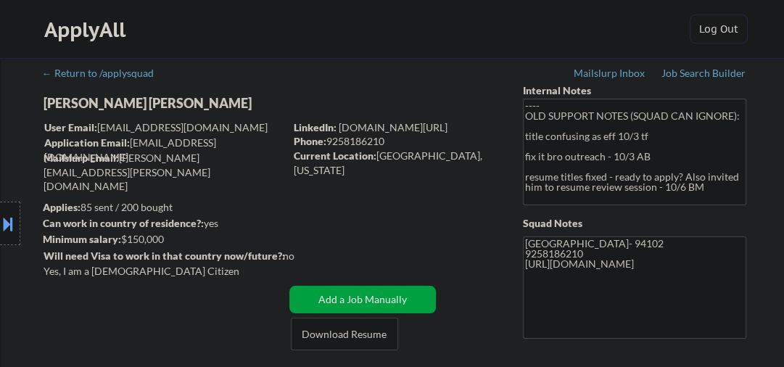
select select ""pending""
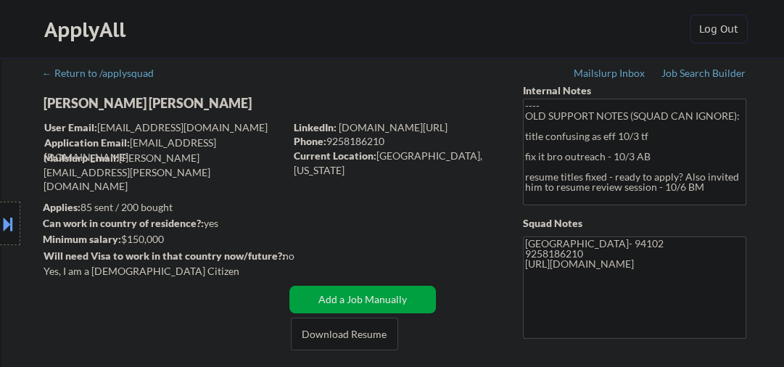
select select ""pending""
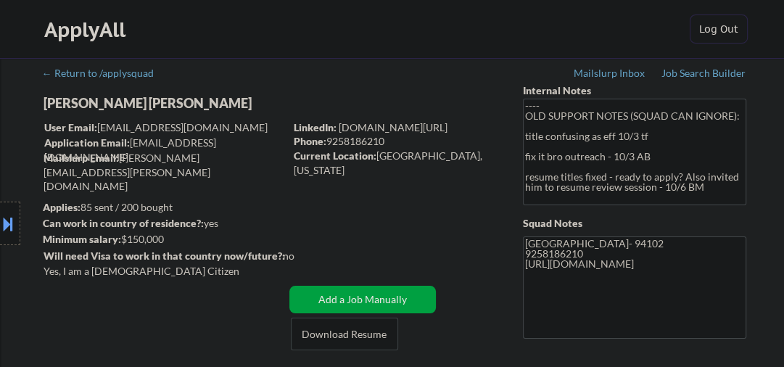
select select ""pending""
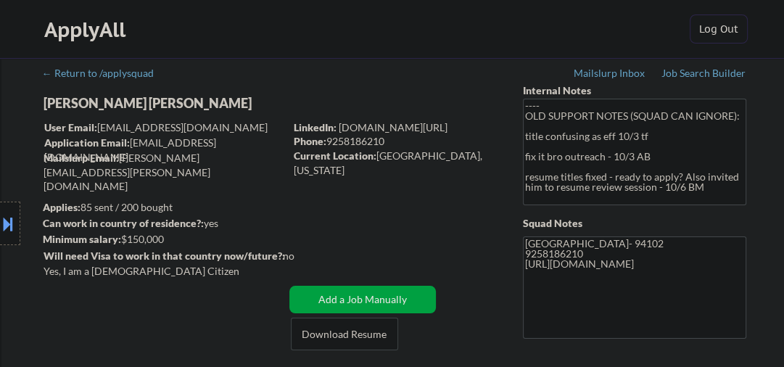
select select ""pending""
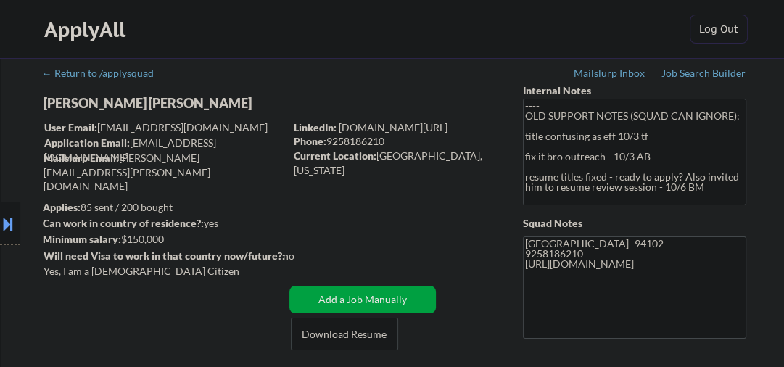
select select ""pending""
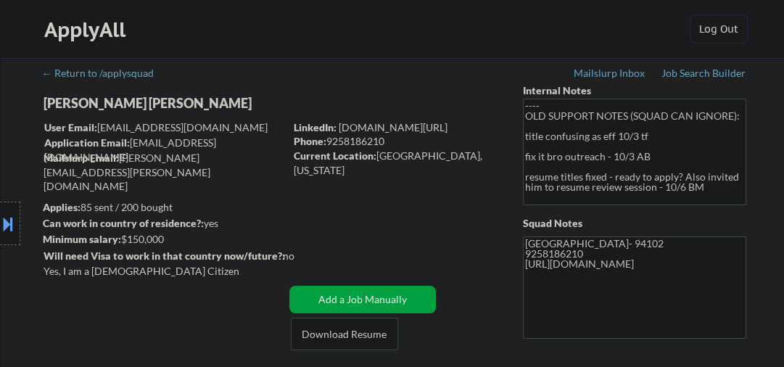
select select ""pending""
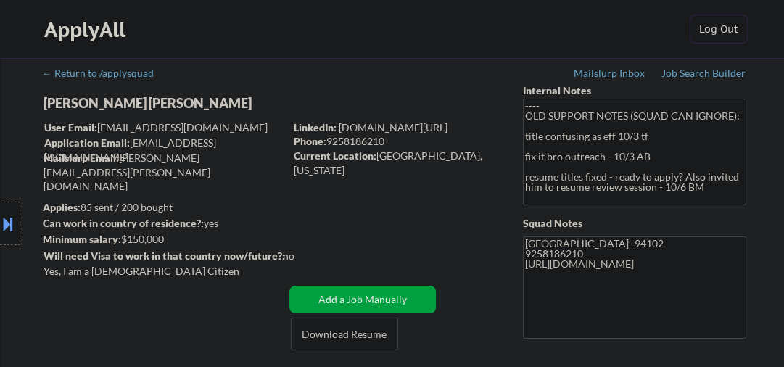
select select ""pending""
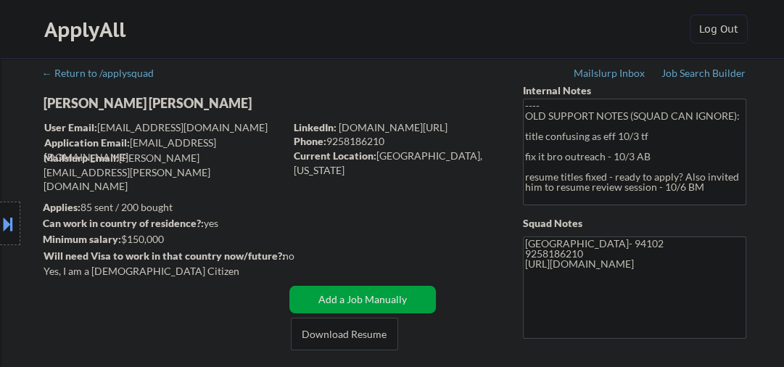
select select ""pending""
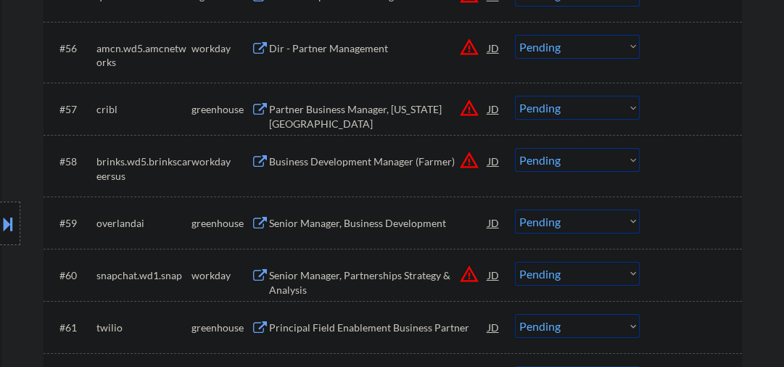
scroll to position [3637, 0]
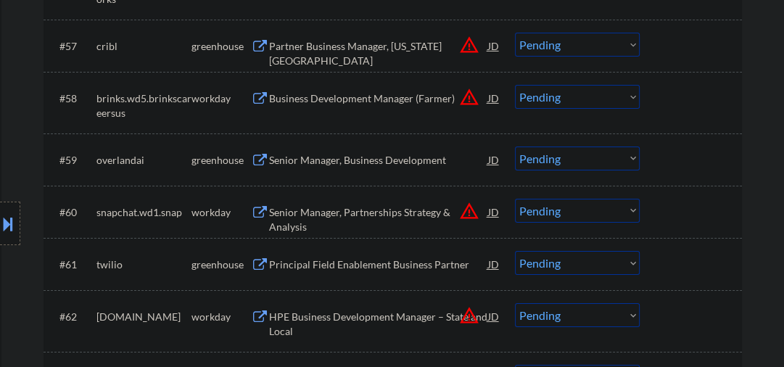
click at [343, 156] on div "Senior Manager, Business Development" at bounding box center [378, 160] width 219 height 15
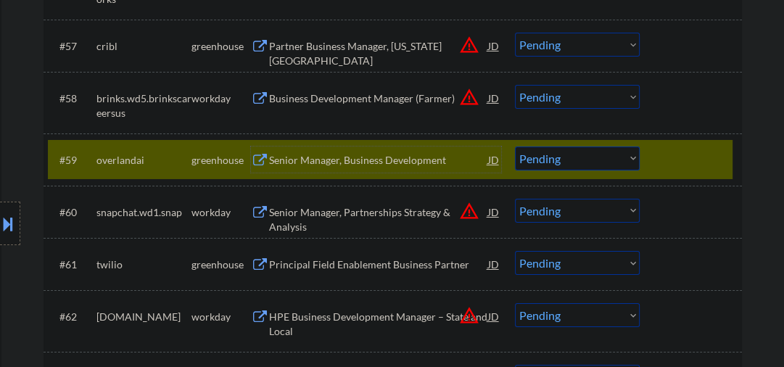
click at [355, 166] on div "Senior Manager, Business Development" at bounding box center [378, 160] width 219 height 15
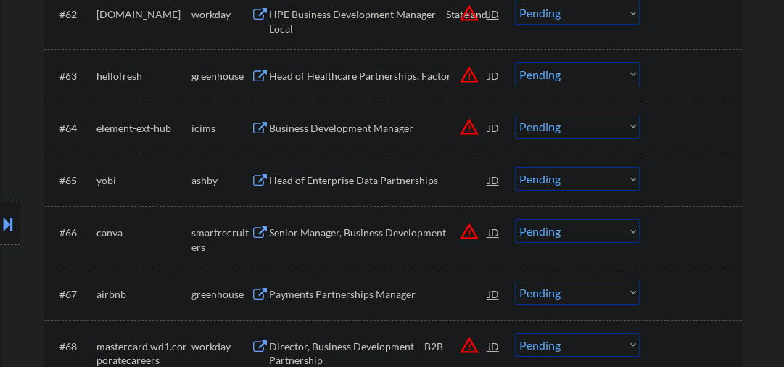
scroll to position [3947, 0]
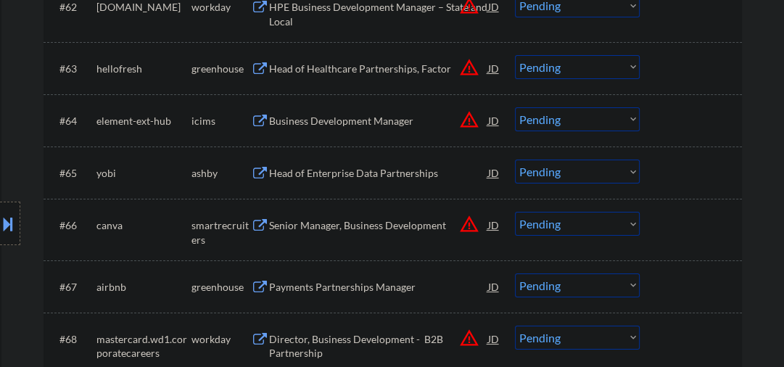
click at [321, 170] on div "Head of Enterprise Data Partnerships" at bounding box center [378, 173] width 219 height 15
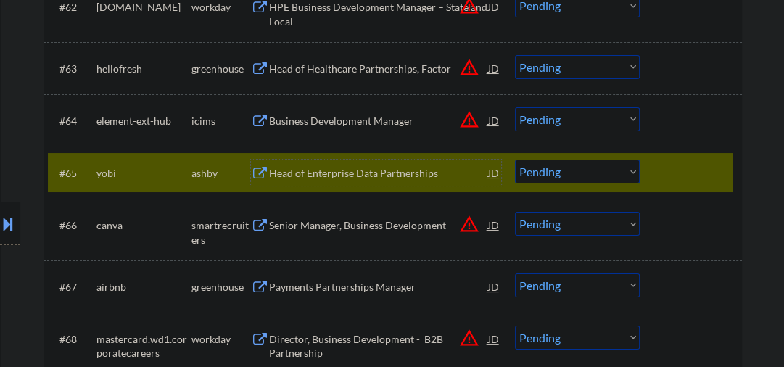
click at [572, 179] on select "Choose an option... Pending Applied Excluded (Questions) Excluded (Expired) Exc…" at bounding box center [577, 172] width 125 height 24
click at [515, 160] on select "Choose an option... Pending Applied Excluded (Questions) Excluded (Expired) Exc…" at bounding box center [577, 172] width 125 height 24
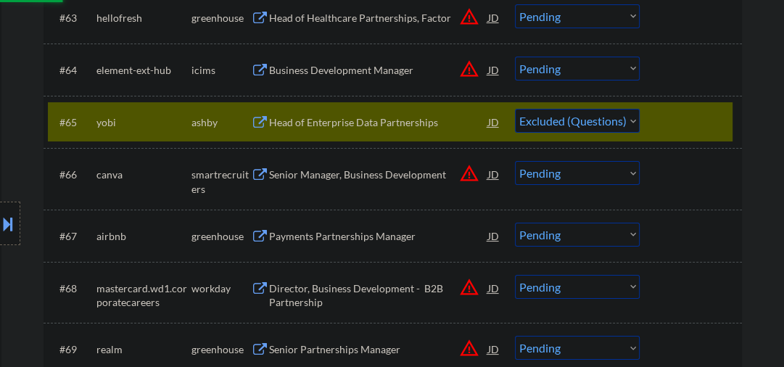
scroll to position [4023, 0]
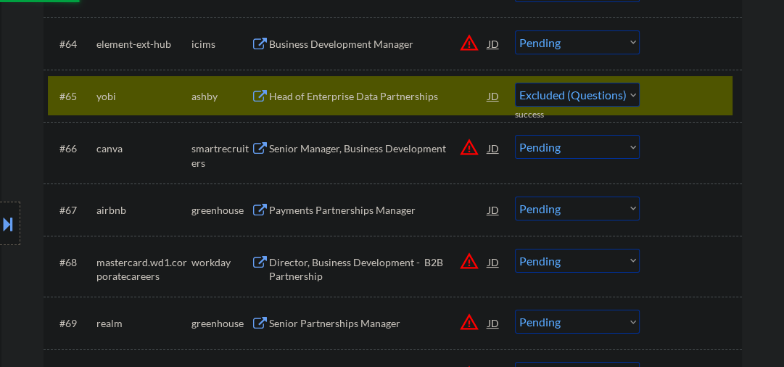
select select ""pending""
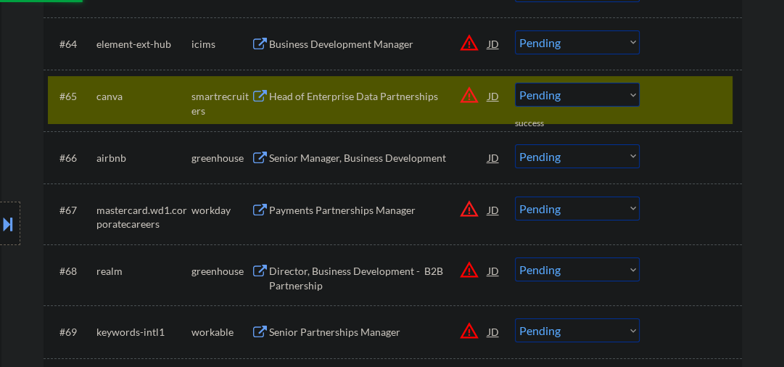
scroll to position [3869, 0]
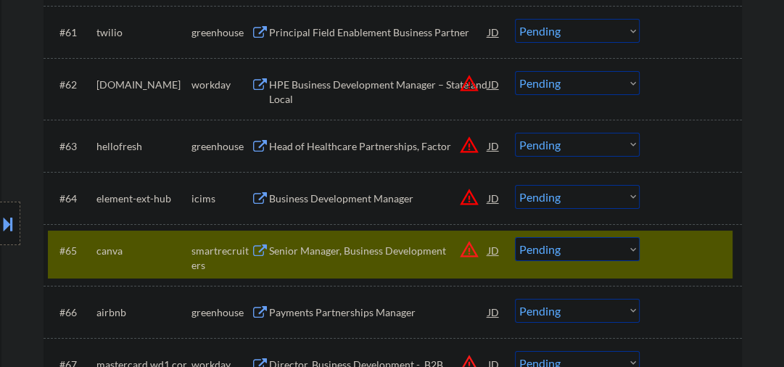
click at [345, 150] on div "Head of Healthcare Partnerships, Factor" at bounding box center [378, 146] width 219 height 15
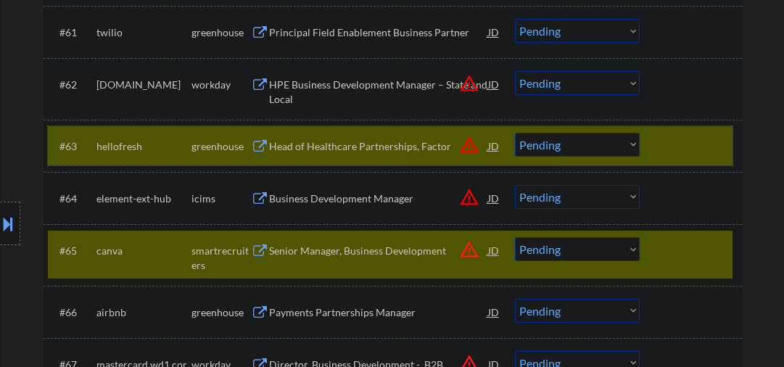
click at [687, 141] on div at bounding box center [693, 146] width 64 height 26
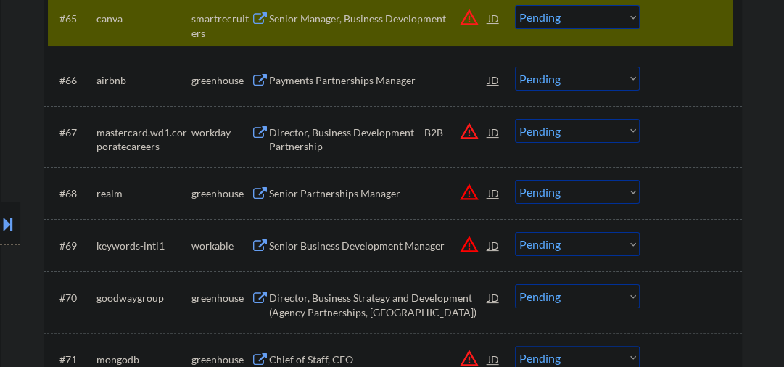
scroll to position [4179, 0]
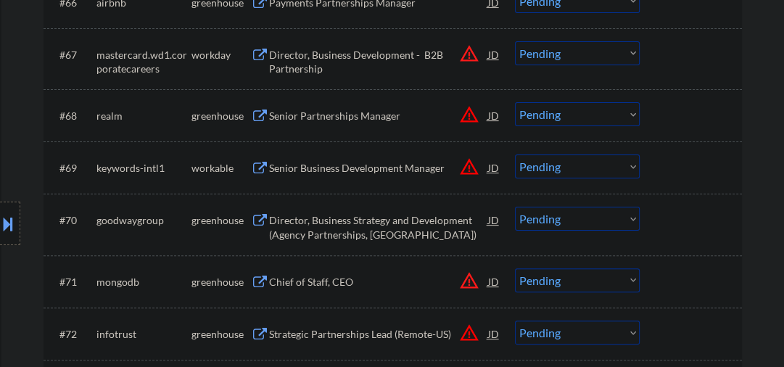
click at [369, 118] on div "Senior Partnerships Manager" at bounding box center [378, 116] width 219 height 15
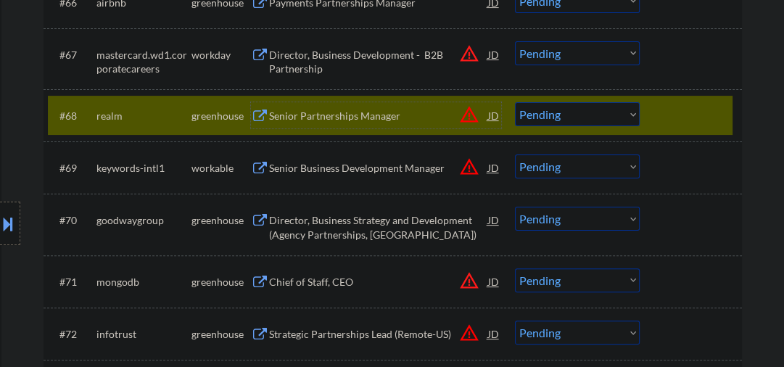
click at [652, 113] on div "#68 realm greenhouse Senior Partnerships Manager JD warning_amber Choose an opt…" at bounding box center [390, 115] width 685 height 39
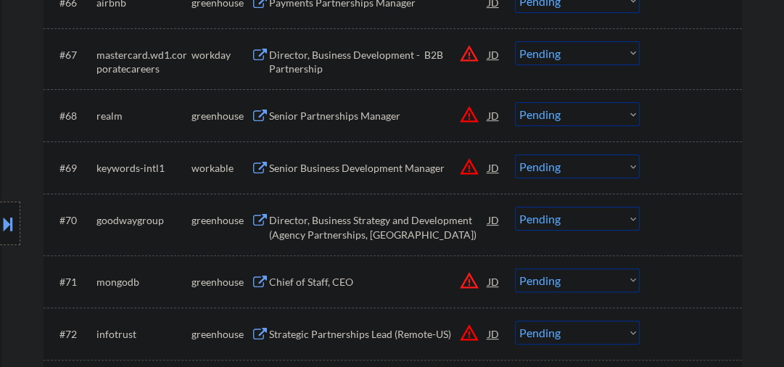
click at [348, 173] on div "Senior Business Development Manager" at bounding box center [378, 168] width 219 height 15
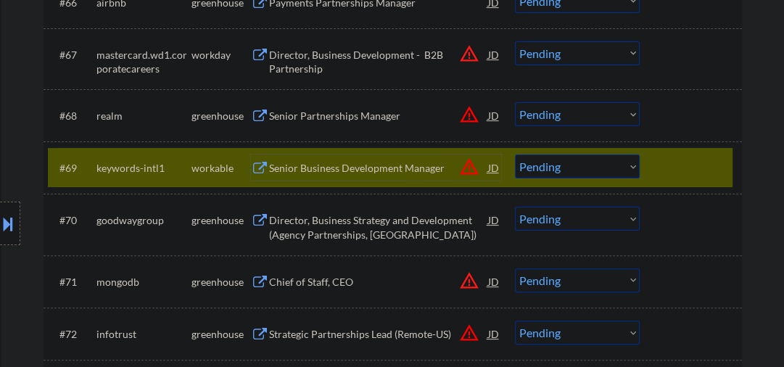
click at [305, 174] on div "Senior Business Development Manager" at bounding box center [378, 168] width 219 height 15
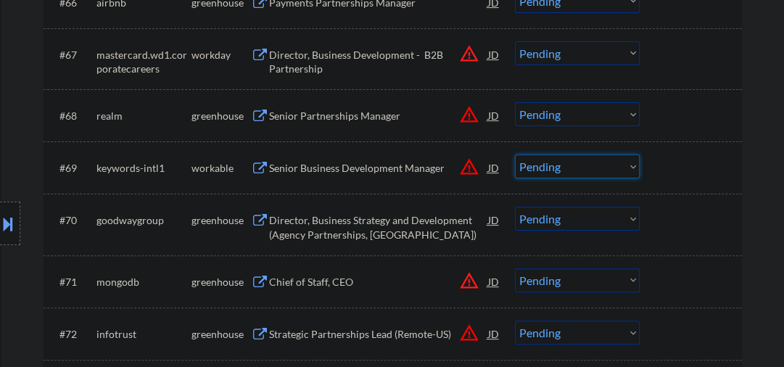
click at [553, 168] on select "Choose an option... Pending Applied Excluded (Questions) Excluded (Expired) Exc…" at bounding box center [577, 167] width 125 height 24
click at [515, 155] on select "Choose an option... Pending Applied Excluded (Questions) Excluded (Expired) Exc…" at bounding box center [577, 167] width 125 height 24
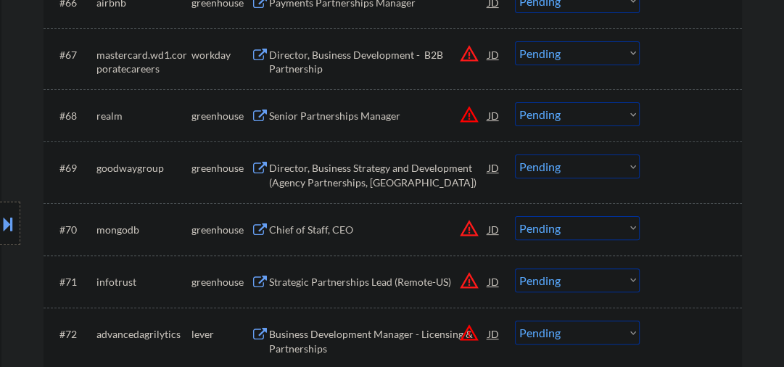
click at [348, 181] on div "Director, Business Strategy and Development (Agency Partnerships, North East)" at bounding box center [378, 175] width 219 height 28
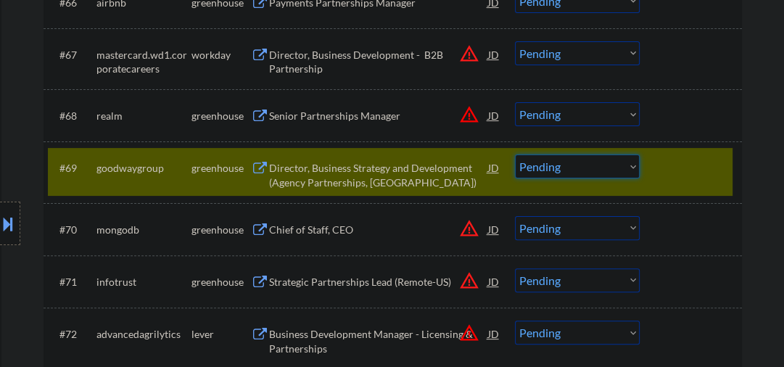
click at [546, 177] on select "Choose an option... Pending Applied Excluded (Questions) Excluded (Expired) Exc…" at bounding box center [577, 167] width 125 height 24
click at [515, 155] on select "Choose an option... Pending Applied Excluded (Questions) Excluded (Expired) Exc…" at bounding box center [577, 167] width 125 height 24
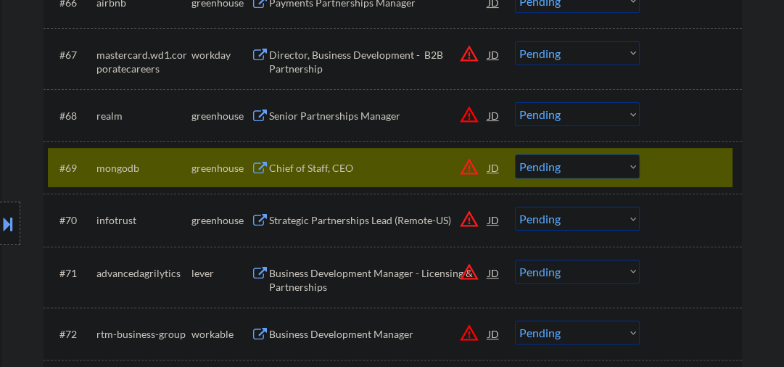
scroll to position [4256, 0]
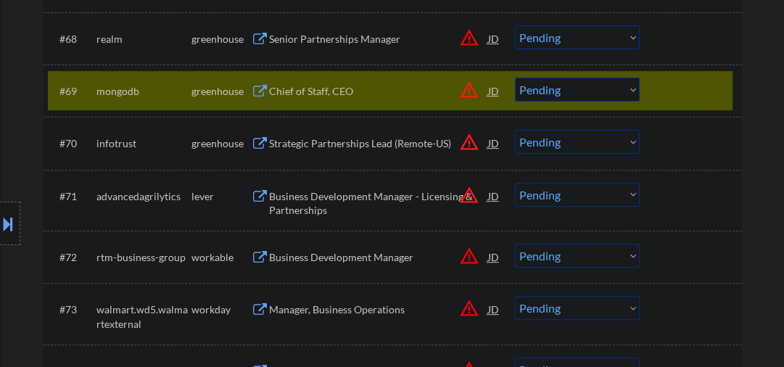
click at [333, 96] on div "Chief of Staff, CEO" at bounding box center [378, 91] width 219 height 15
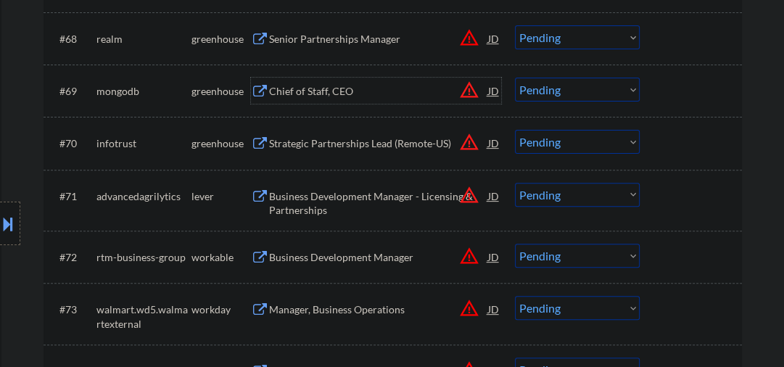
click at [316, 85] on div "Chief of Staff, CEO" at bounding box center [378, 91] width 219 height 15
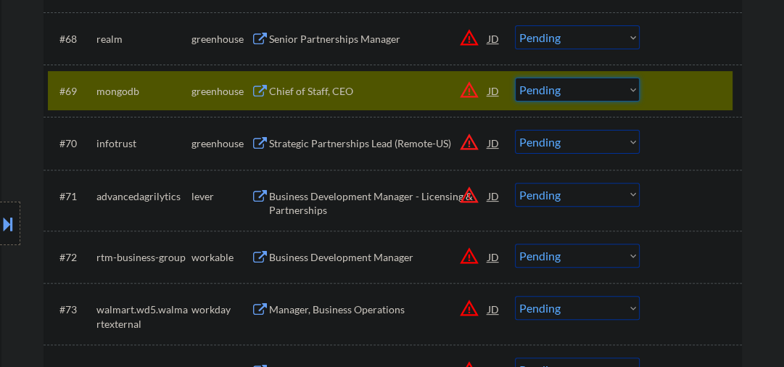
drag, startPoint x: 570, startPoint y: 85, endPoint x: 568, endPoint y: 97, distance: 12.5
click at [570, 85] on select "Choose an option... Pending Applied Excluded (Questions) Excluded (Expired) Exc…" at bounding box center [577, 90] width 125 height 24
click at [515, 78] on select "Choose an option... Pending Applied Excluded (Questions) Excluded (Expired) Exc…" at bounding box center [577, 90] width 125 height 24
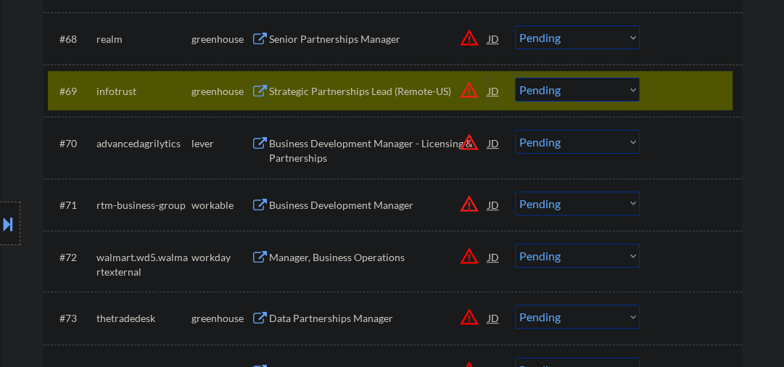
click at [495, 96] on div "JD" at bounding box center [494, 91] width 15 height 26
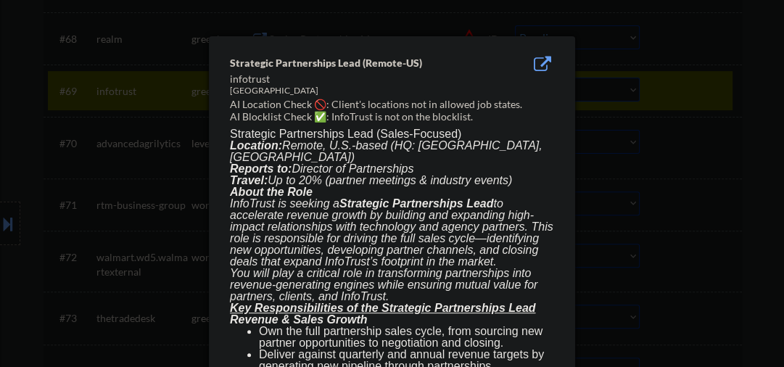
click at [764, 155] on div at bounding box center [392, 183] width 784 height 367
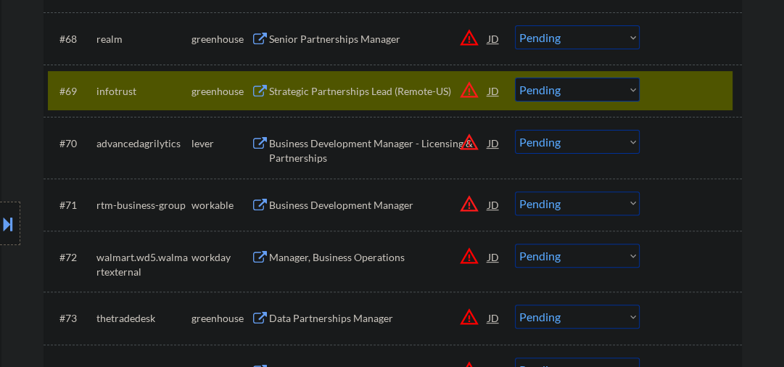
click at [331, 96] on div "Strategic Partnerships Lead (Remote-US)" at bounding box center [378, 91] width 219 height 15
click at [552, 92] on select "Choose an option... Pending Applied Excluded (Questions) Excluded (Expired) Exc…" at bounding box center [577, 90] width 125 height 24
click at [515, 78] on select "Choose an option... Pending Applied Excluded (Questions) Excluded (Expired) Exc…" at bounding box center [577, 90] width 125 height 24
click at [313, 140] on div "Business Development Manager - Licensing & Partnerships" at bounding box center [378, 150] width 219 height 28
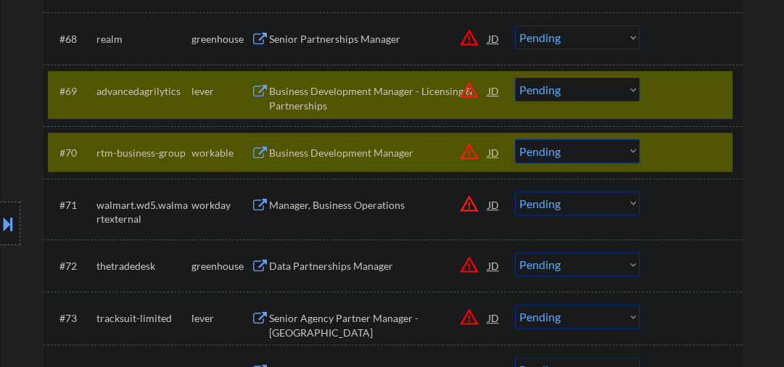
click at [669, 148] on div at bounding box center [693, 152] width 64 height 26
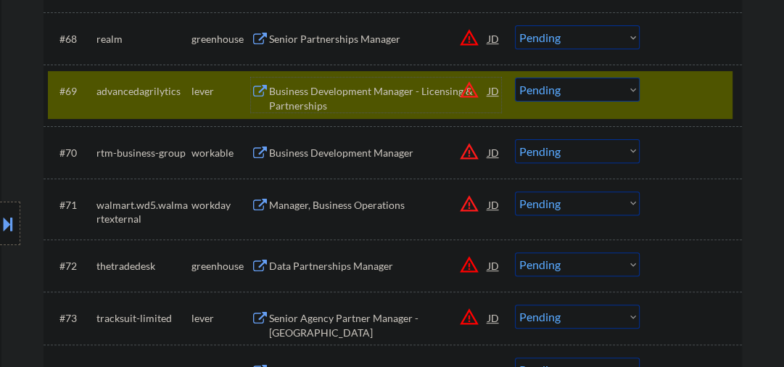
click at [355, 91] on div "Business Development Manager - Licensing & Partnerships" at bounding box center [378, 98] width 219 height 28
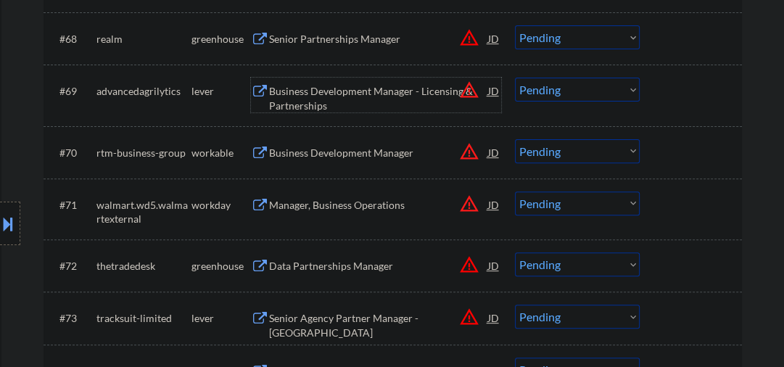
click at [334, 90] on div "Business Development Manager - Licensing & Partnerships" at bounding box center [378, 98] width 219 height 28
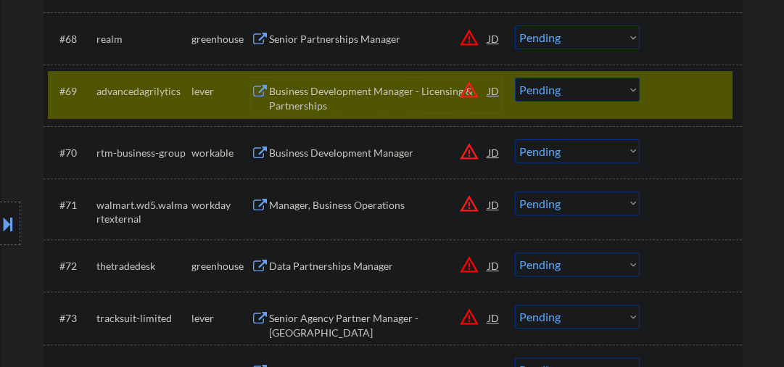
click at [574, 89] on select "Choose an option... Pending Applied Excluded (Questions) Excluded (Expired) Exc…" at bounding box center [577, 90] width 125 height 24
click at [515, 78] on select "Choose an option... Pending Applied Excluded (Questions) Excluded (Expired) Exc…" at bounding box center [577, 90] width 125 height 24
click at [326, 157] on div "Business Development Manager" at bounding box center [378, 153] width 219 height 15
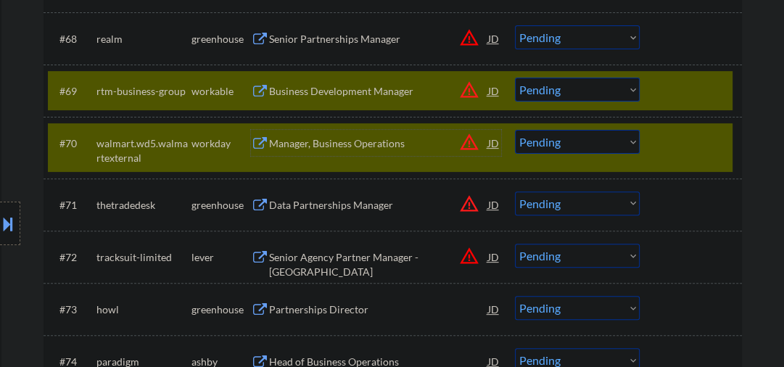
click at [665, 139] on div at bounding box center [693, 143] width 64 height 26
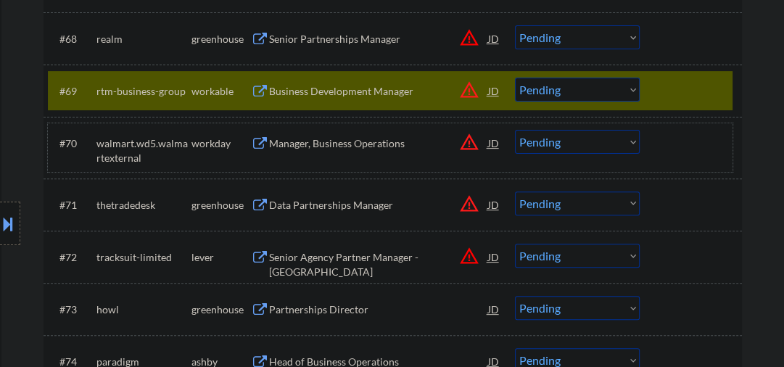
click at [593, 89] on select "Choose an option... Pending Applied Excluded (Questions) Excluded (Expired) Exc…" at bounding box center [577, 90] width 125 height 24
click at [515, 78] on select "Choose an option... Pending Applied Excluded (Questions) Excluded (Expired) Exc…" at bounding box center [577, 90] width 125 height 24
select select ""pending""
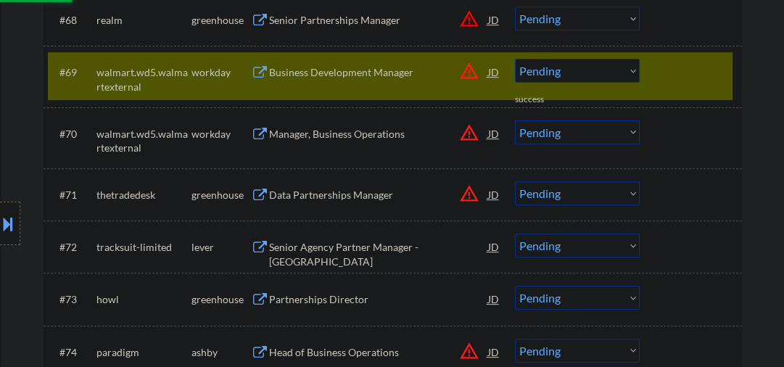
scroll to position [4333, 0]
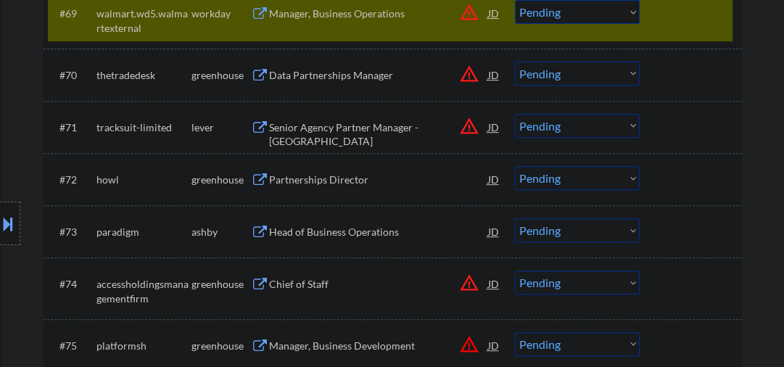
click at [665, 23] on div at bounding box center [693, 13] width 64 height 26
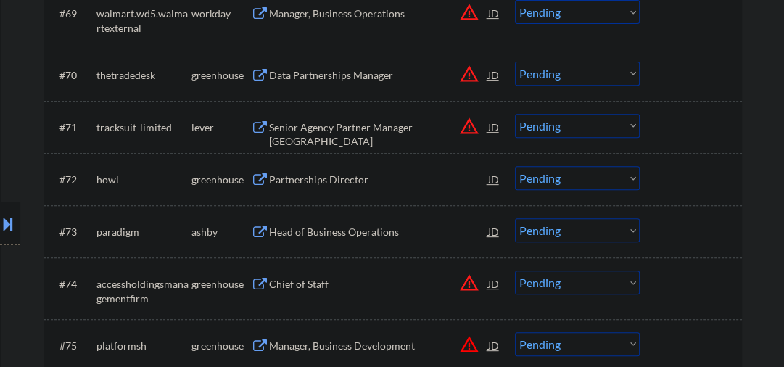
click at [672, 17] on div at bounding box center [693, 13] width 64 height 26
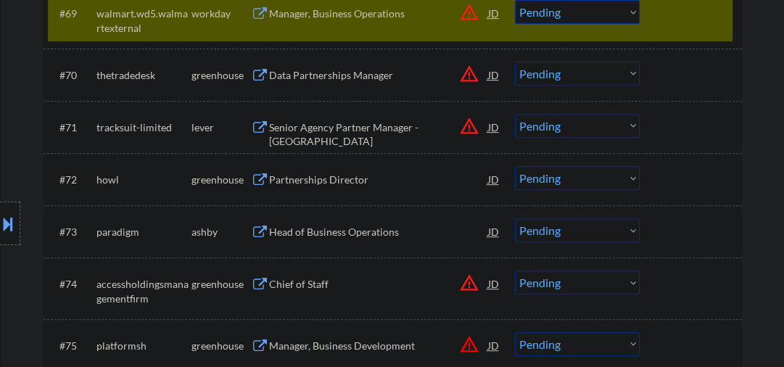
click at [680, 18] on div at bounding box center [693, 13] width 64 height 26
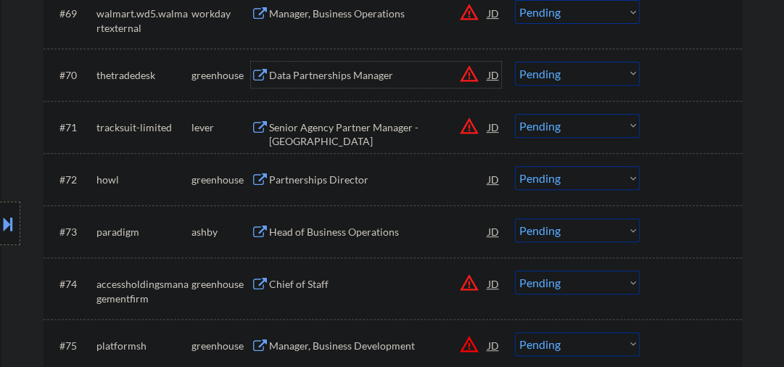
click at [328, 82] on div "Data Partnerships Manager" at bounding box center [378, 75] width 219 height 26
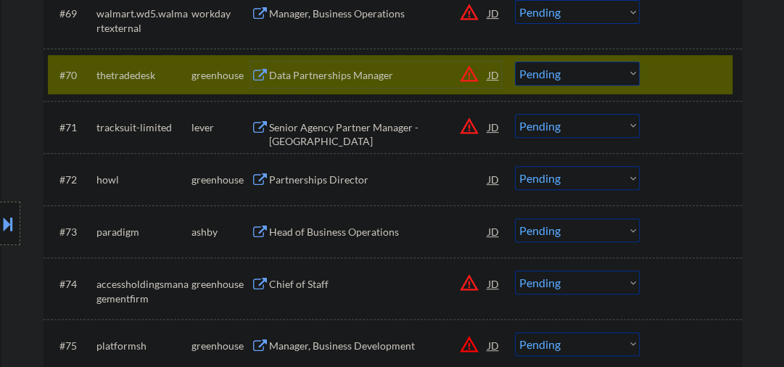
click at [566, 80] on select "Choose an option... Pending Applied Excluded (Questions) Excluded (Expired) Exc…" at bounding box center [577, 74] width 125 height 24
click at [515, 62] on select "Choose an option... Pending Applied Excluded (Questions) Excluded (Expired) Exc…" at bounding box center [577, 74] width 125 height 24
click at [374, 130] on div "Senior Agency Partner Manager - USA" at bounding box center [378, 134] width 219 height 28
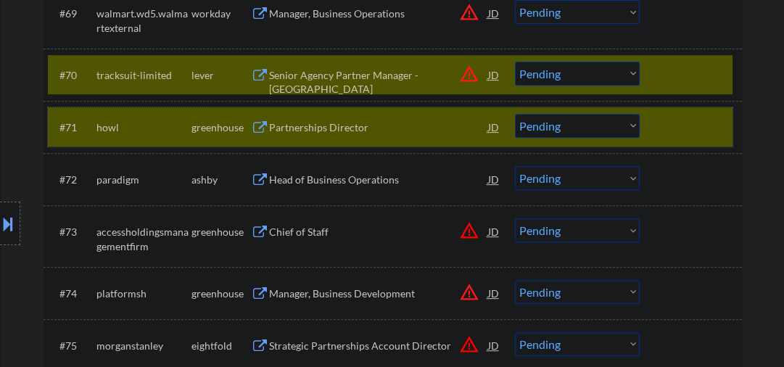
click at [658, 115] on div "#71 howl greenhouse Partnerships Director JD warning_amber Choose an option... …" at bounding box center [390, 126] width 685 height 39
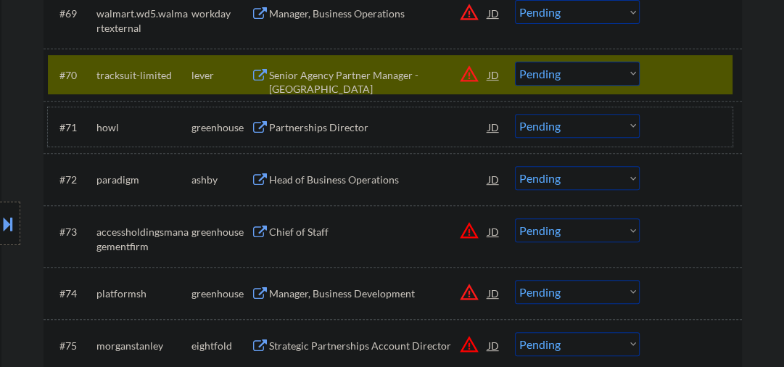
click at [556, 65] on select "Choose an option... Pending Applied Excluded (Questions) Excluded (Expired) Exc…" at bounding box center [577, 74] width 125 height 24
click at [515, 62] on select "Choose an option... Pending Applied Excluded (Questions) Excluded (Expired) Exc…" at bounding box center [577, 74] width 125 height 24
click at [333, 133] on div "Partnerships Director" at bounding box center [378, 127] width 219 height 15
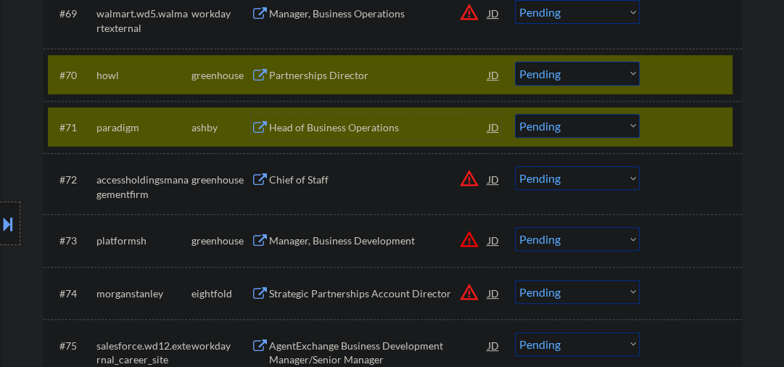
click at [670, 128] on div at bounding box center [693, 127] width 64 height 26
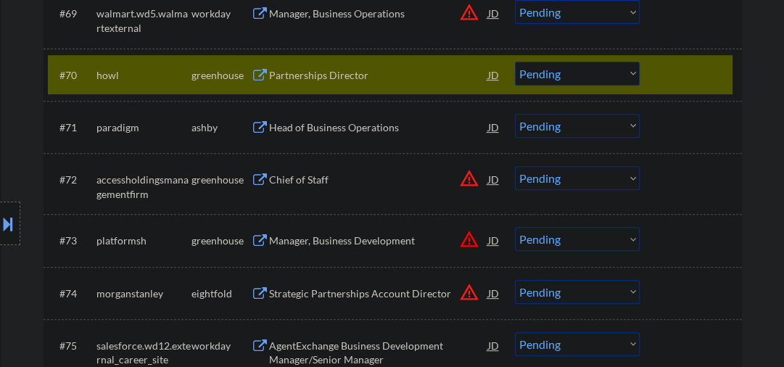
click at [538, 71] on select "Choose an option... Pending Applied Excluded (Questions) Excluded (Expired) Exc…" at bounding box center [577, 74] width 125 height 24
click at [515, 62] on select "Choose an option... Pending Applied Excluded (Questions) Excluded (Expired) Exc…" at bounding box center [577, 74] width 125 height 24
click at [324, 133] on div "Head of Business Operations" at bounding box center [378, 127] width 219 height 15
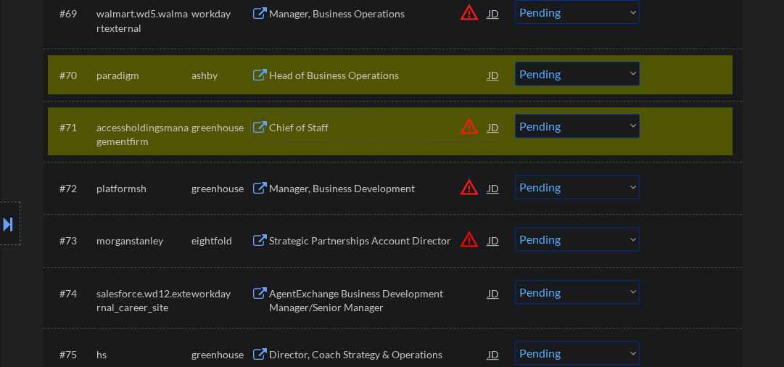
drag, startPoint x: 695, startPoint y: 138, endPoint x: 555, endPoint y: 102, distance: 144.6
click at [694, 138] on div at bounding box center [693, 127] width 64 height 26
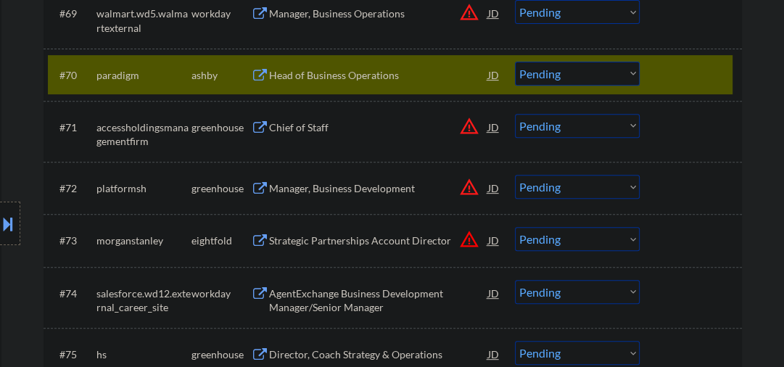
click at [330, 72] on div "Head of Business Operations" at bounding box center [378, 75] width 219 height 15
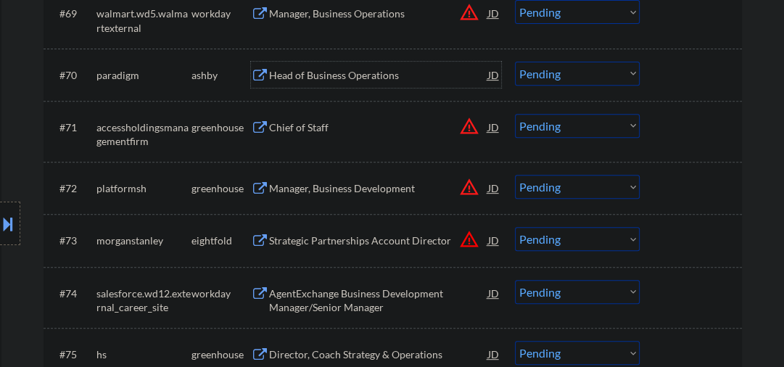
click at [606, 73] on select "Choose an option... Pending Applied Excluded (Questions) Excluded (Expired) Exc…" at bounding box center [577, 74] width 125 height 24
click at [515, 62] on select "Choose an option... Pending Applied Excluded (Questions) Excluded (Expired) Exc…" at bounding box center [577, 74] width 125 height 24
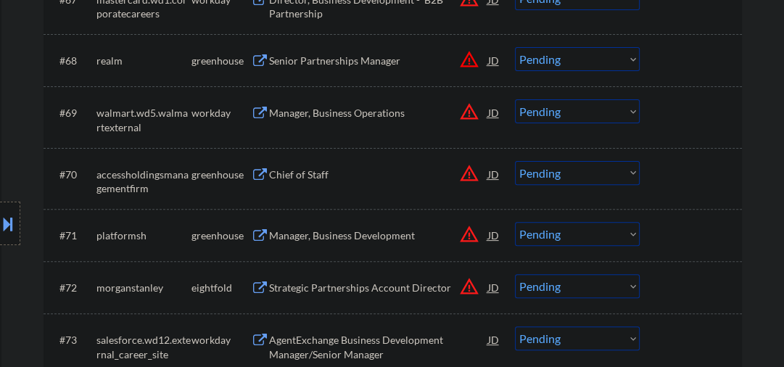
scroll to position [4256, 0]
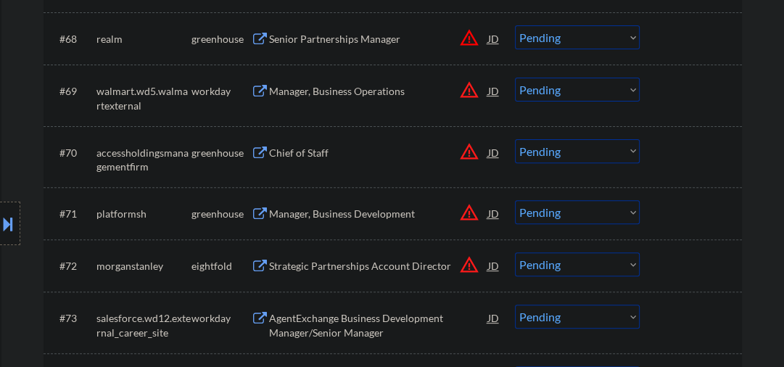
click at [303, 152] on div "Chief of Staff" at bounding box center [378, 153] width 219 height 15
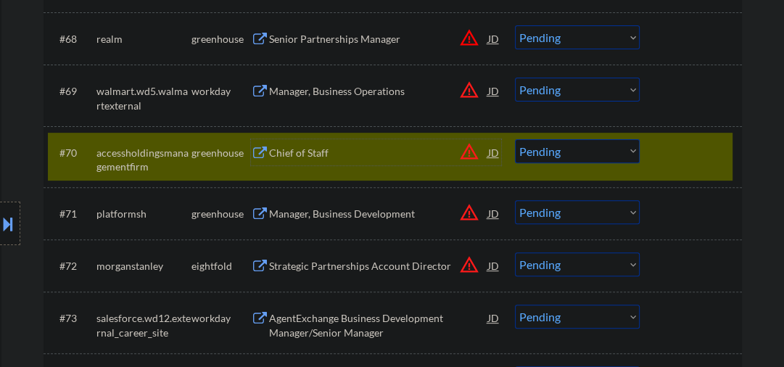
click at [566, 151] on select "Choose an option... Pending Applied Excluded (Questions) Excluded (Expired) Exc…" at bounding box center [577, 151] width 125 height 24
click at [515, 139] on select "Choose an option... Pending Applied Excluded (Questions) Excluded (Expired) Exc…" at bounding box center [577, 151] width 125 height 24
click at [398, 218] on div "Manager, Business Development" at bounding box center [378, 214] width 219 height 15
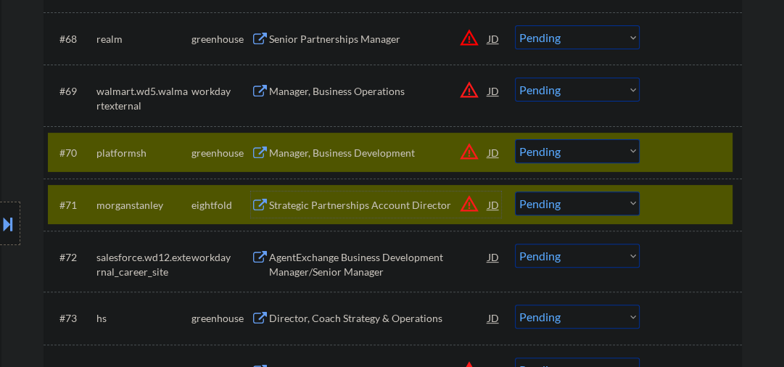
click at [683, 209] on div at bounding box center [693, 205] width 64 height 26
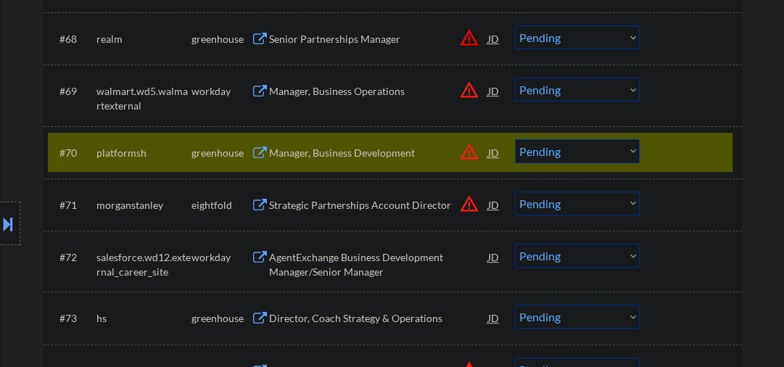
click at [551, 157] on select "Choose an option... Pending Applied Excluded (Questions) Excluded (Expired) Exc…" at bounding box center [577, 151] width 125 height 24
click at [515, 139] on select "Choose an option... Pending Applied Excluded (Questions) Excluded (Expired) Exc…" at bounding box center [577, 151] width 125 height 24
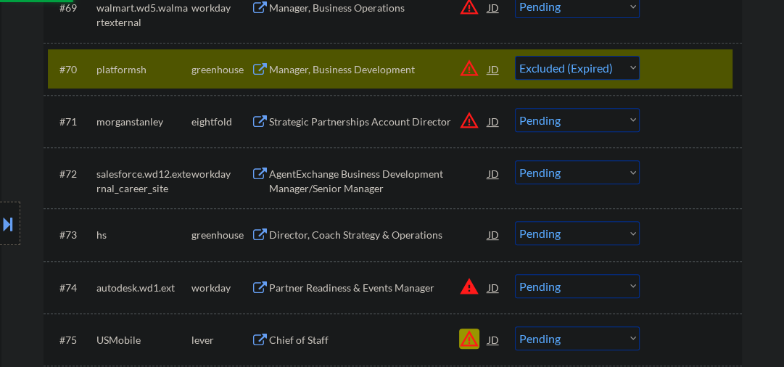
scroll to position [4411, 0]
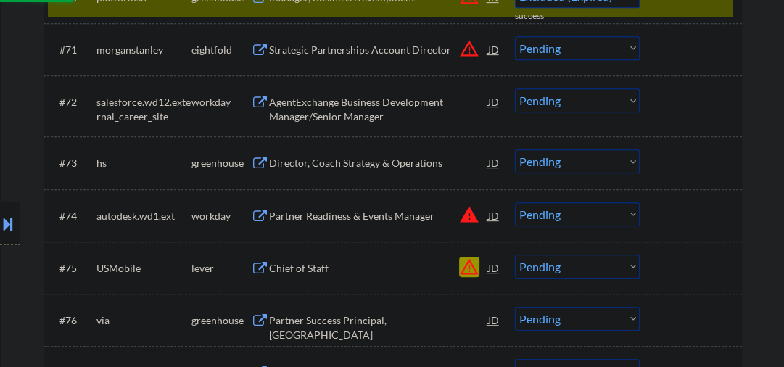
select select ""pending""
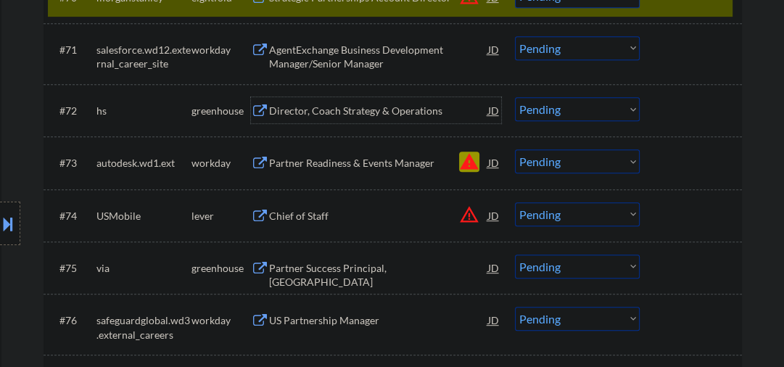
click at [339, 109] on div "Director, Coach Strategy & Operations" at bounding box center [378, 111] width 219 height 15
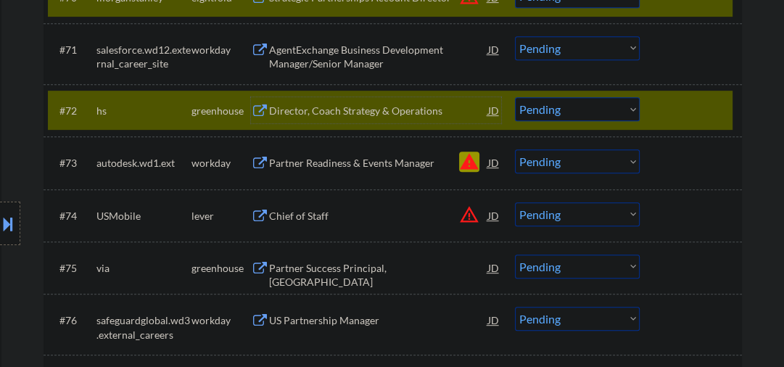
click at [550, 115] on select "Choose an option... Pending Applied Excluded (Questions) Excluded (Expired) Exc…" at bounding box center [577, 109] width 125 height 24
click at [515, 97] on select "Choose an option... Pending Applied Excluded (Questions) Excluded (Expired) Exc…" at bounding box center [577, 109] width 125 height 24
click at [543, 165] on select "Choose an option... Pending Applied Excluded (Questions) Excluded (Expired) Exc…" at bounding box center [577, 161] width 125 height 24
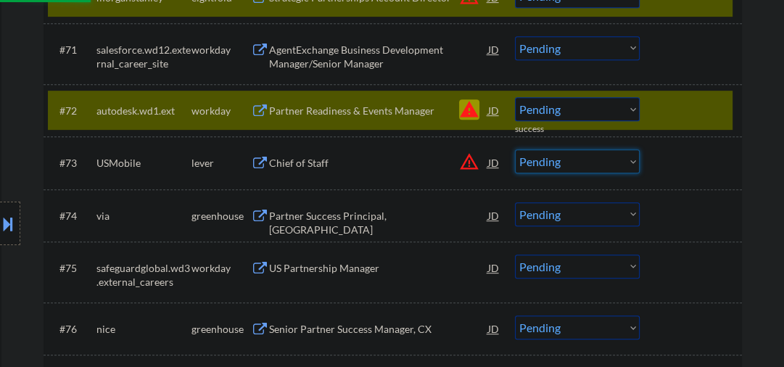
click at [672, 114] on div at bounding box center [693, 110] width 64 height 26
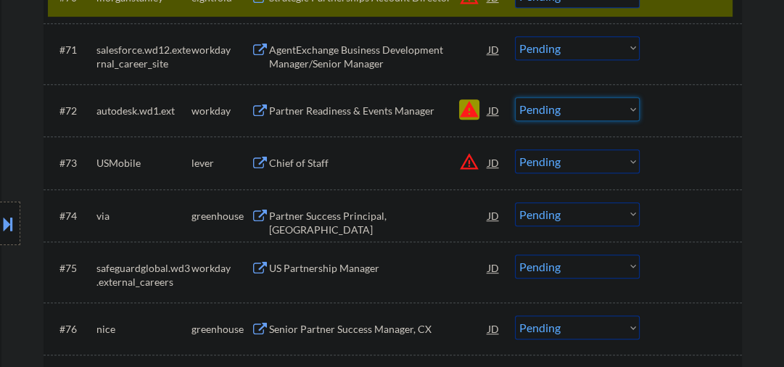
click at [580, 113] on select "Choose an option... Pending Applied Excluded (Questions) Excluded (Expired) Exc…" at bounding box center [577, 109] width 125 height 24
click at [515, 97] on select "Choose an option... Pending Applied Excluded (Questions) Excluded (Expired) Exc…" at bounding box center [577, 109] width 125 height 24
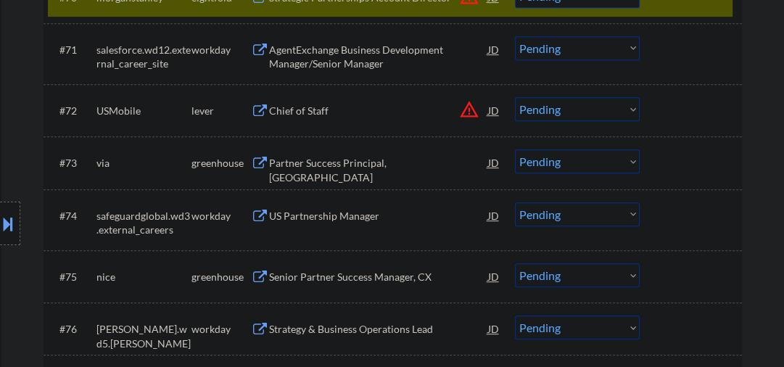
click at [311, 111] on div "Chief of Staff" at bounding box center [378, 111] width 219 height 15
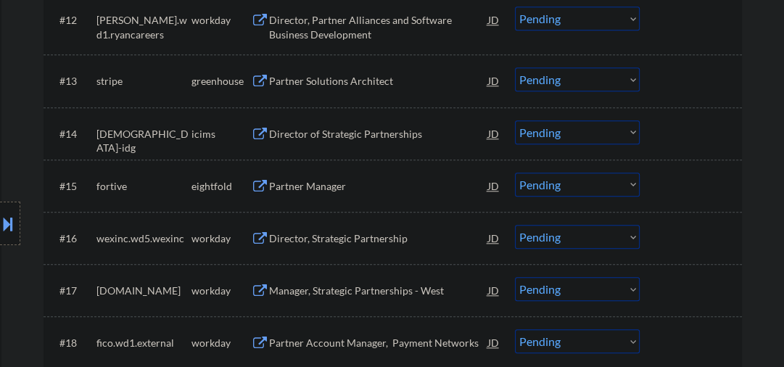
scroll to position [4338, 0]
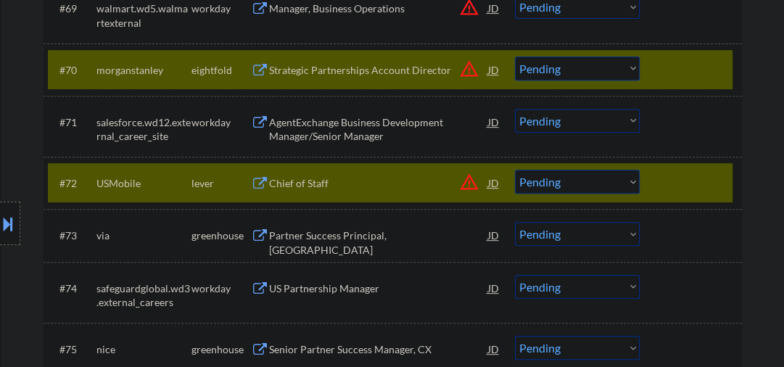
click at [666, 73] on div at bounding box center [693, 70] width 64 height 26
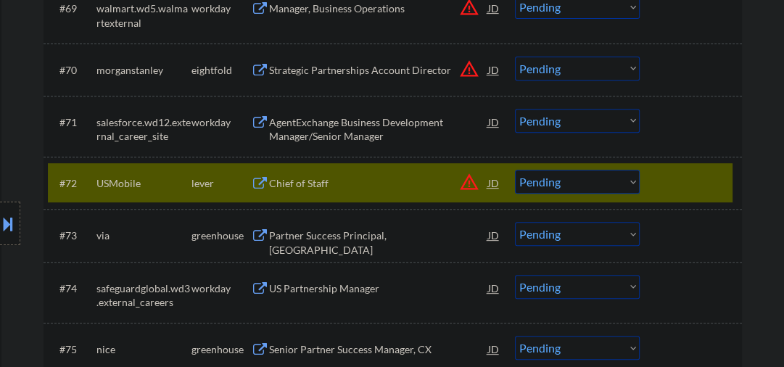
click at [564, 179] on select "Choose an option... Pending Applied Excluded (Questions) Excluded (Expired) Exc…" at bounding box center [577, 182] width 125 height 24
click at [515, 170] on select "Choose an option... Pending Applied Excluded (Questions) Excluded (Expired) Exc…" at bounding box center [577, 182] width 125 height 24
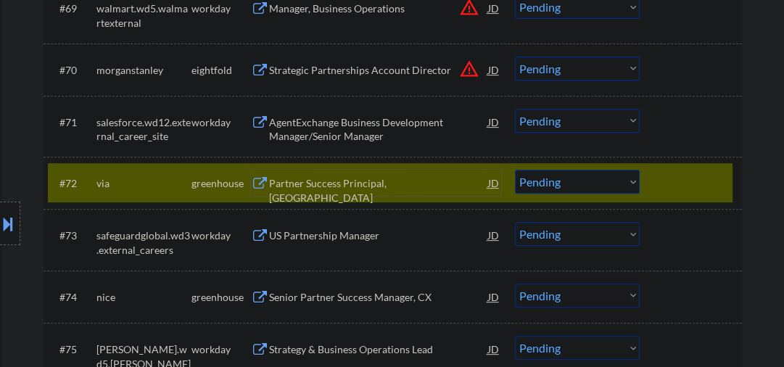
click at [316, 189] on div "Partner Success Principal, Western US" at bounding box center [378, 190] width 219 height 28
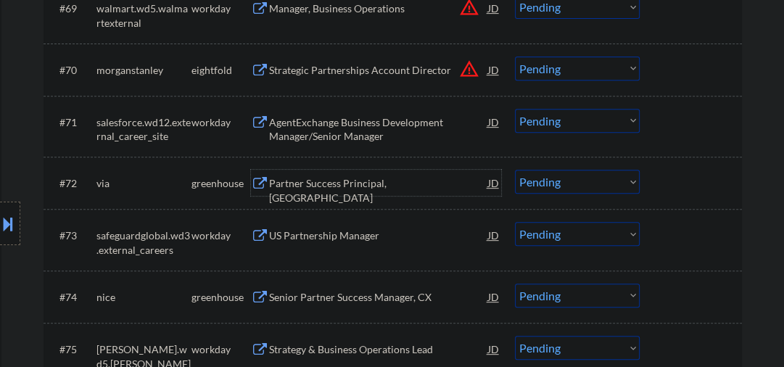
click at [583, 187] on select "Choose an option... Pending Applied Excluded (Questions) Excluded (Expired) Exc…" at bounding box center [577, 182] width 125 height 24
click at [515, 170] on select "Choose an option... Pending Applied Excluded (Questions) Excluded (Expired) Exc…" at bounding box center [577, 182] width 125 height 24
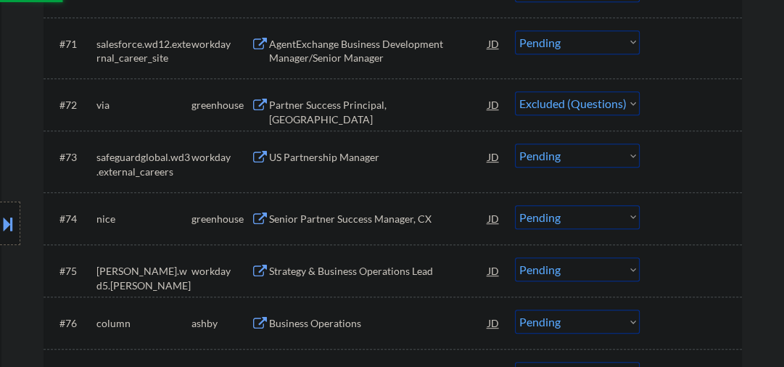
scroll to position [4492, 0]
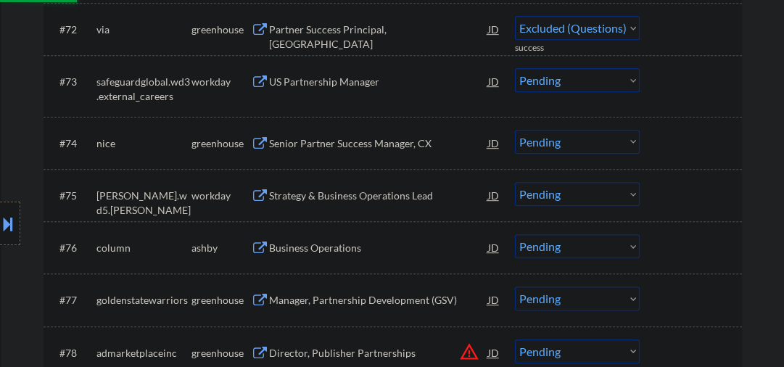
select select ""pending""
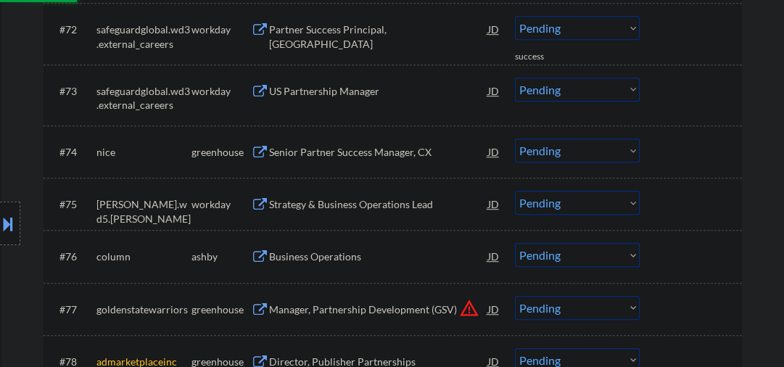
click at [284, 145] on div "Senior Partner Success Manager, CX" at bounding box center [378, 152] width 219 height 15
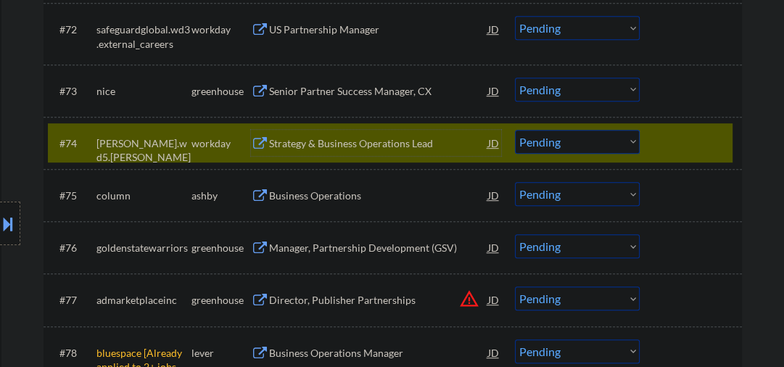
click at [395, 83] on div "Senior Partner Success Manager, CX" at bounding box center [378, 91] width 219 height 26
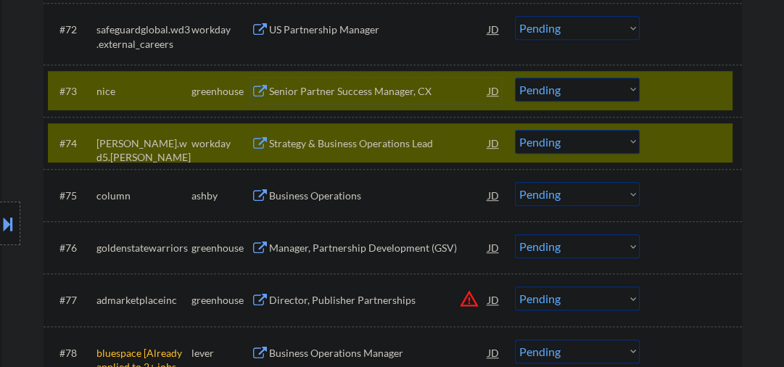
click at [580, 149] on select "Choose an option... Pending Applied Excluded (Questions) Excluded (Expired) Exc…" at bounding box center [577, 142] width 125 height 24
click at [515, 130] on select "Choose an option... Pending Applied Excluded (Questions) Excluded (Expired) Exc…" at bounding box center [577, 142] width 125 height 24
select select ""pending""
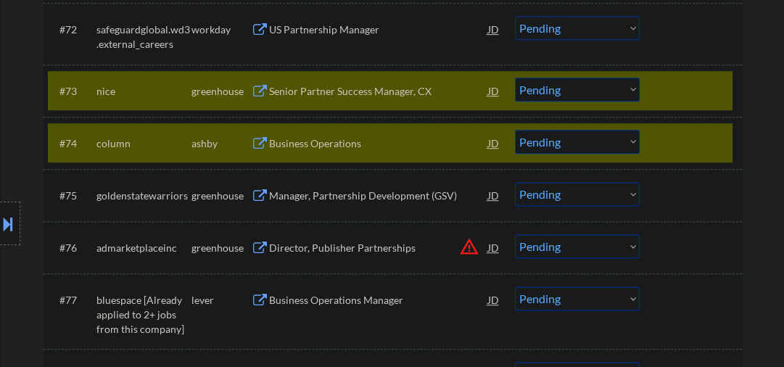
click at [361, 84] on div "Senior Partner Success Manager, CX" at bounding box center [378, 91] width 219 height 15
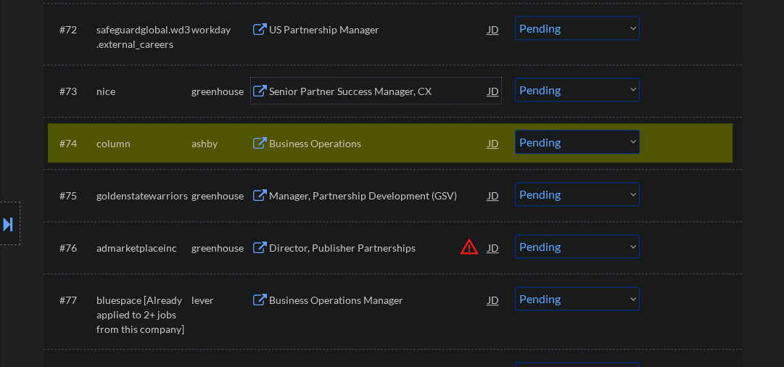
click at [394, 90] on div "Senior Partner Success Manager, CX" at bounding box center [378, 91] width 219 height 15
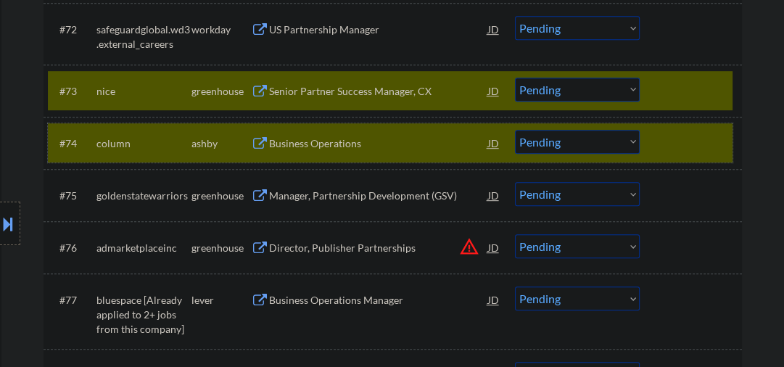
drag, startPoint x: 680, startPoint y: 131, endPoint x: 662, endPoint y: 128, distance: 18.4
click at [680, 132] on div at bounding box center [693, 143] width 64 height 26
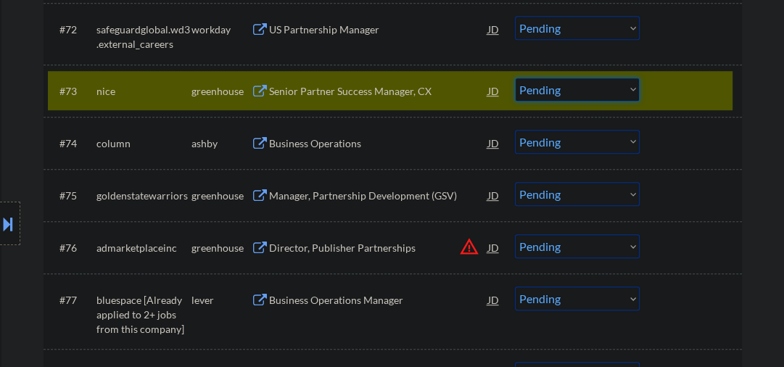
click at [602, 99] on select "Choose an option... Pending Applied Excluded (Questions) Excluded (Expired) Exc…" at bounding box center [577, 90] width 125 height 24
click at [515, 78] on select "Choose an option... Pending Applied Excluded (Questions) Excluded (Expired) Exc…" at bounding box center [577, 90] width 125 height 24
click at [335, 147] on div "Business Operations" at bounding box center [378, 143] width 219 height 15
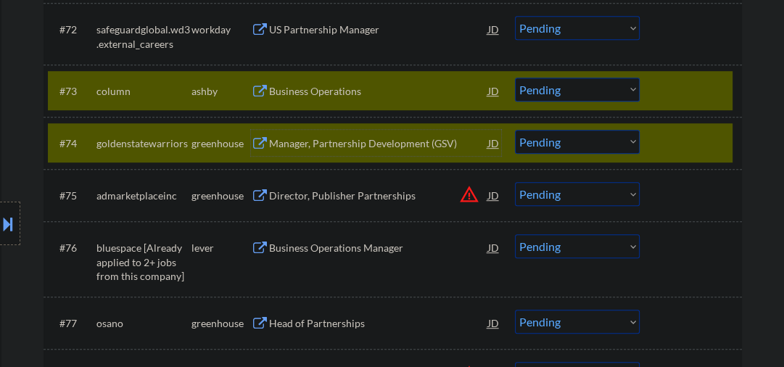
click at [666, 140] on div at bounding box center [693, 143] width 64 height 26
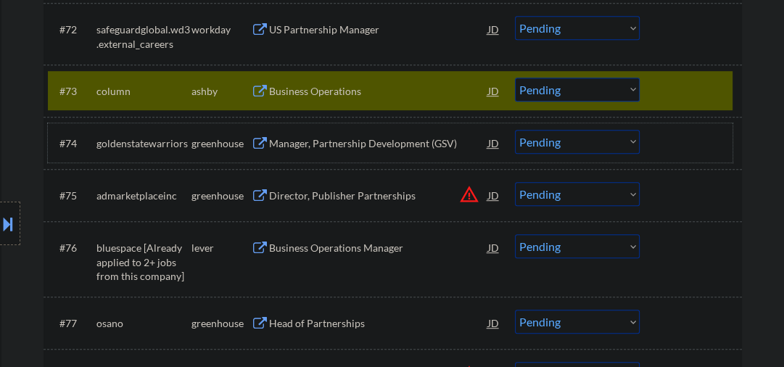
click at [548, 95] on select "Choose an option... Pending Applied Excluded (Questions) Excluded (Expired) Exc…" at bounding box center [577, 90] width 125 height 24
click at [515, 78] on select "Choose an option... Pending Applied Excluded (Questions) Excluded (Expired) Exc…" at bounding box center [577, 90] width 125 height 24
select select ""pending""
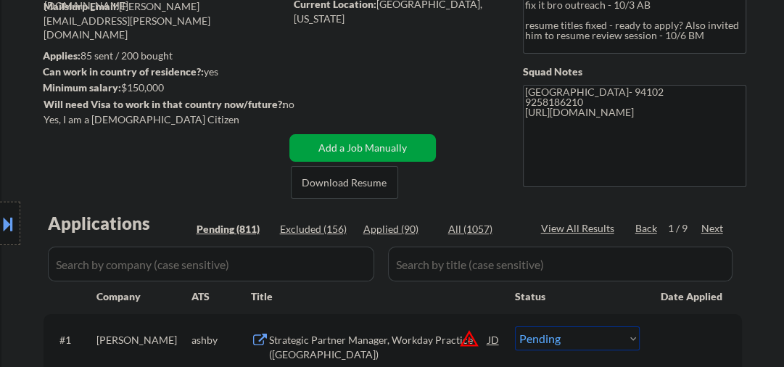
scroll to position [232, 0]
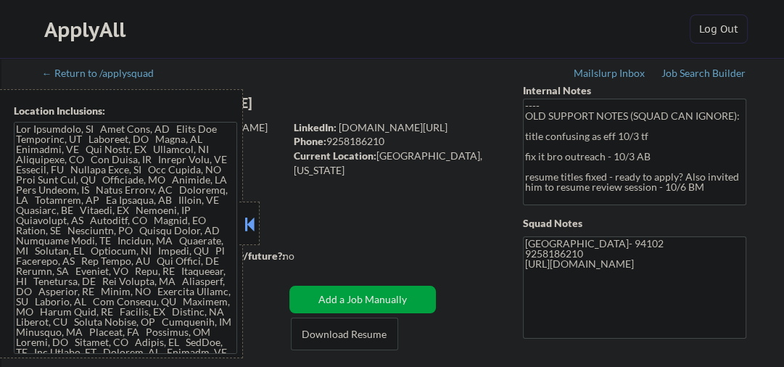
click at [250, 217] on button at bounding box center [250, 224] width 16 height 22
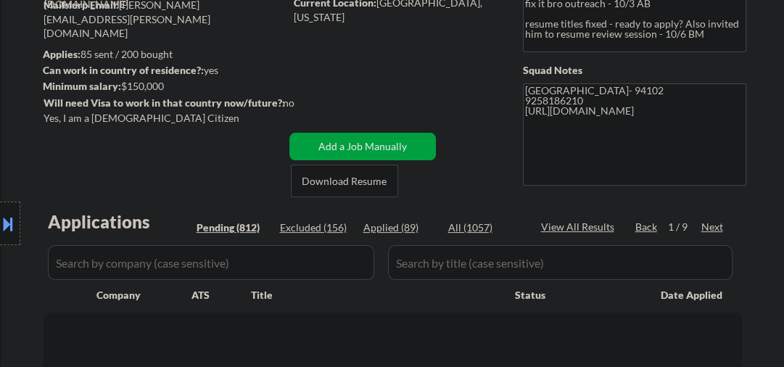
scroll to position [77, 0]
